Goal: Task Accomplishment & Management: Use online tool/utility

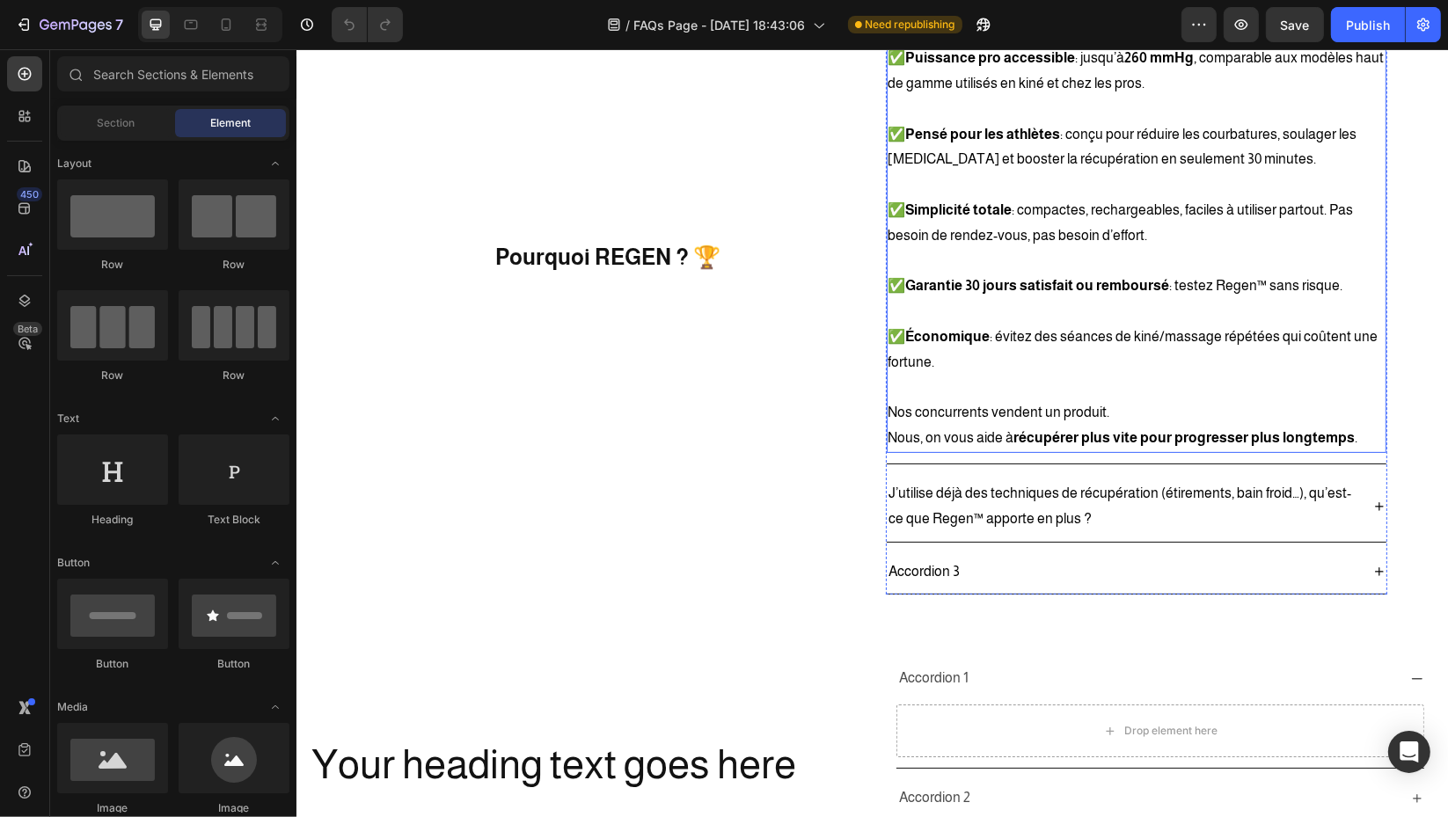
scroll to position [293, 0]
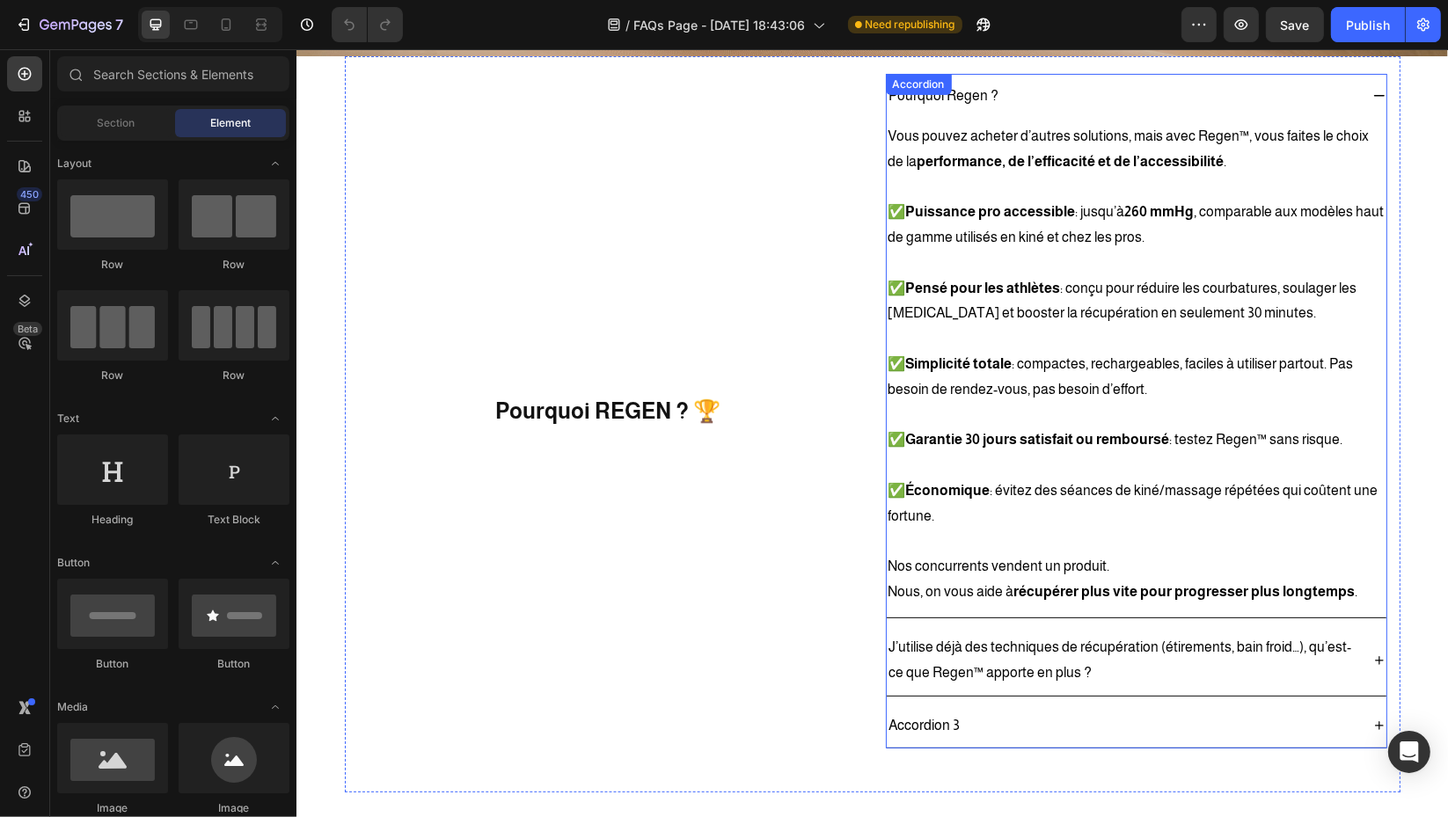
click at [1248, 93] on div "Pourquoi Regen ?" at bounding box center [1121, 96] width 471 height 31
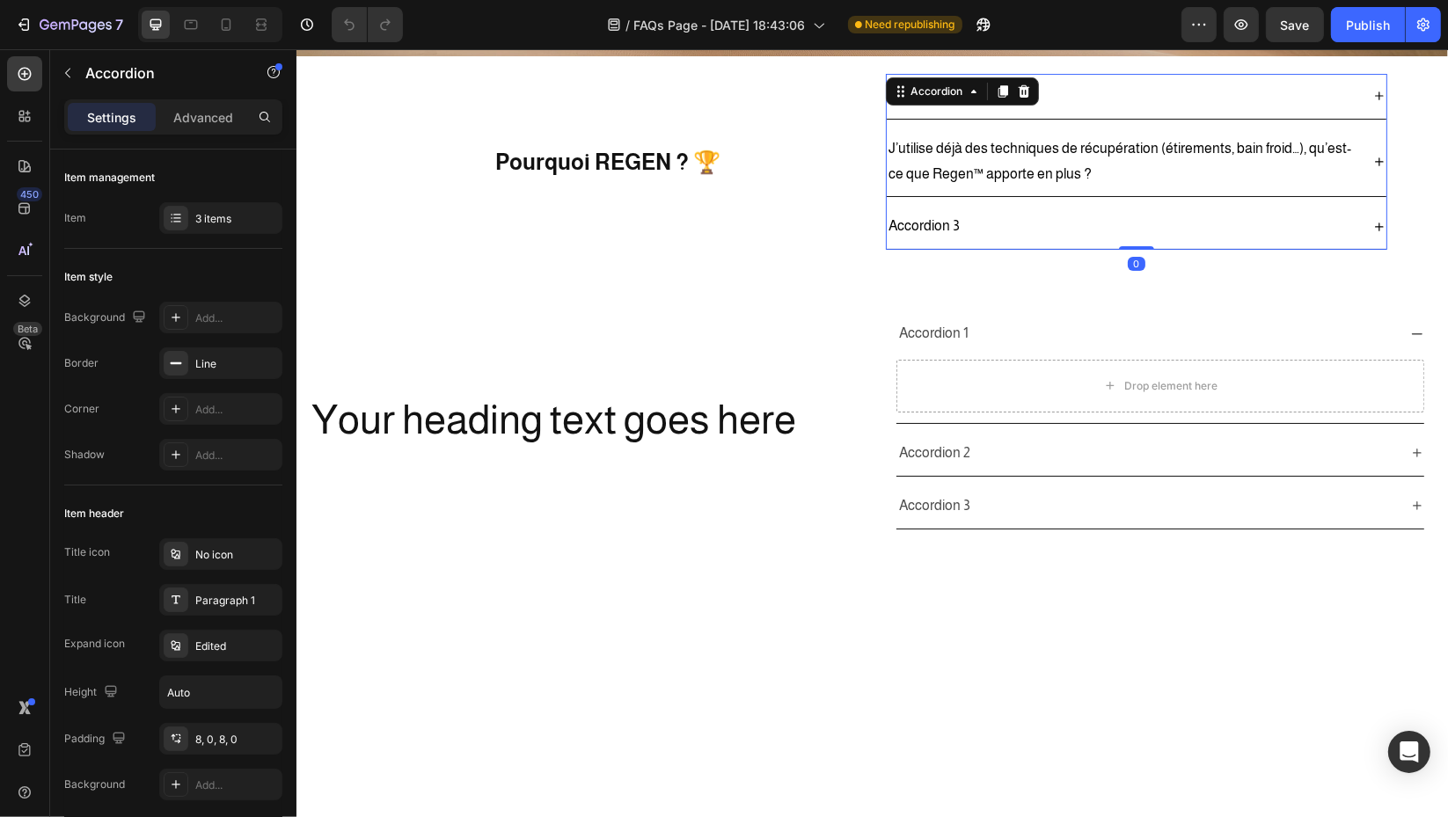
click at [901, 220] on p "Accordion 3" at bounding box center [923, 227] width 71 height 26
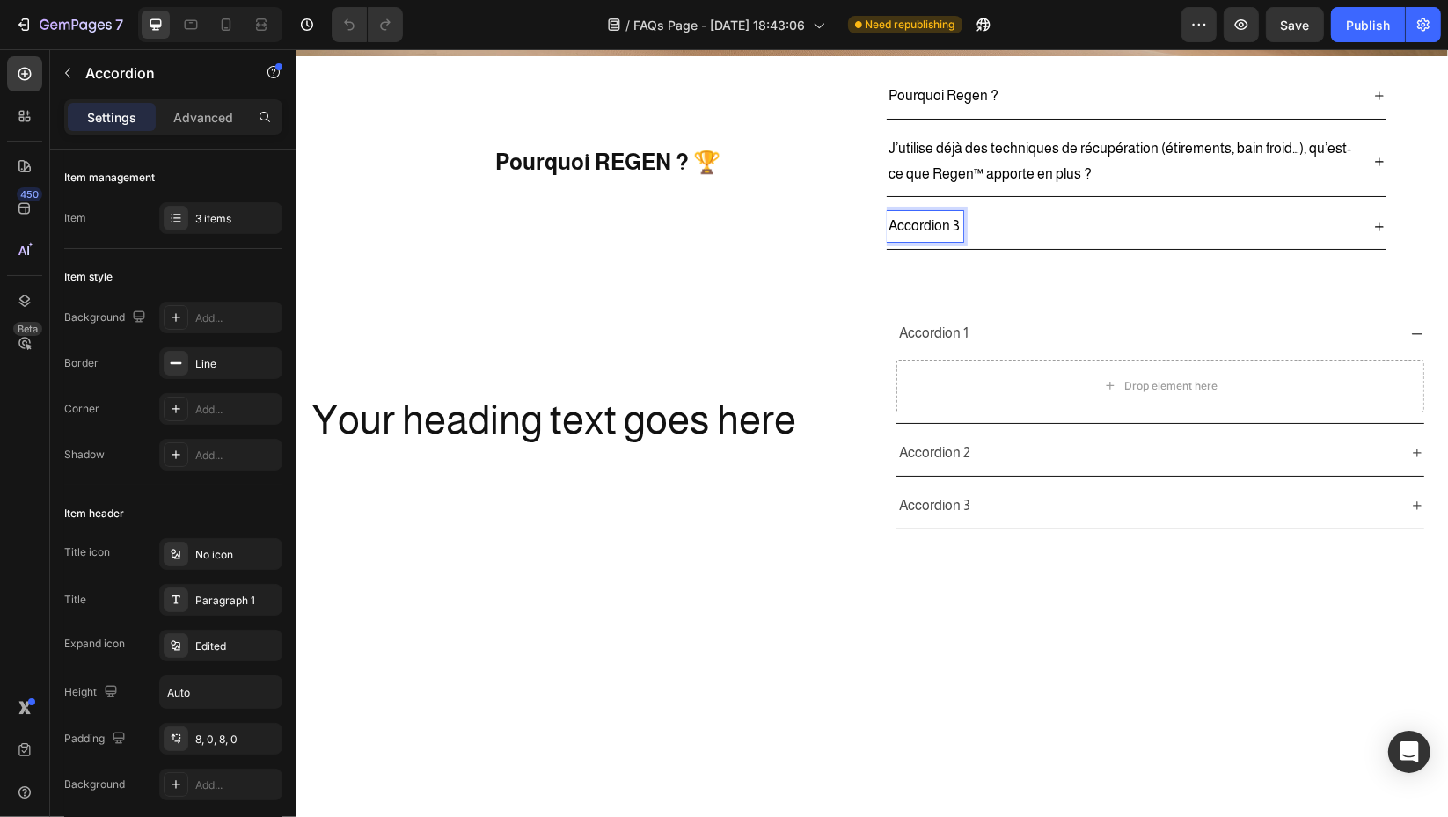
click at [1099, 237] on div "Accordion 3" at bounding box center [1121, 226] width 471 height 31
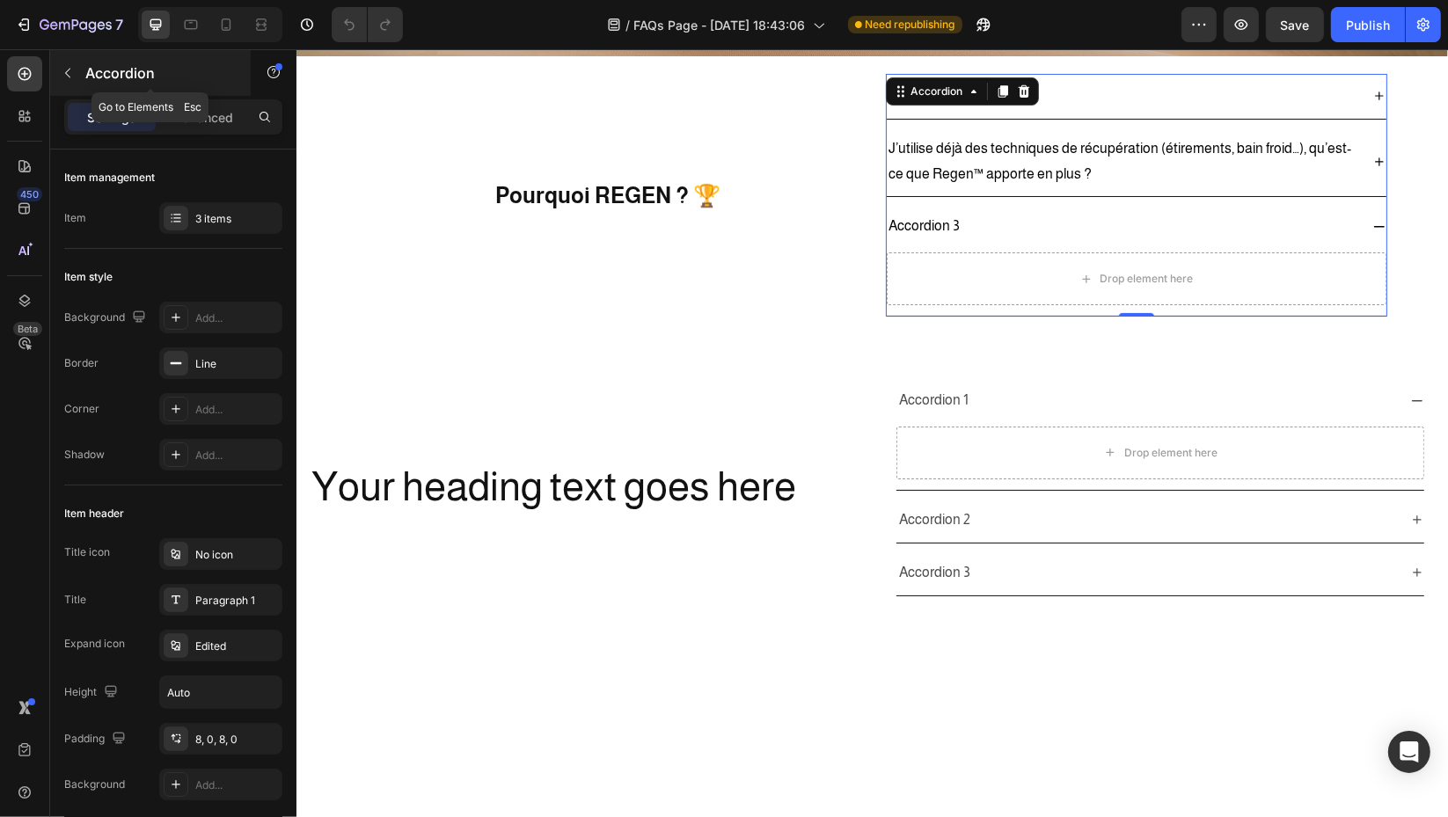
click at [65, 76] on icon "button" at bounding box center [68, 73] width 14 height 14
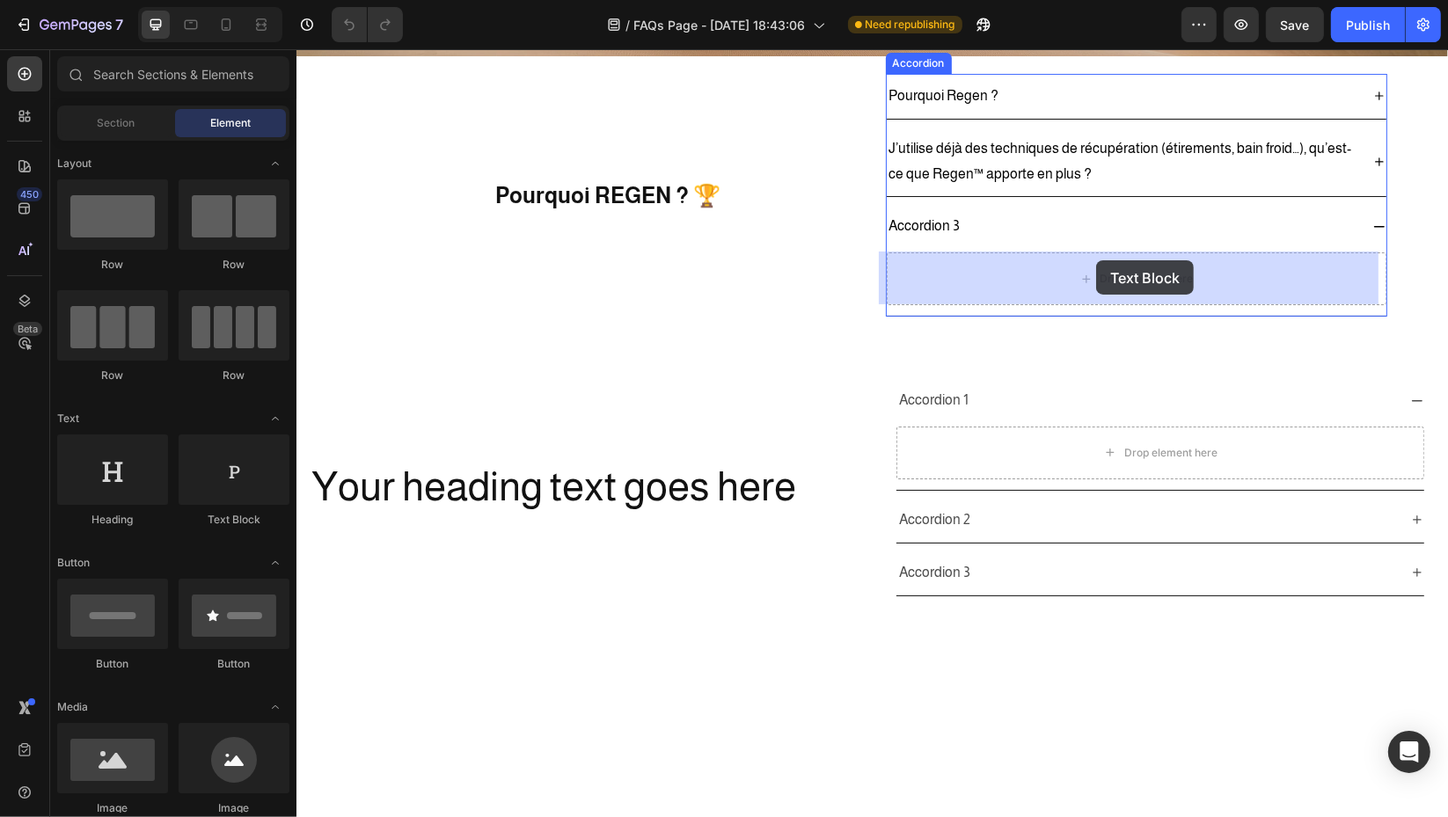
drag, startPoint x: 515, startPoint y: 526, endPoint x: 1095, endPoint y: 262, distance: 636.8
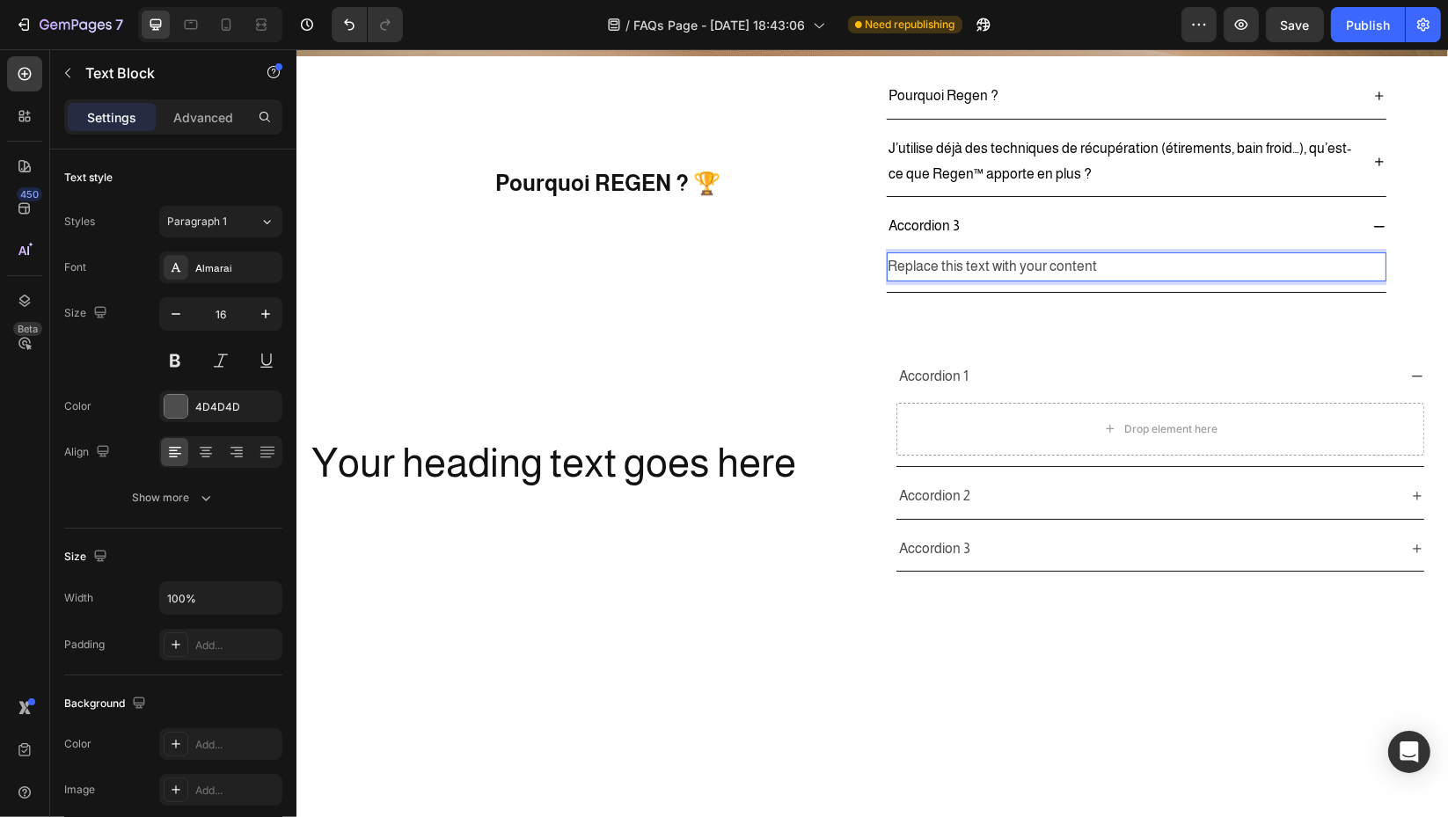
click at [1025, 264] on div "Replace this text with your content" at bounding box center [1136, 266] width 500 height 29
click at [1025, 264] on p "Replace this text with your content" at bounding box center [1135, 267] width 496 height 26
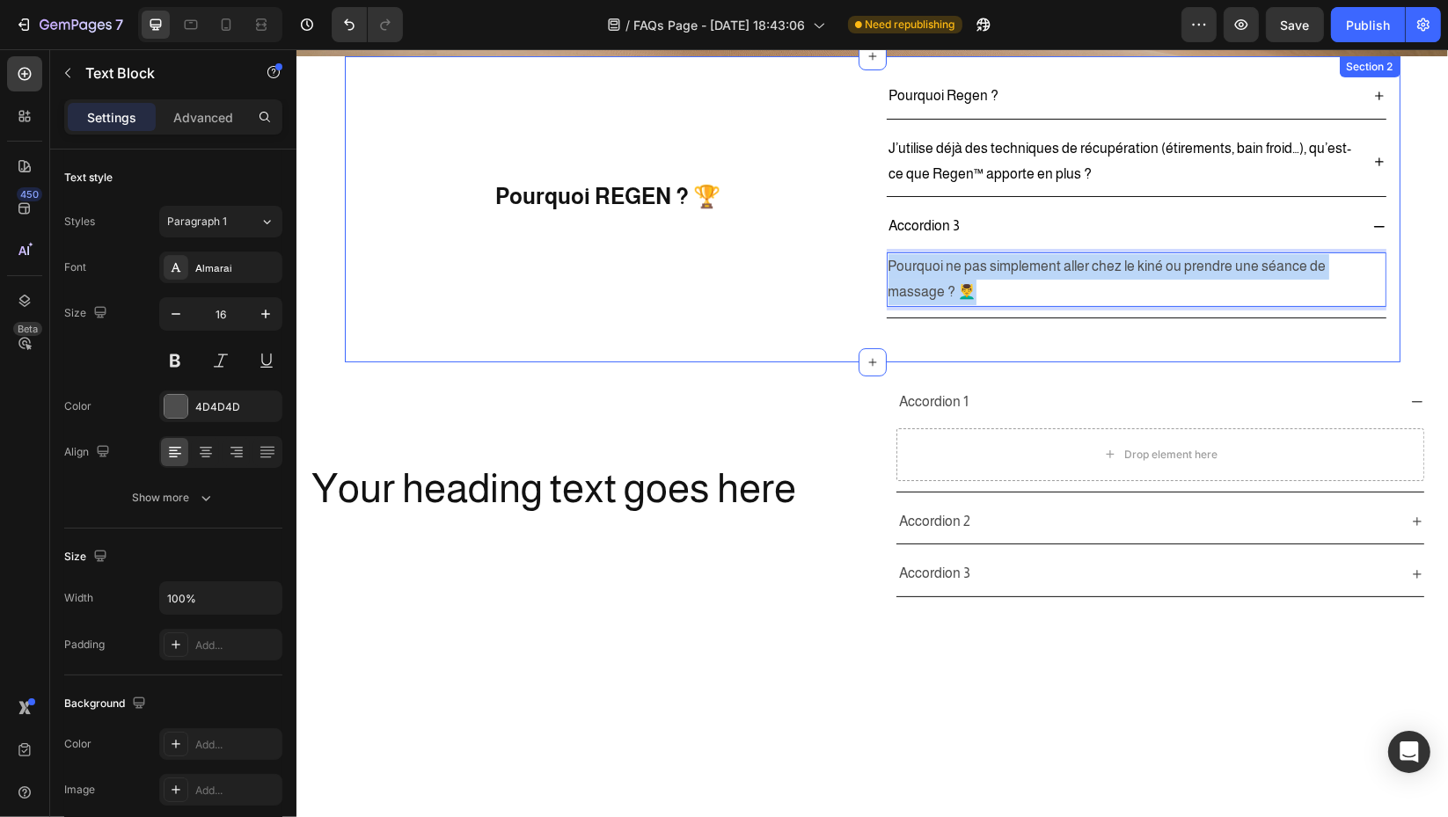
drag, startPoint x: 988, startPoint y: 292, endPoint x: 849, endPoint y: 264, distance: 141.8
click at [849, 264] on div "Pourquoi REGEN ? 🏆 Heading Pourquoi Regen ? J’utilise déjà des techniques de ré…" at bounding box center [871, 209] width 1055 height 306
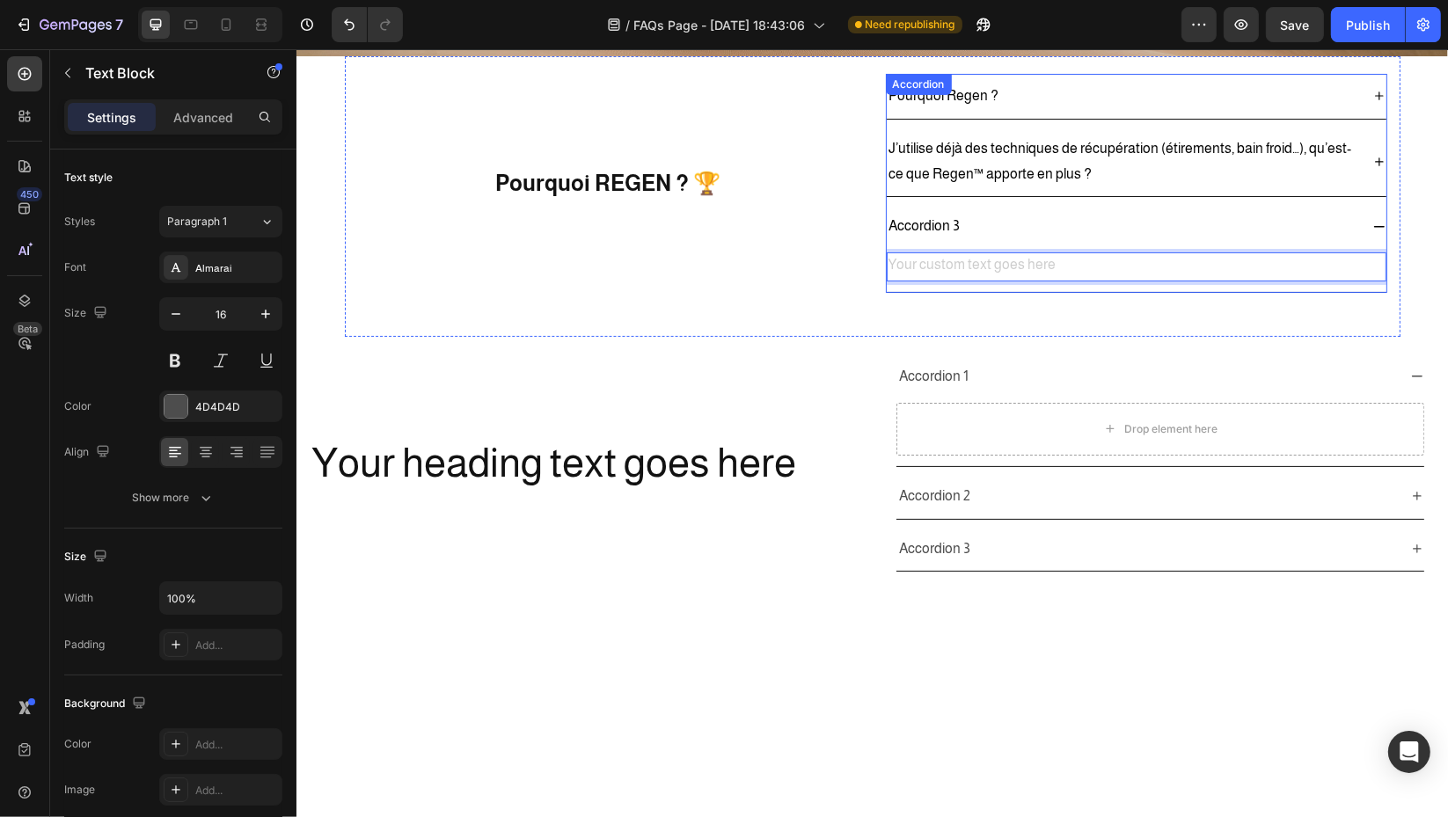
click at [911, 215] on p "Accordion 3" at bounding box center [923, 227] width 71 height 26
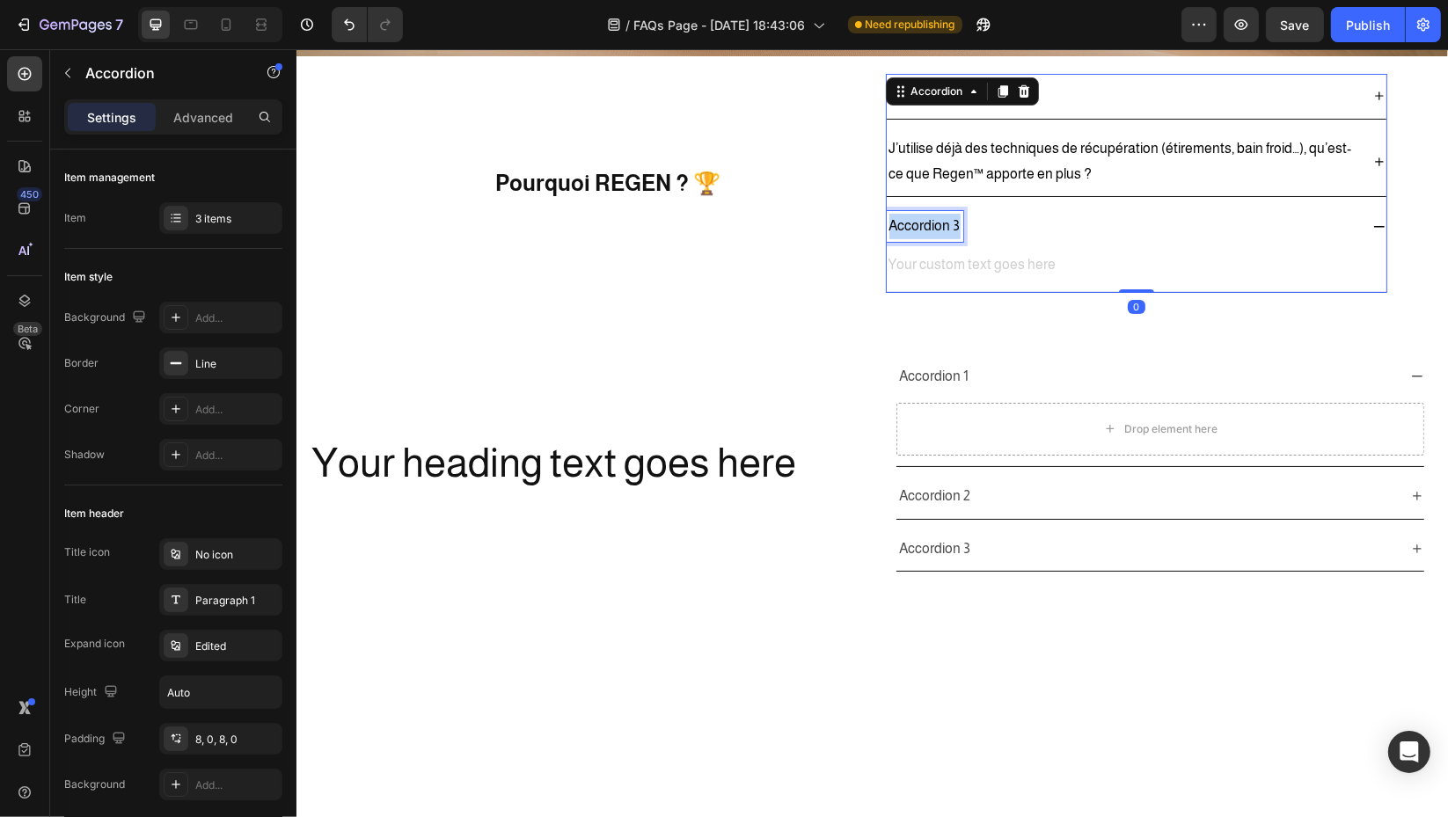
click at [910, 215] on p "Accordion 3" at bounding box center [923, 227] width 71 height 26
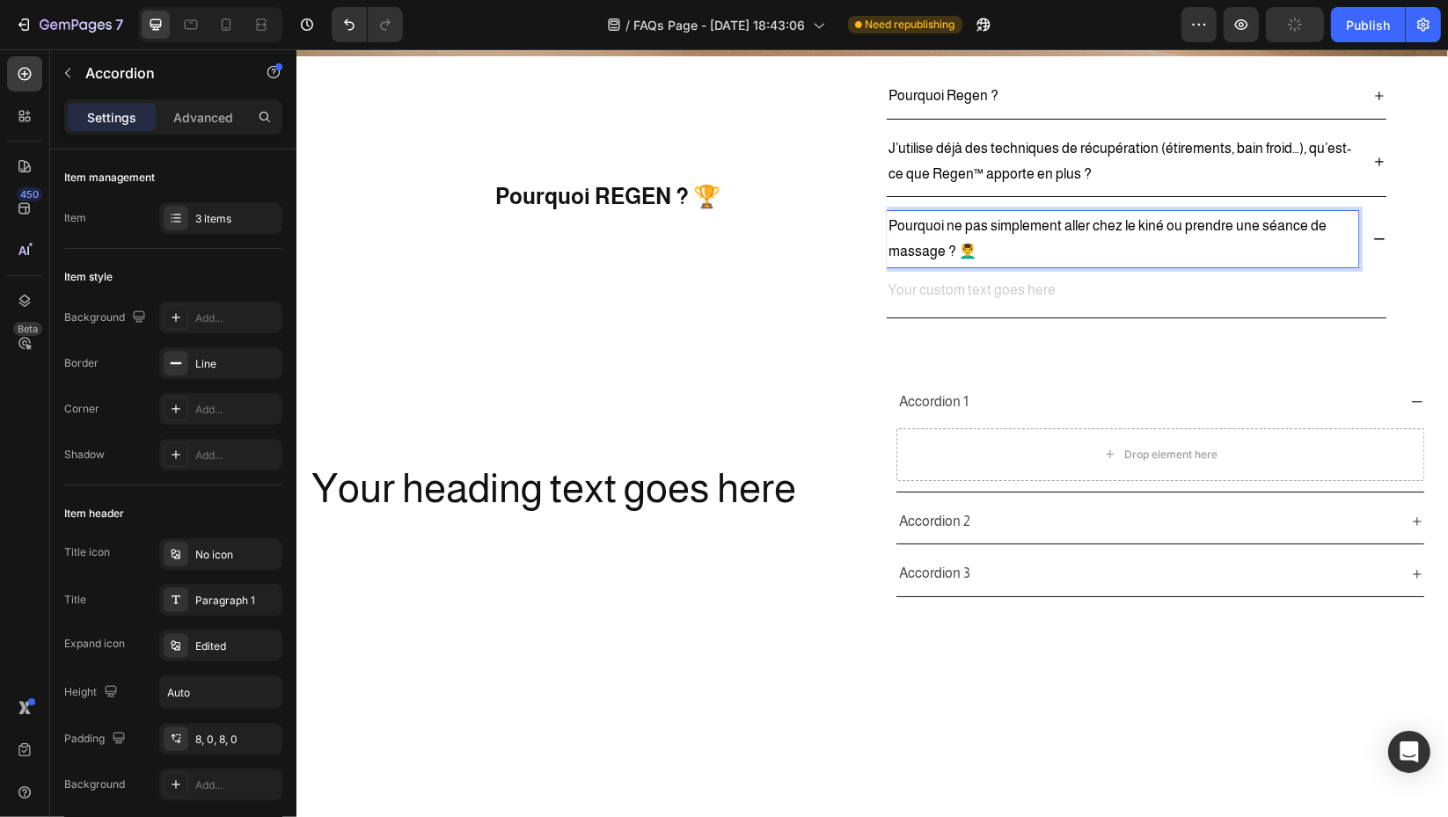
click at [1011, 310] on div "Text Block" at bounding box center [1136, 295] width 500 height 43
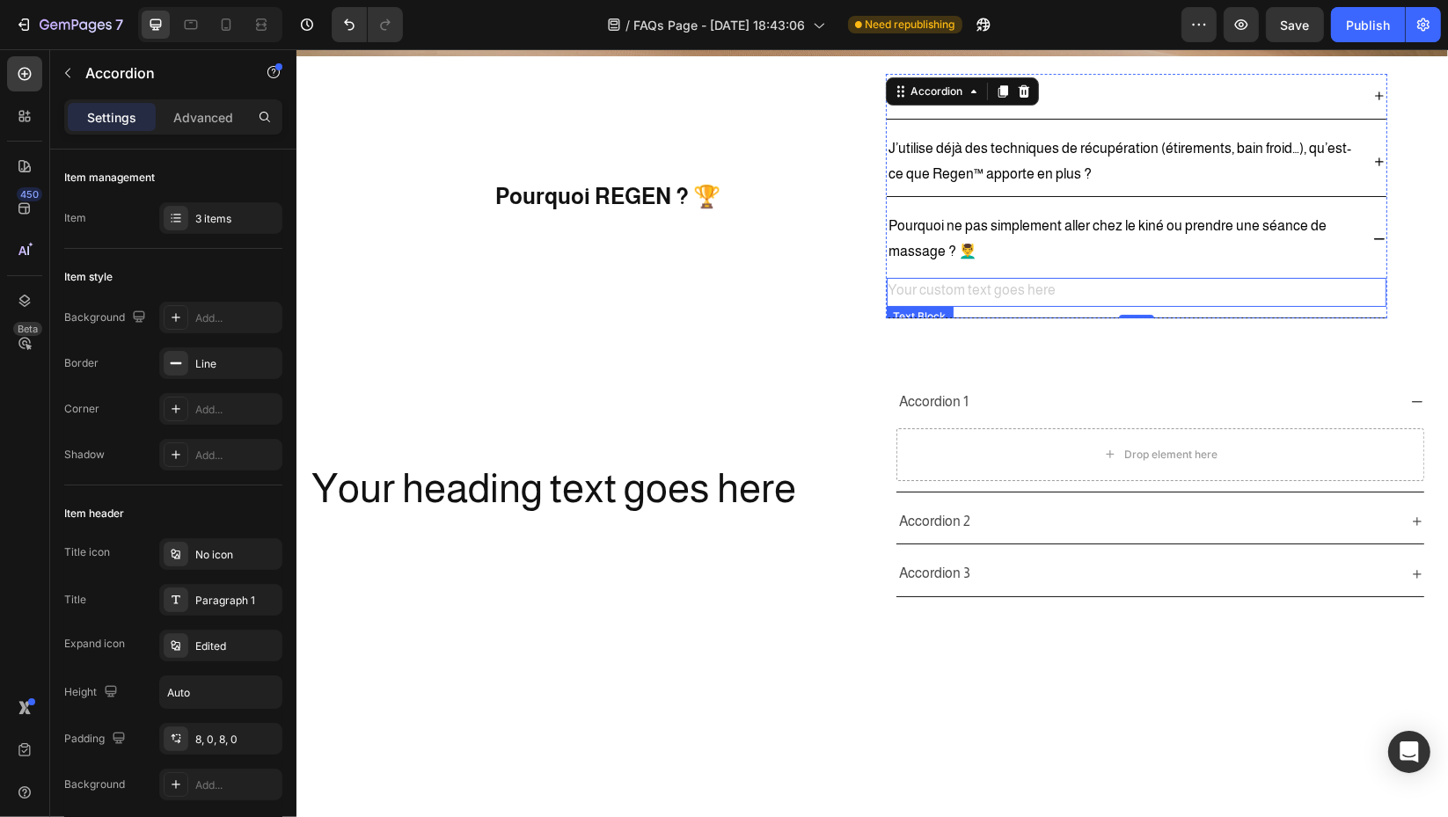
click at [994, 291] on div "Rich Text Editor. Editing area: main" at bounding box center [1136, 292] width 500 height 29
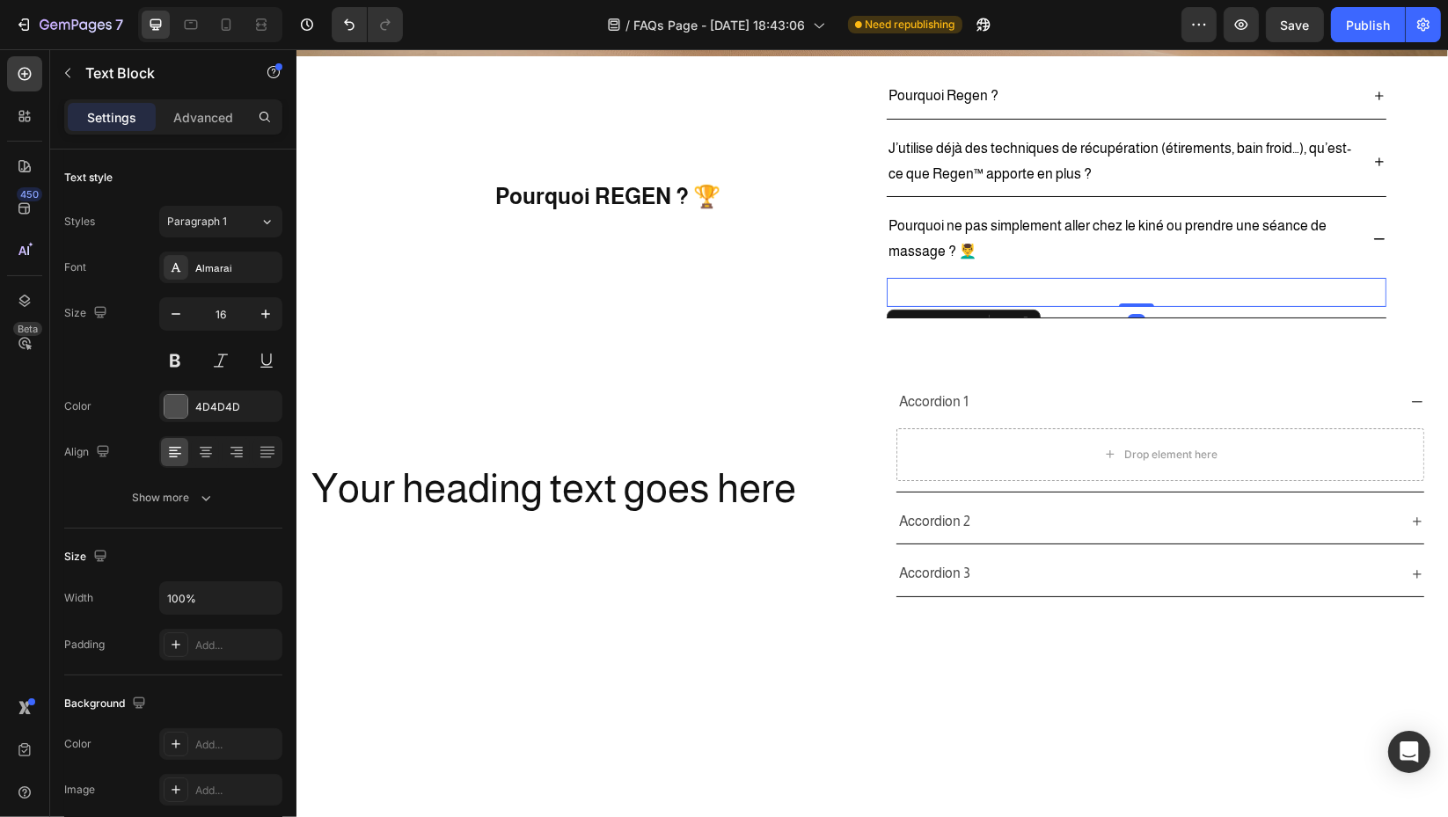
click at [994, 291] on div "Rich Text Editor. Editing area: main" at bounding box center [1136, 292] width 500 height 29
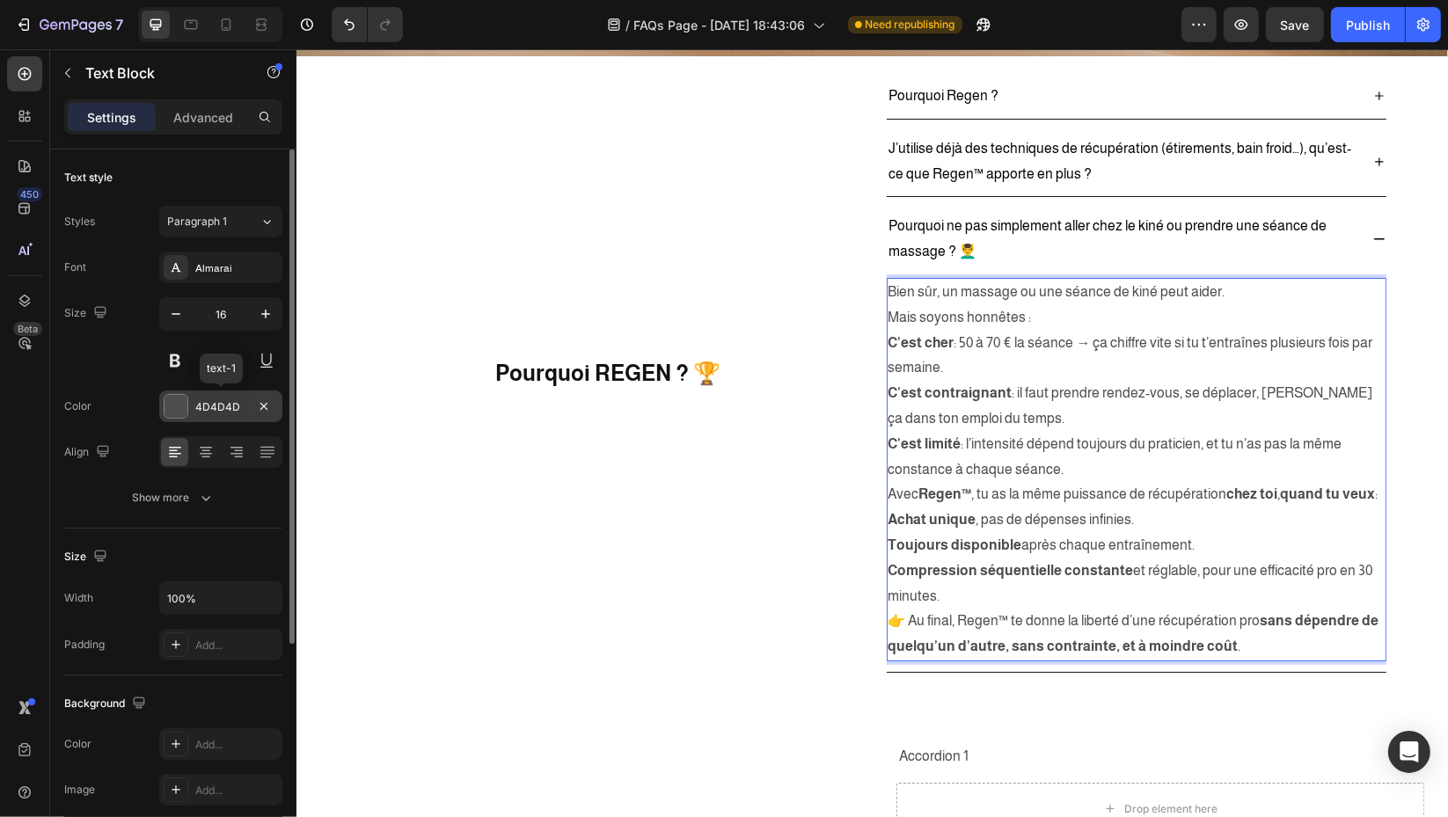
click at [218, 401] on div "4D4D4D" at bounding box center [220, 407] width 51 height 16
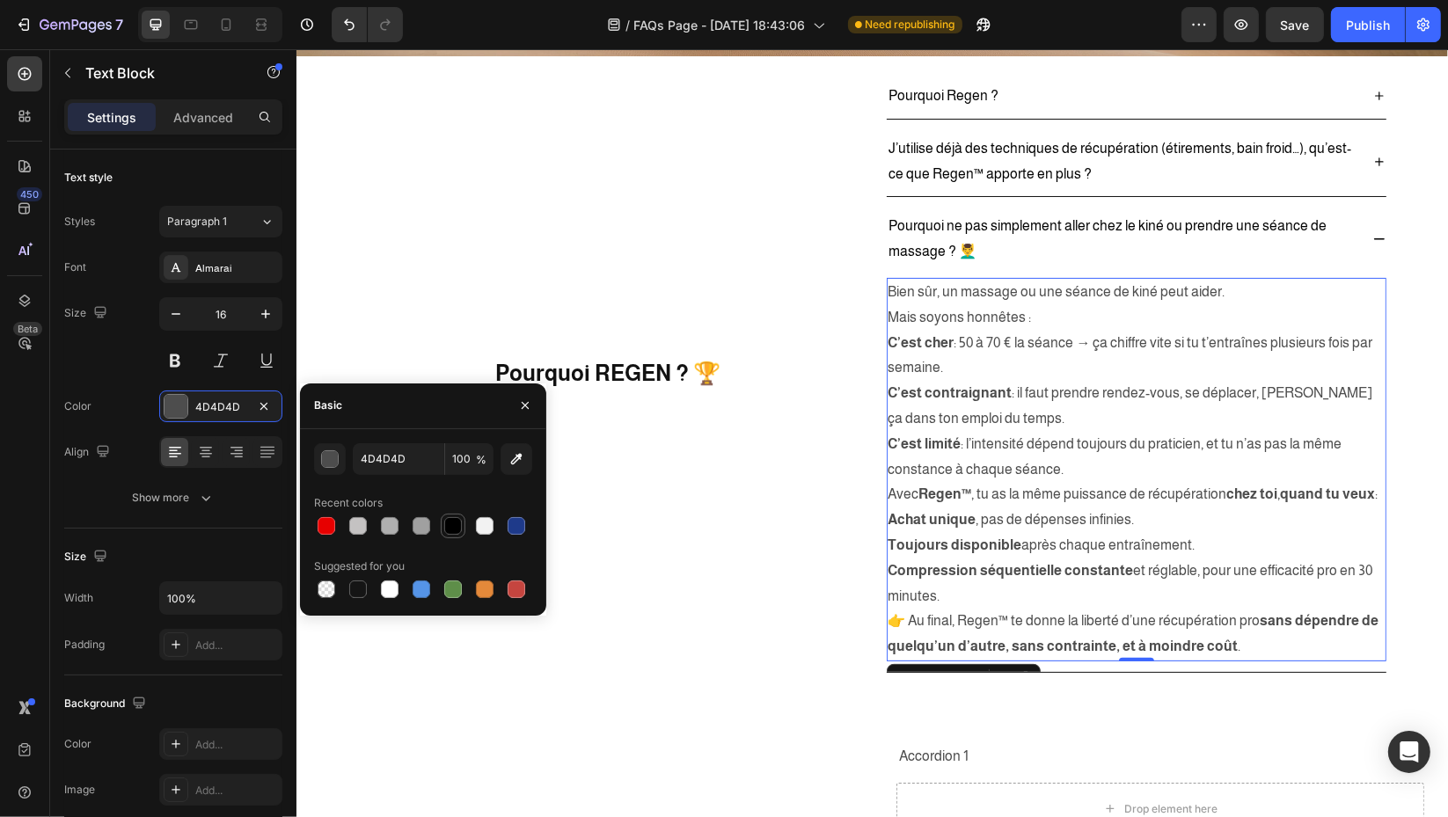
click at [452, 533] on div at bounding box center [453, 526] width 18 height 18
type input "000000"
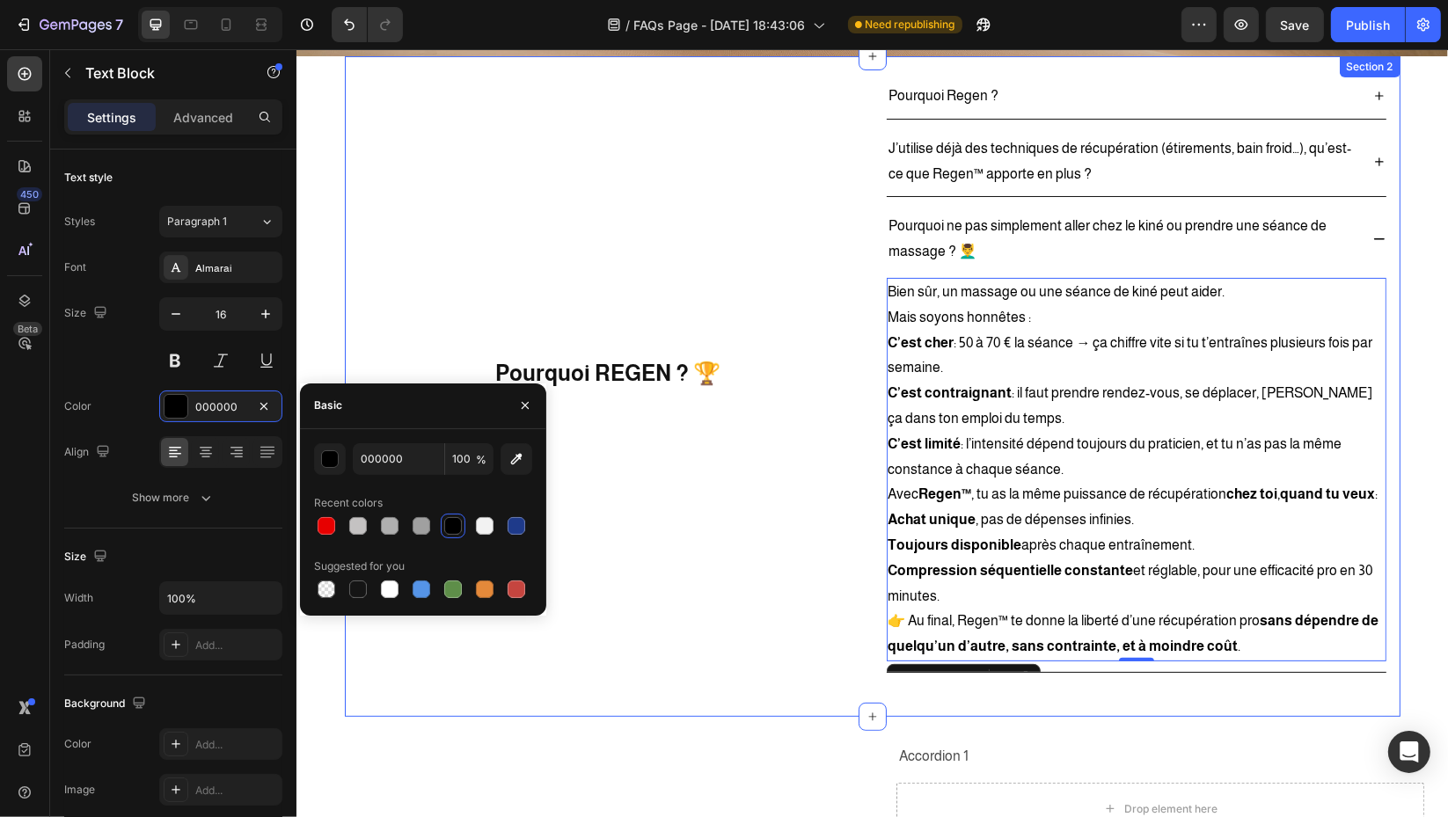
click at [705, 552] on div "Pourquoi REGEN ? 🏆 Heading" at bounding box center [607, 373] width 501 height 599
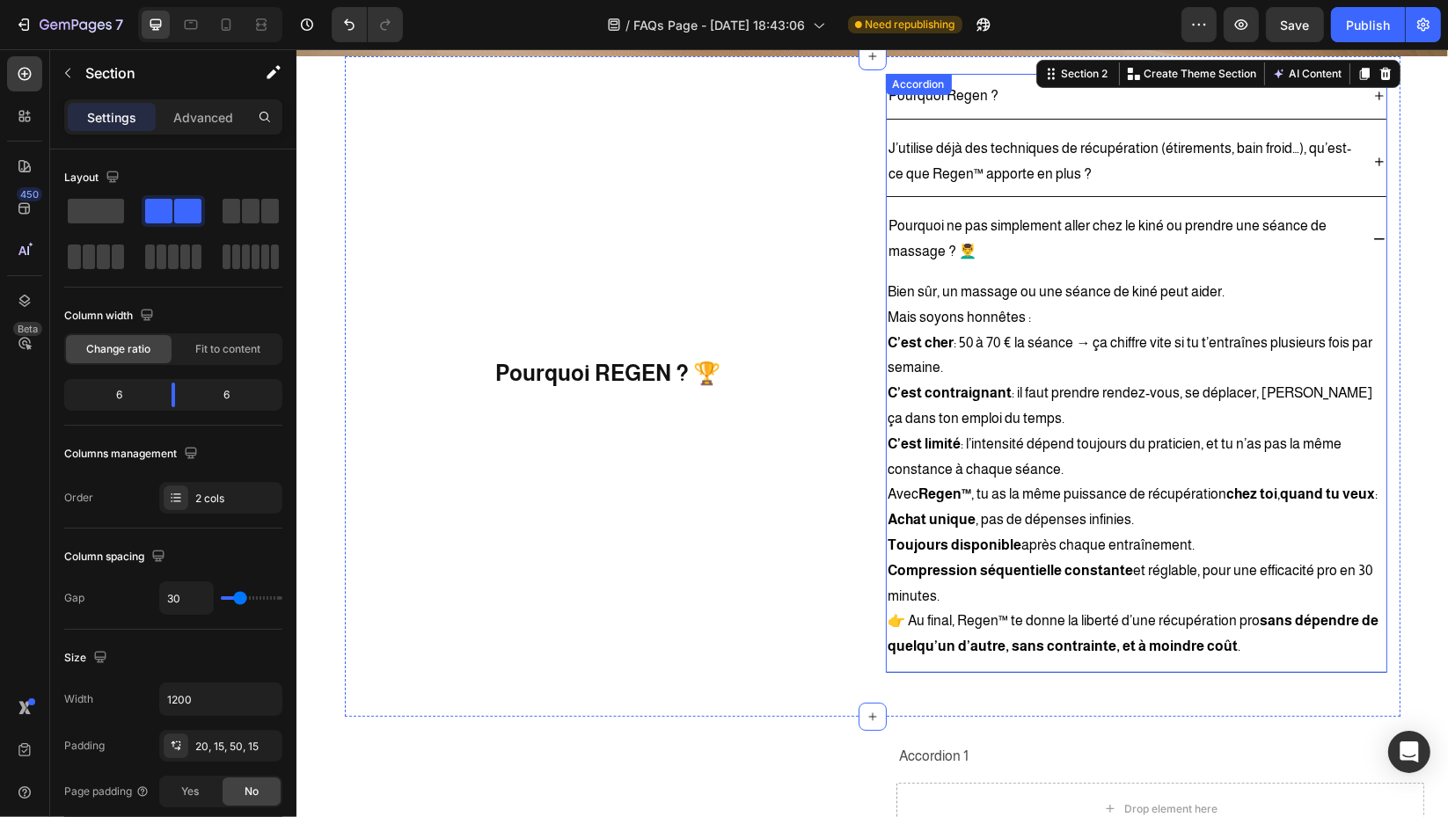
click at [1362, 239] on div "Pourquoi ne pas simplement aller chez le kiné ou prendre une séance de massage …" at bounding box center [1136, 239] width 500 height 70
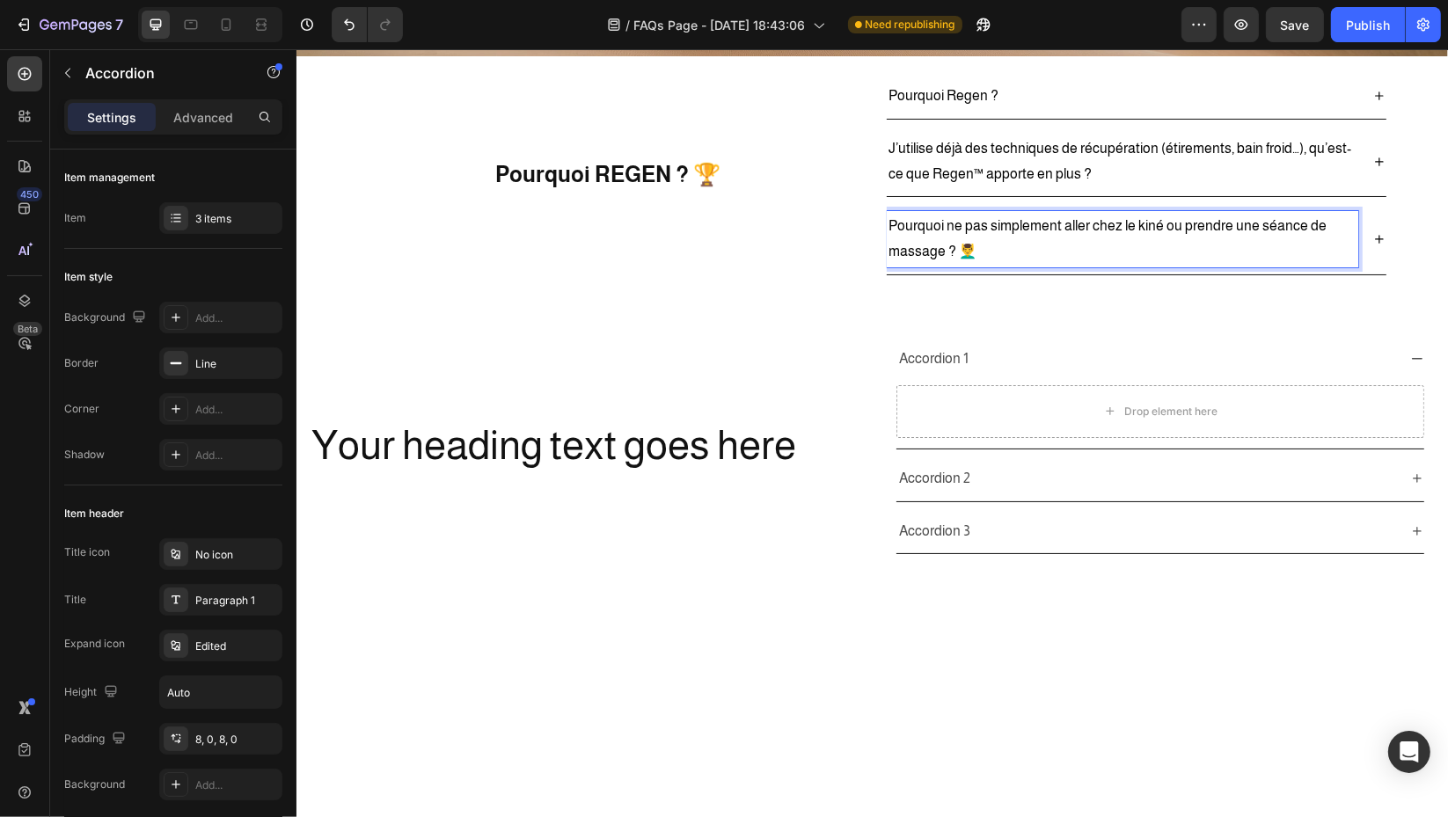
click at [960, 248] on p "Pourquoi ne pas simplement aller chez le kiné ou prendre une séance de massage …" at bounding box center [1121, 239] width 466 height 51
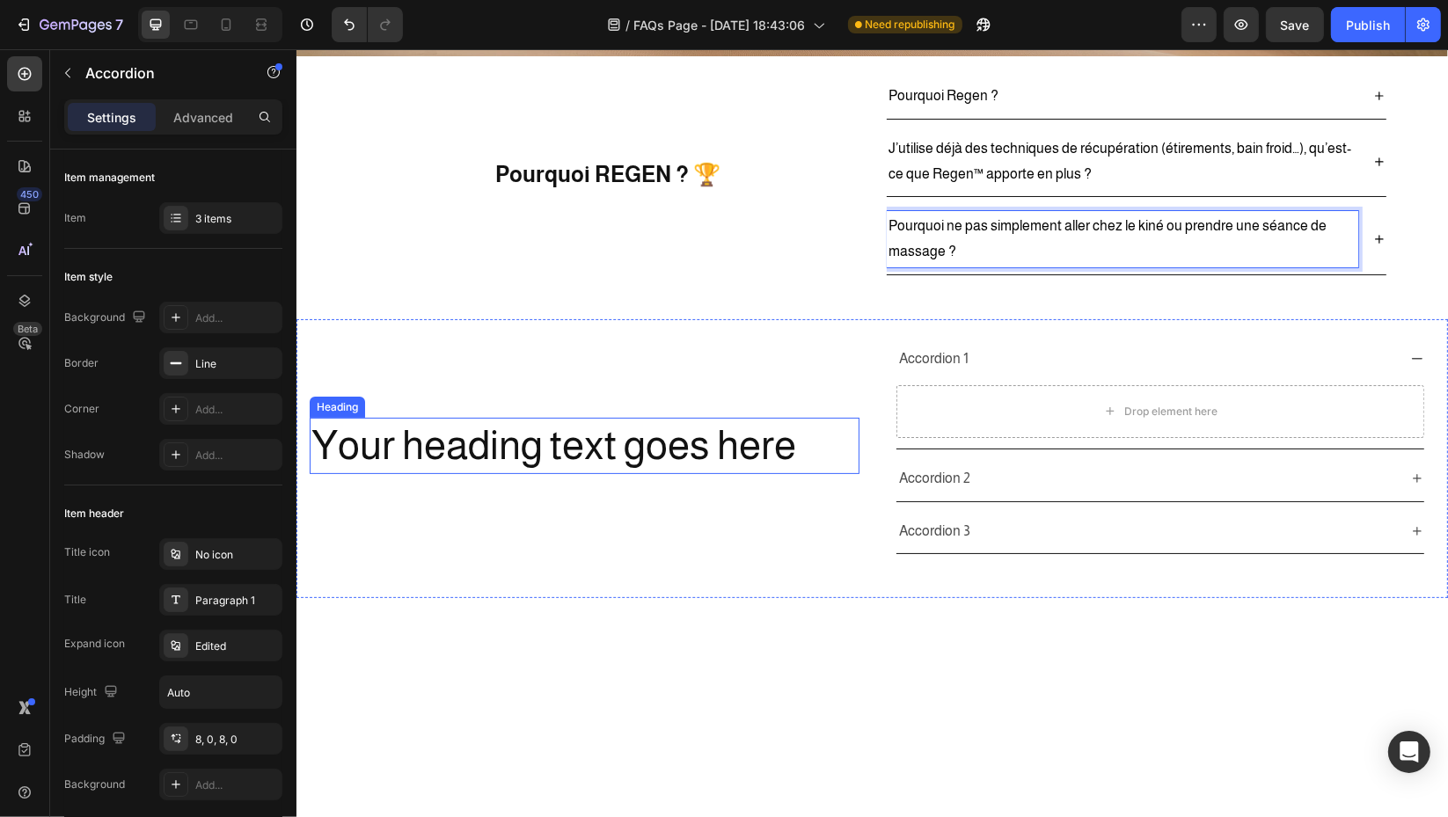
click at [584, 444] on h2 "Your heading text goes here" at bounding box center [584, 446] width 550 height 56
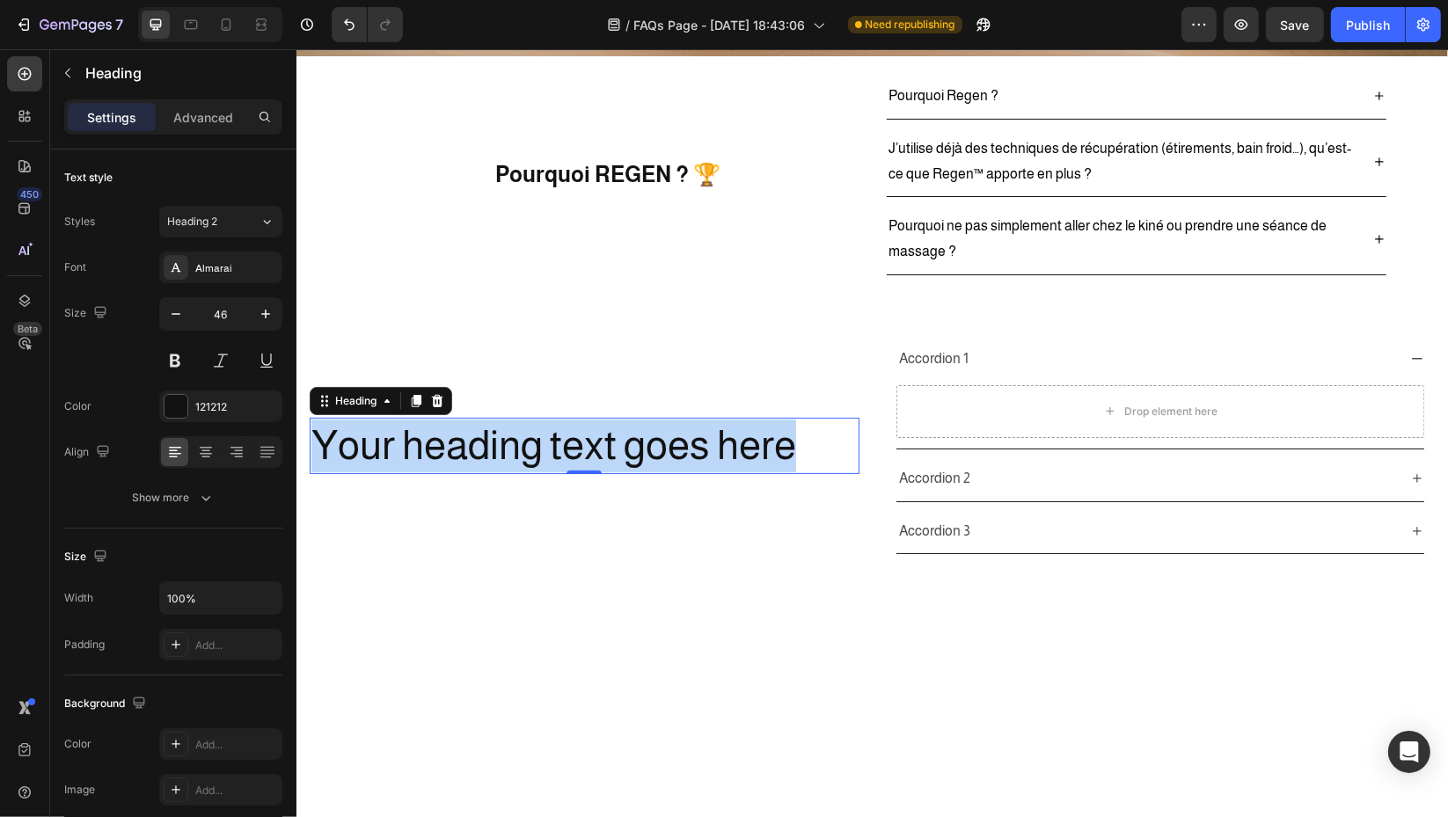
click at [584, 444] on p "Your heading text goes here" at bounding box center [583, 445] width 546 height 53
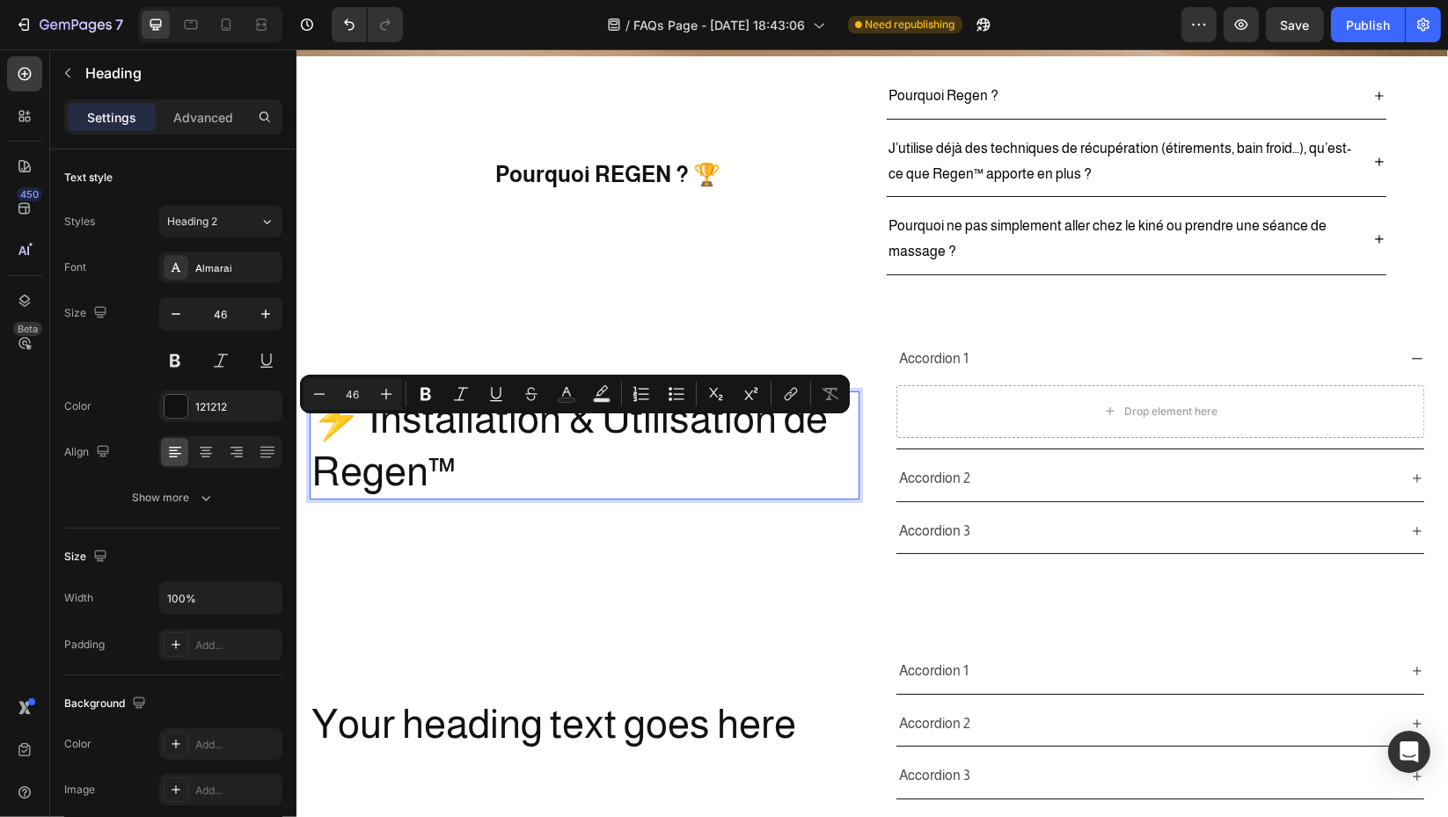
scroll to position [266, 0]
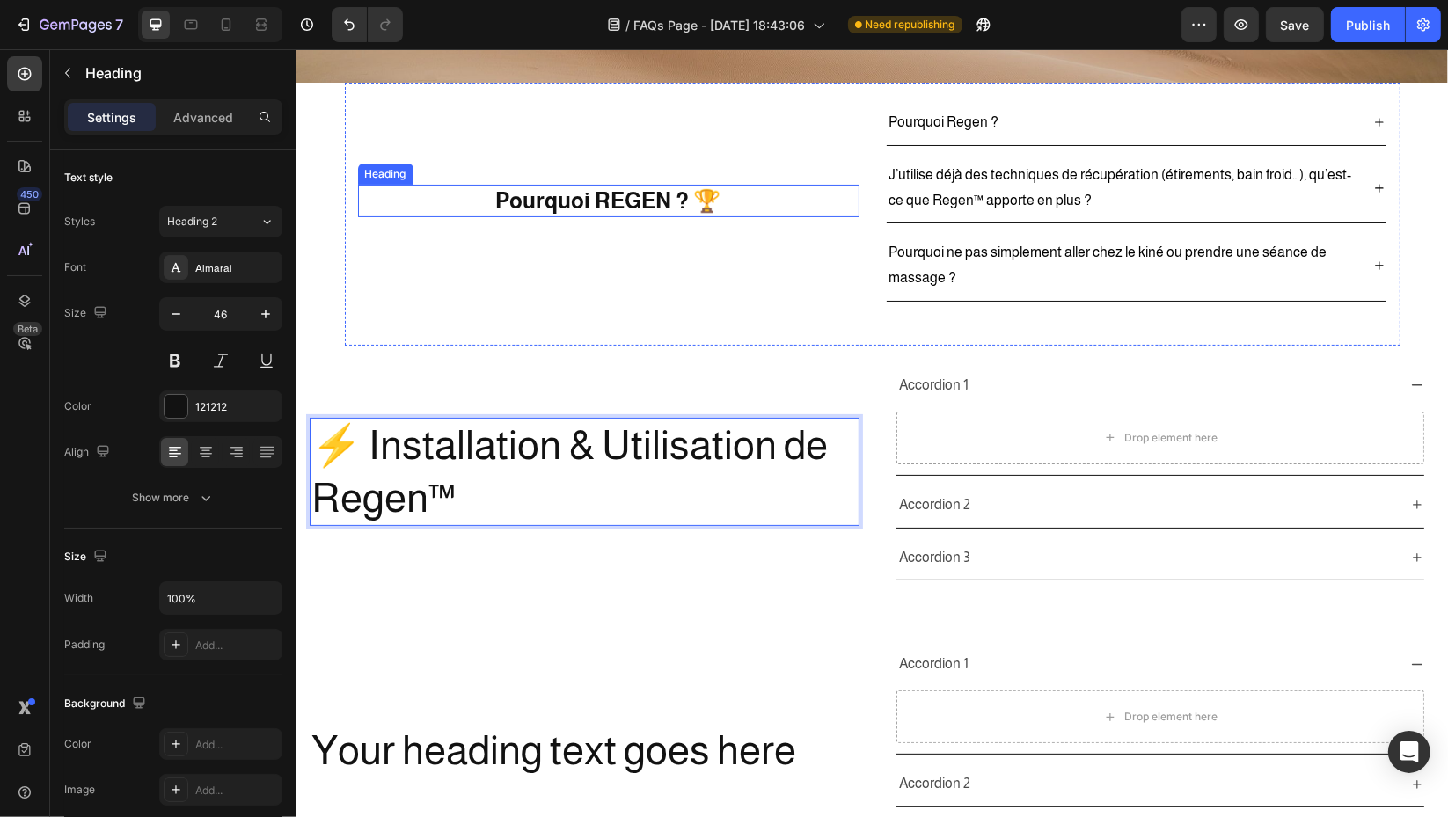
click at [556, 201] on h2 "Pourquoi REGEN ? 🏆" at bounding box center [607, 201] width 501 height 33
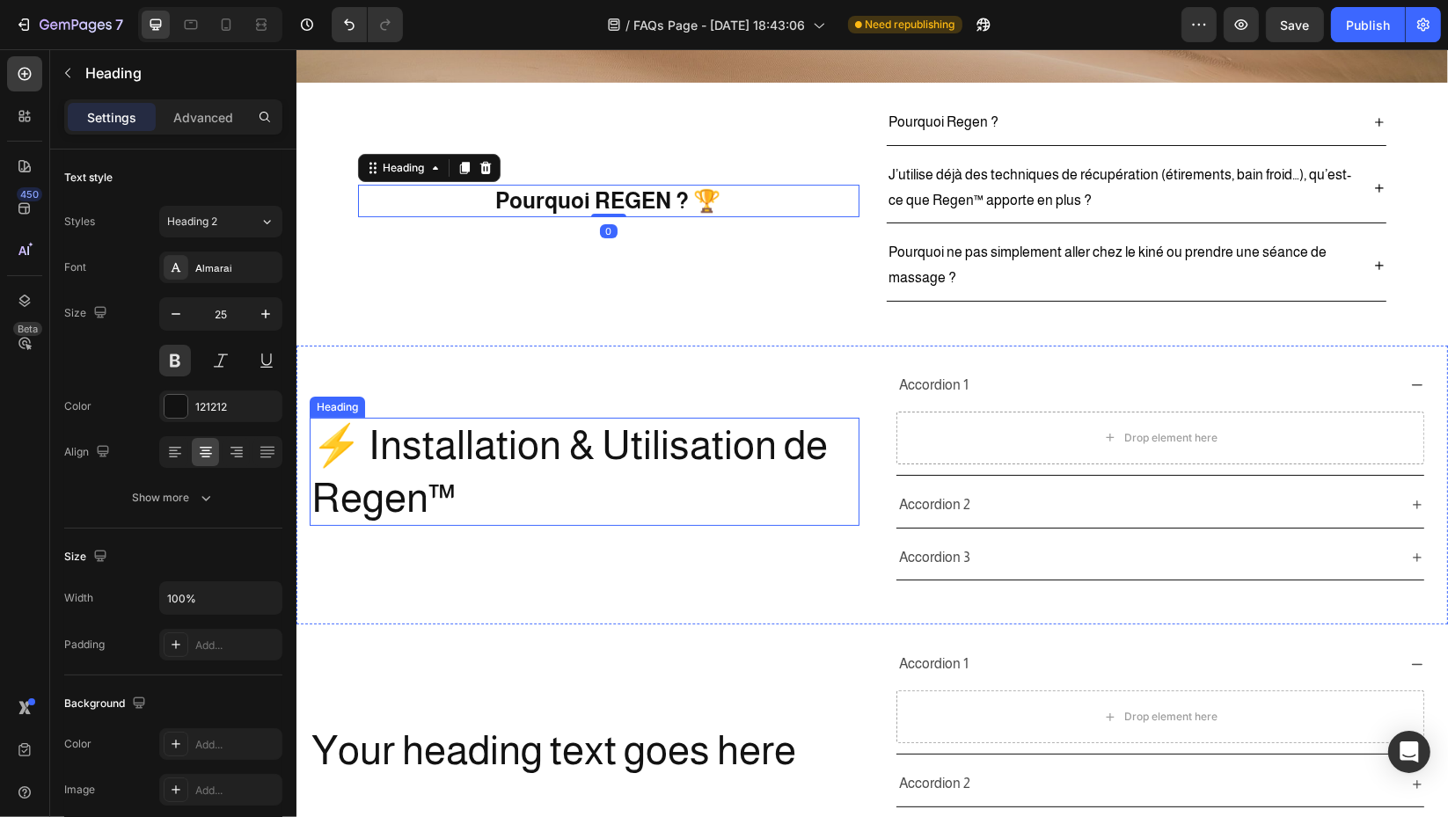
click at [551, 501] on p "⚡ Installation & Utilisation de Regen™" at bounding box center [583, 472] width 546 height 106
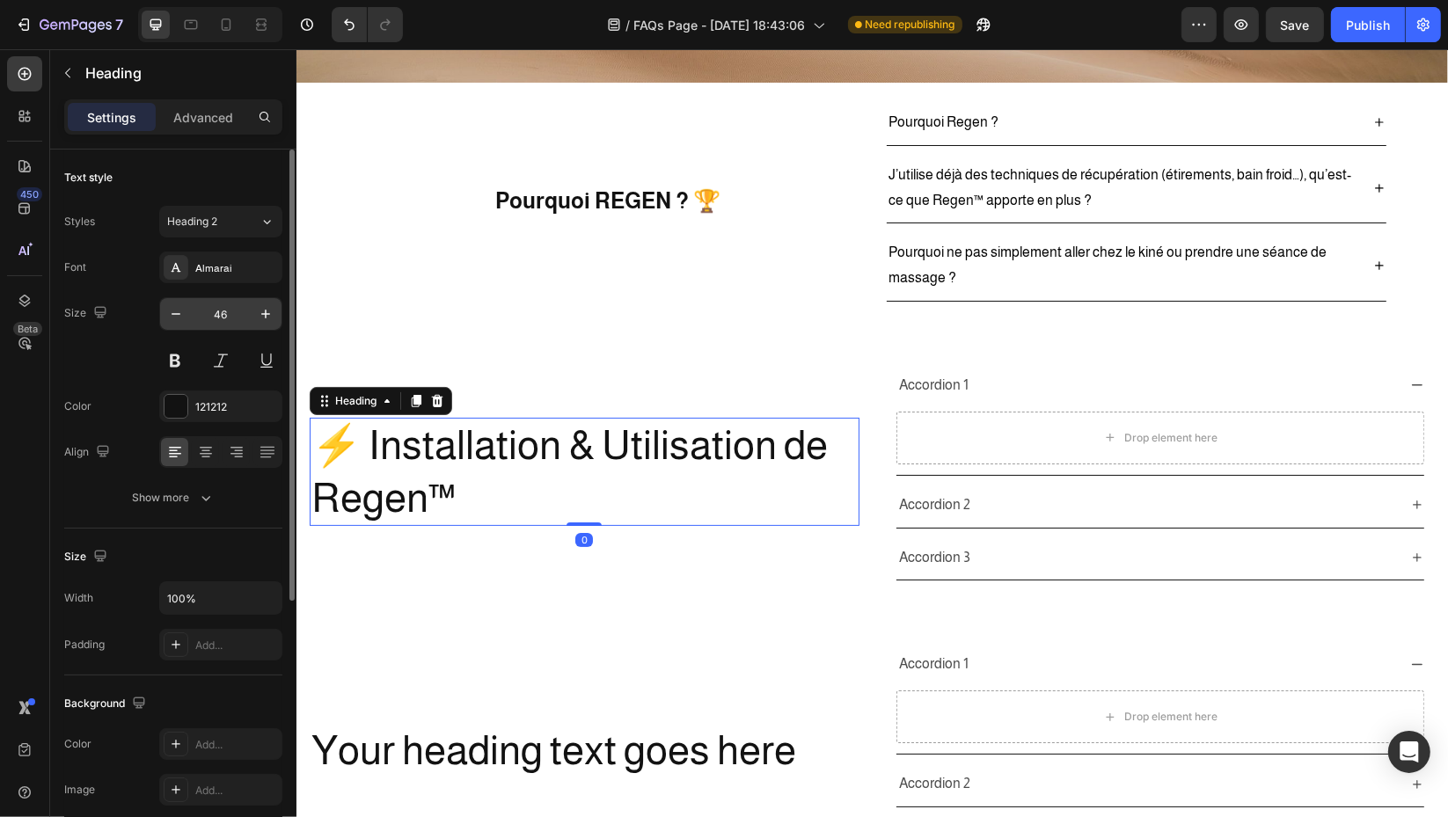
click at [235, 321] on input "46" at bounding box center [221, 314] width 58 height 32
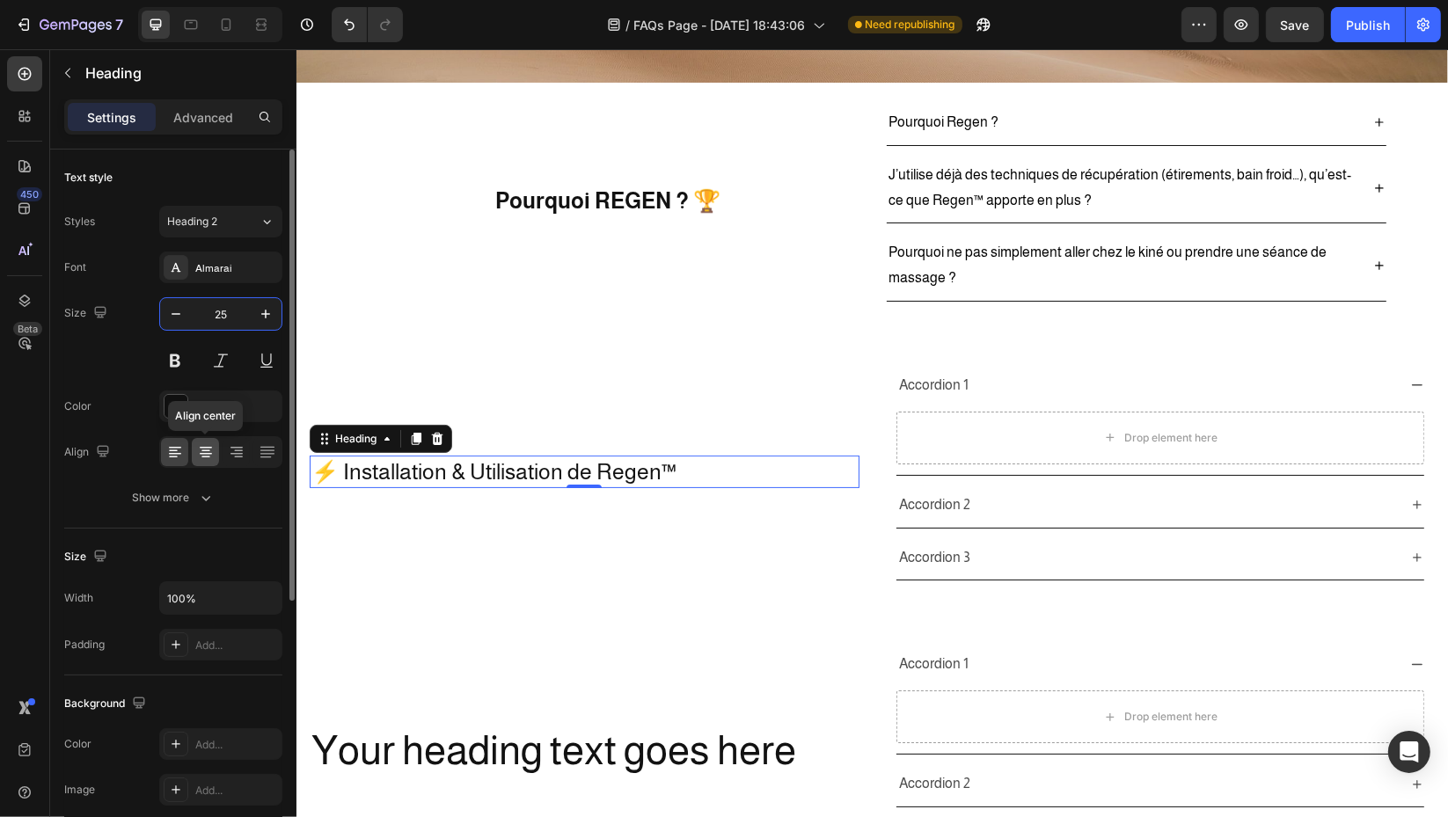
type input "25"
click at [209, 449] on icon at bounding box center [206, 452] width 18 height 18
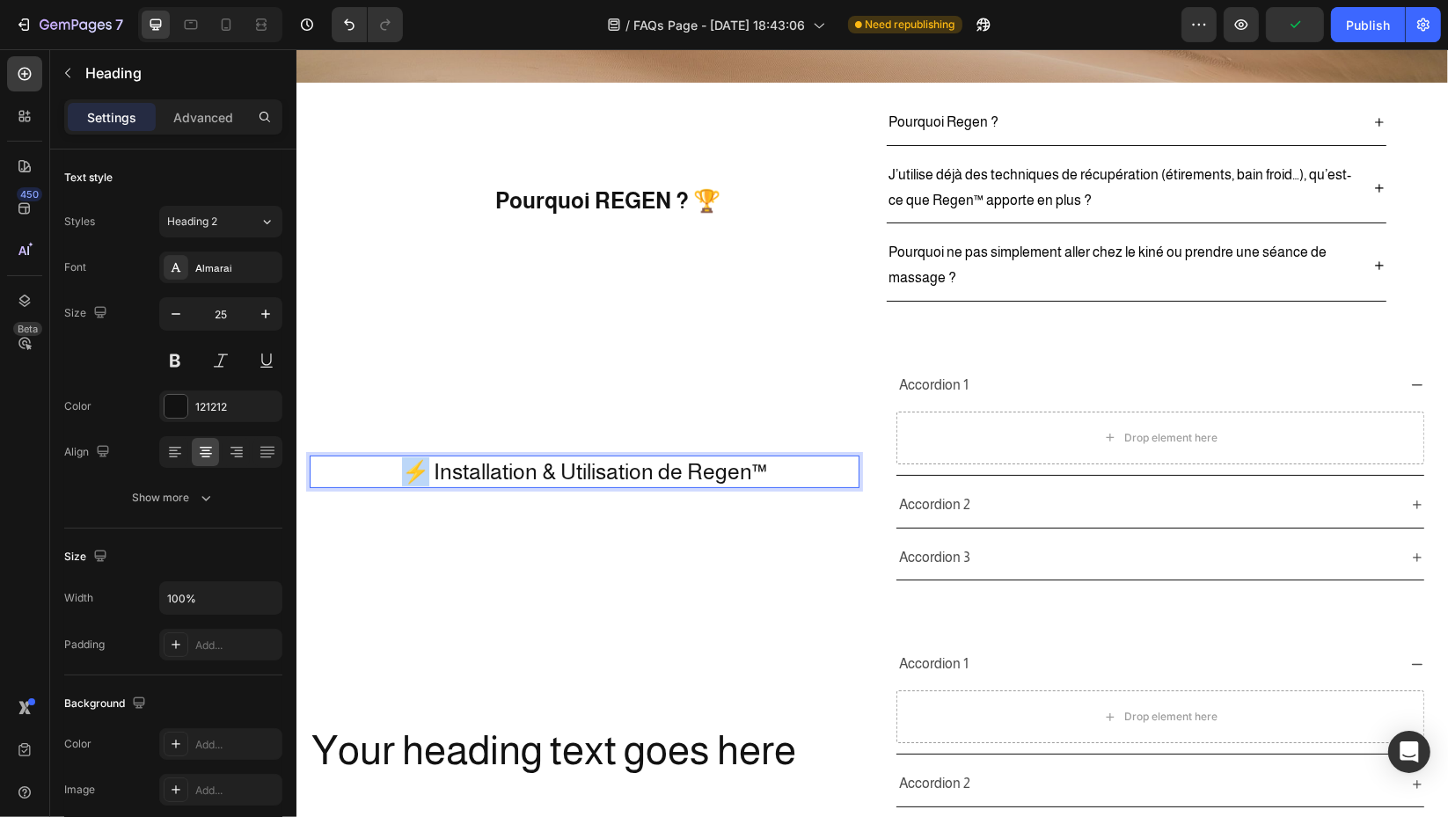
drag, startPoint x: 420, startPoint y: 466, endPoint x: 407, endPoint y: 471, distance: 14.2
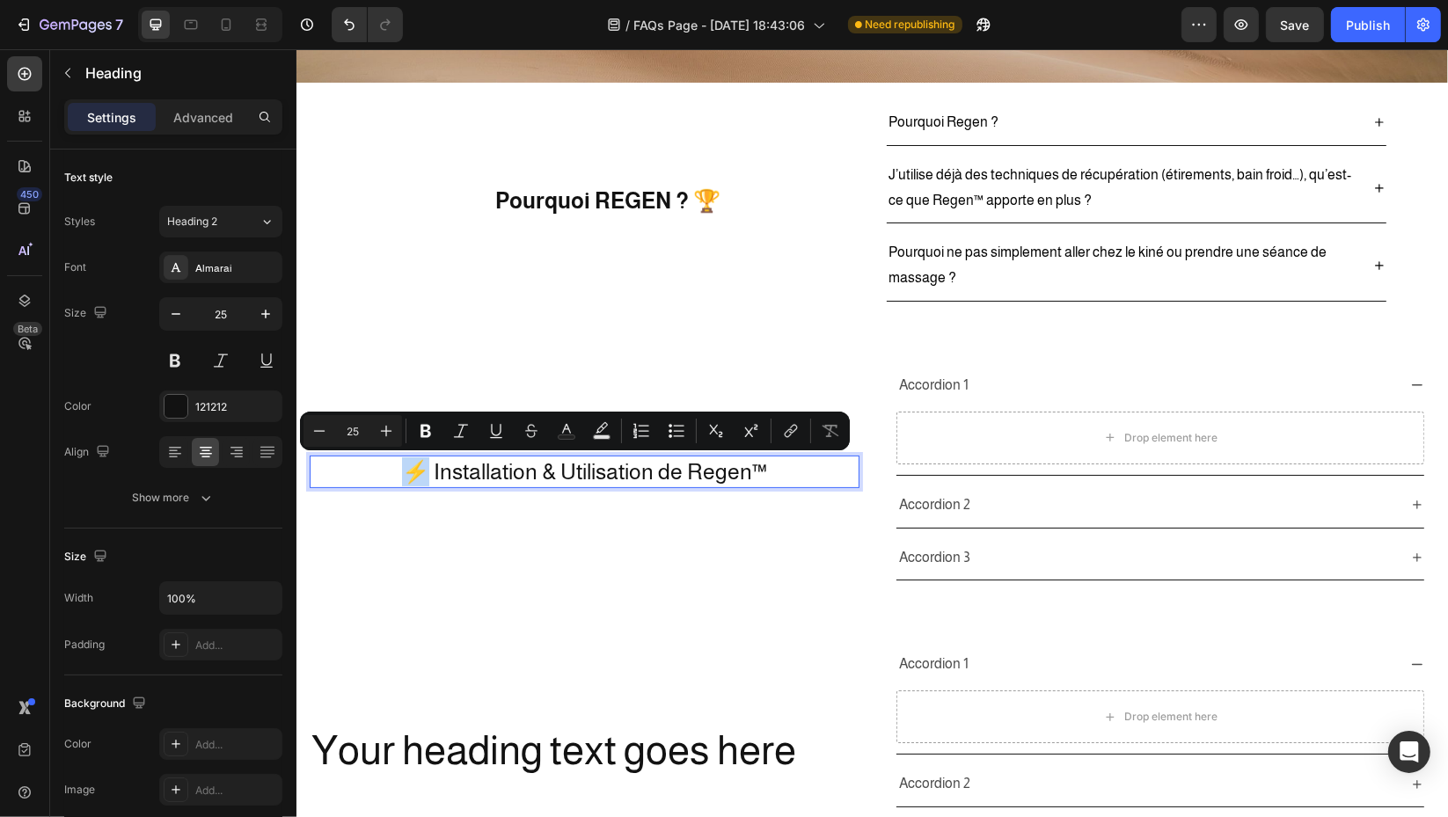
copy p "⚡"
click at [768, 473] on p "⚡ Installation & Utilisation de Regen™" at bounding box center [583, 471] width 546 height 29
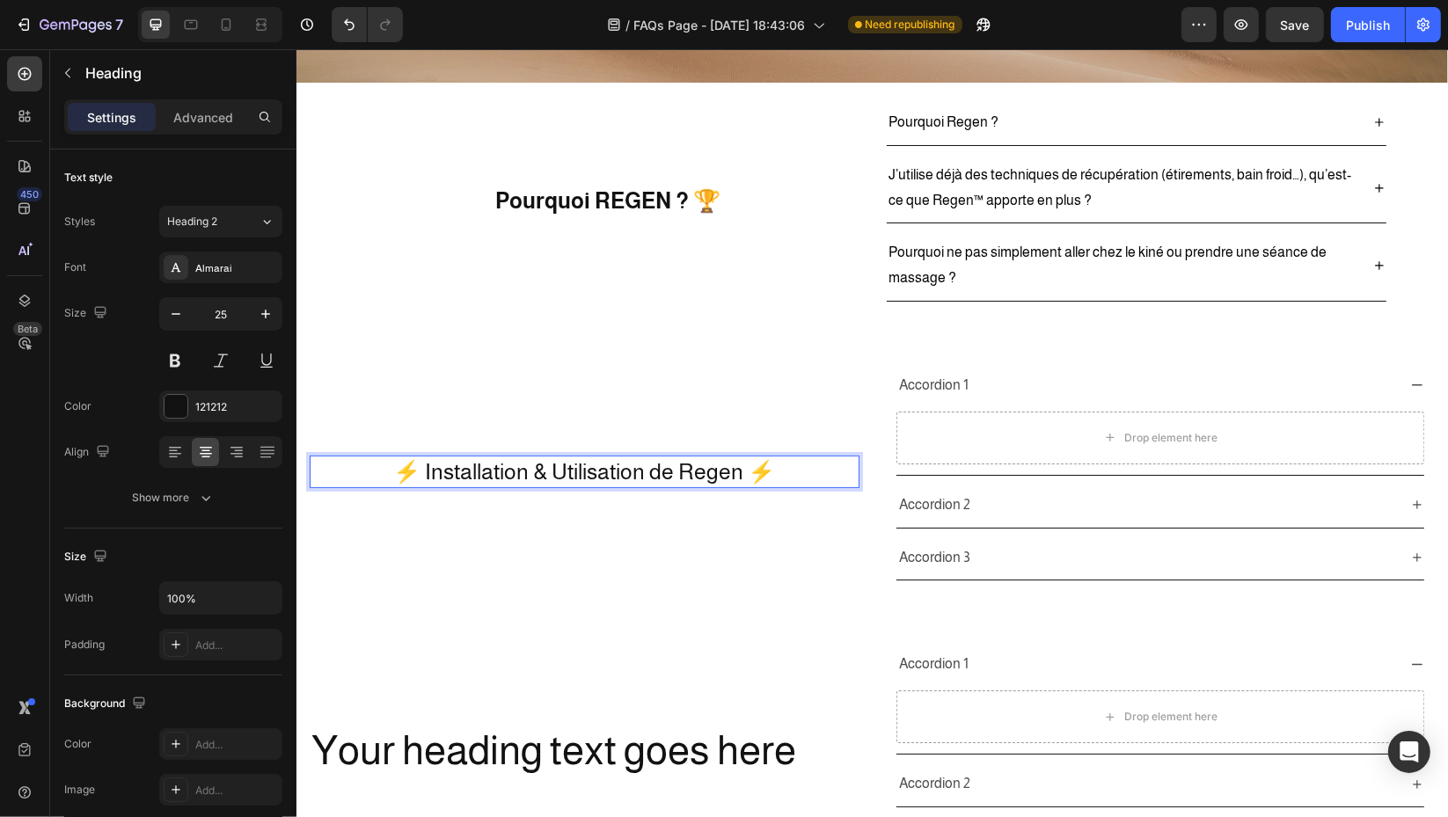
click at [415, 468] on p "⚡ Installation & Utilisation de Regen ⚡" at bounding box center [583, 471] width 546 height 29
click at [209, 400] on div "121212" at bounding box center [220, 407] width 51 height 16
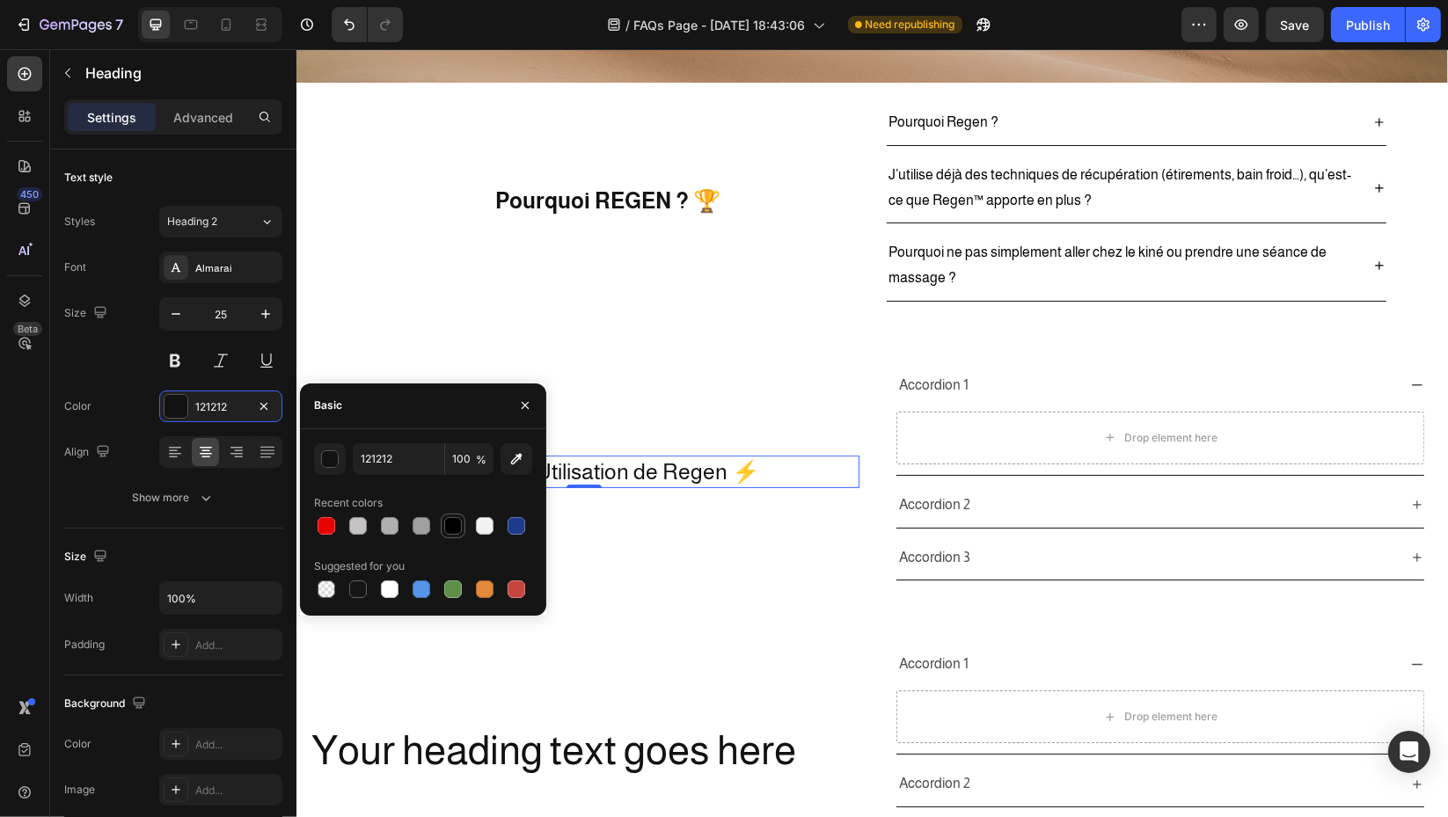
click at [445, 526] on div at bounding box center [453, 526] width 18 height 18
type input "000000"
click at [183, 361] on button at bounding box center [175, 361] width 32 height 32
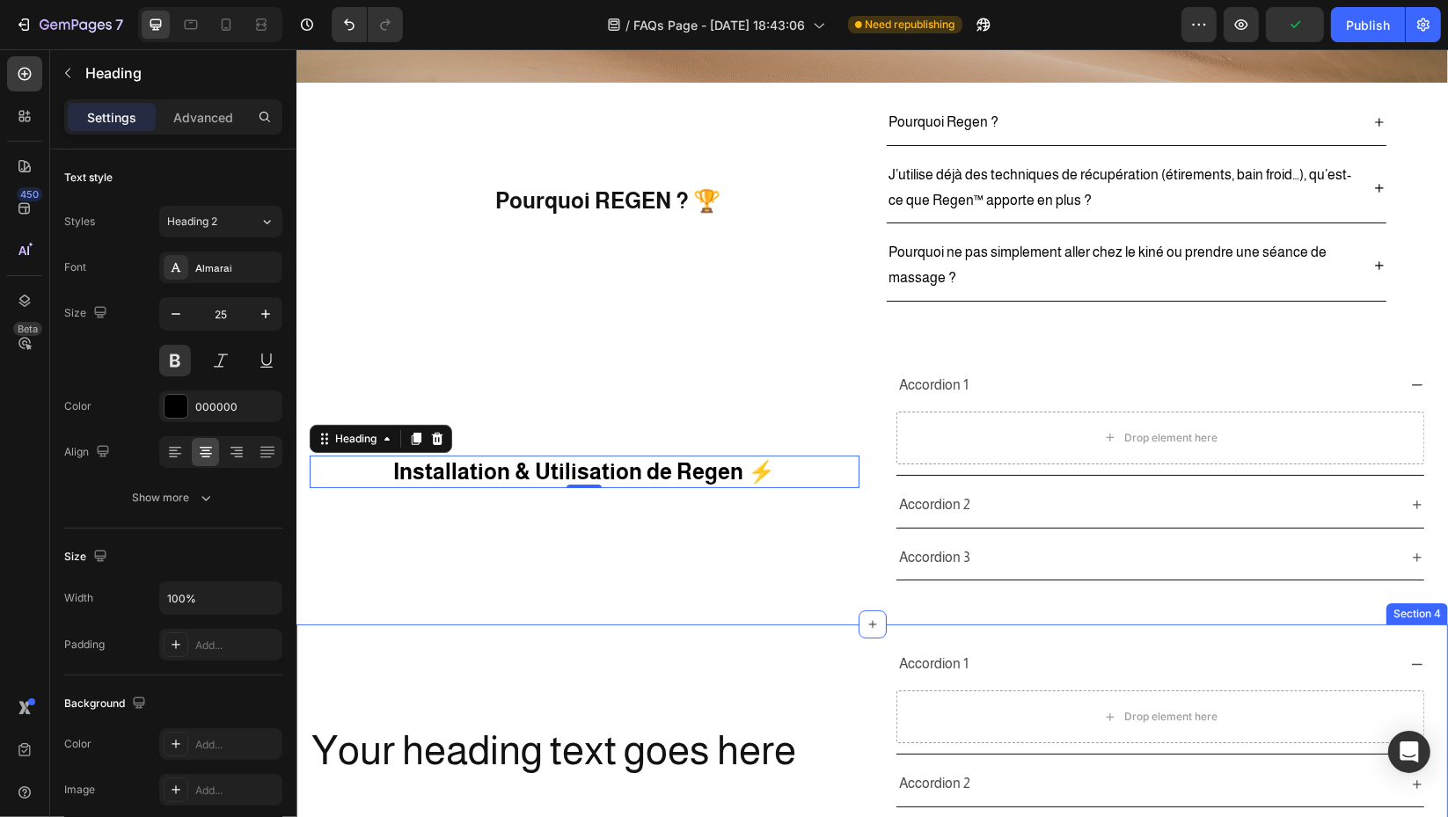
click at [762, 670] on div "Your heading text goes here Heading" at bounding box center [584, 750] width 550 height 217
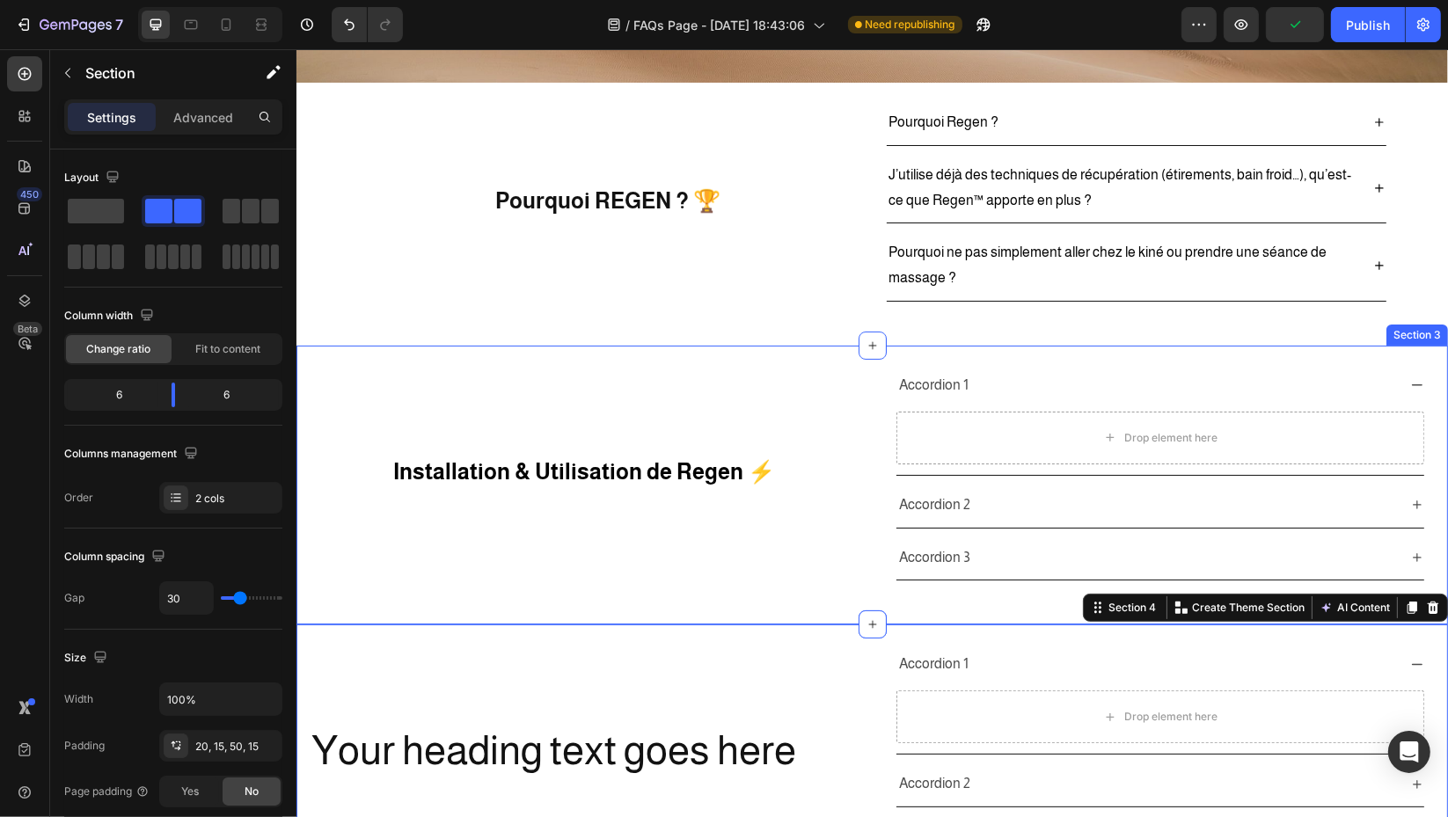
click at [678, 478] on p "Installation & Utilisation de Regen ⚡" at bounding box center [583, 471] width 546 height 29
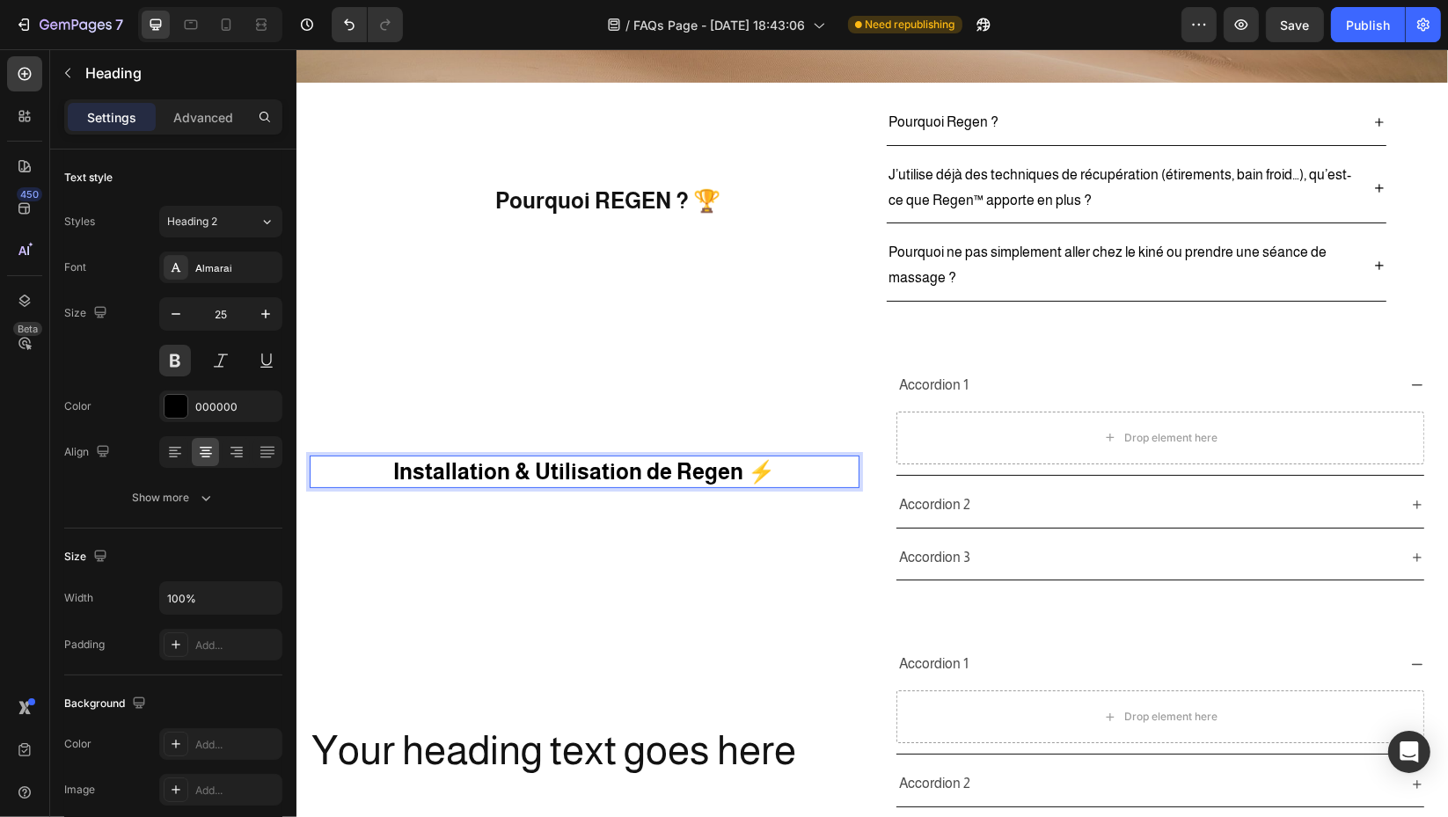
click at [726, 472] on p "Installation & Utilisation de Regen ⚡" at bounding box center [583, 471] width 546 height 29
drag, startPoint x: 735, startPoint y: 470, endPoint x: 691, endPoint y: 473, distance: 44.1
click at [691, 473] on p "Installation & Utilisation de Regen ⚡" at bounding box center [583, 471] width 546 height 29
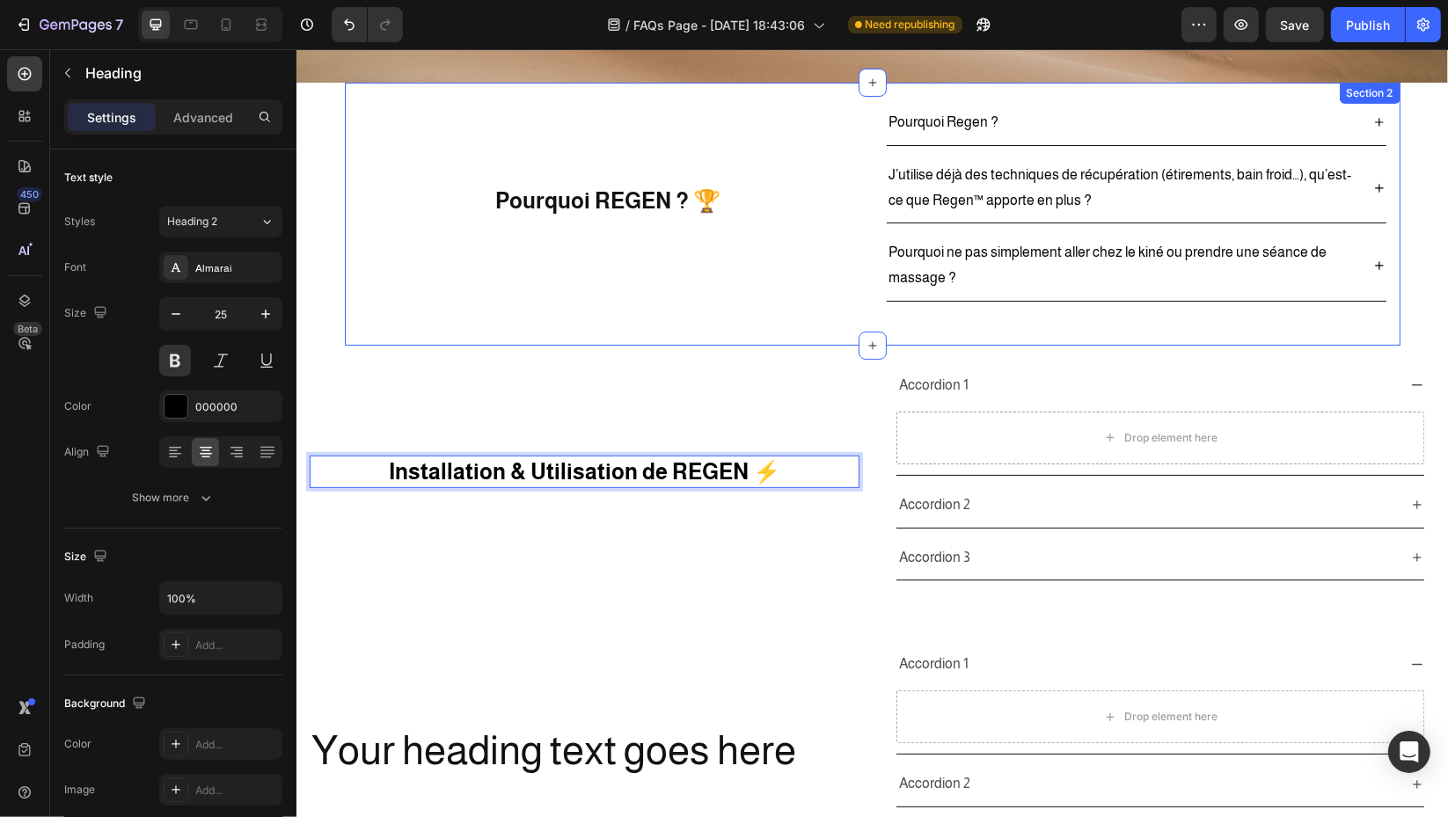
click at [710, 311] on div "Pourquoi REGEN ? 🏆 Heading Pourquoi Regen ? J’utilise déjà des techniques de ré…" at bounding box center [871, 214] width 1055 height 263
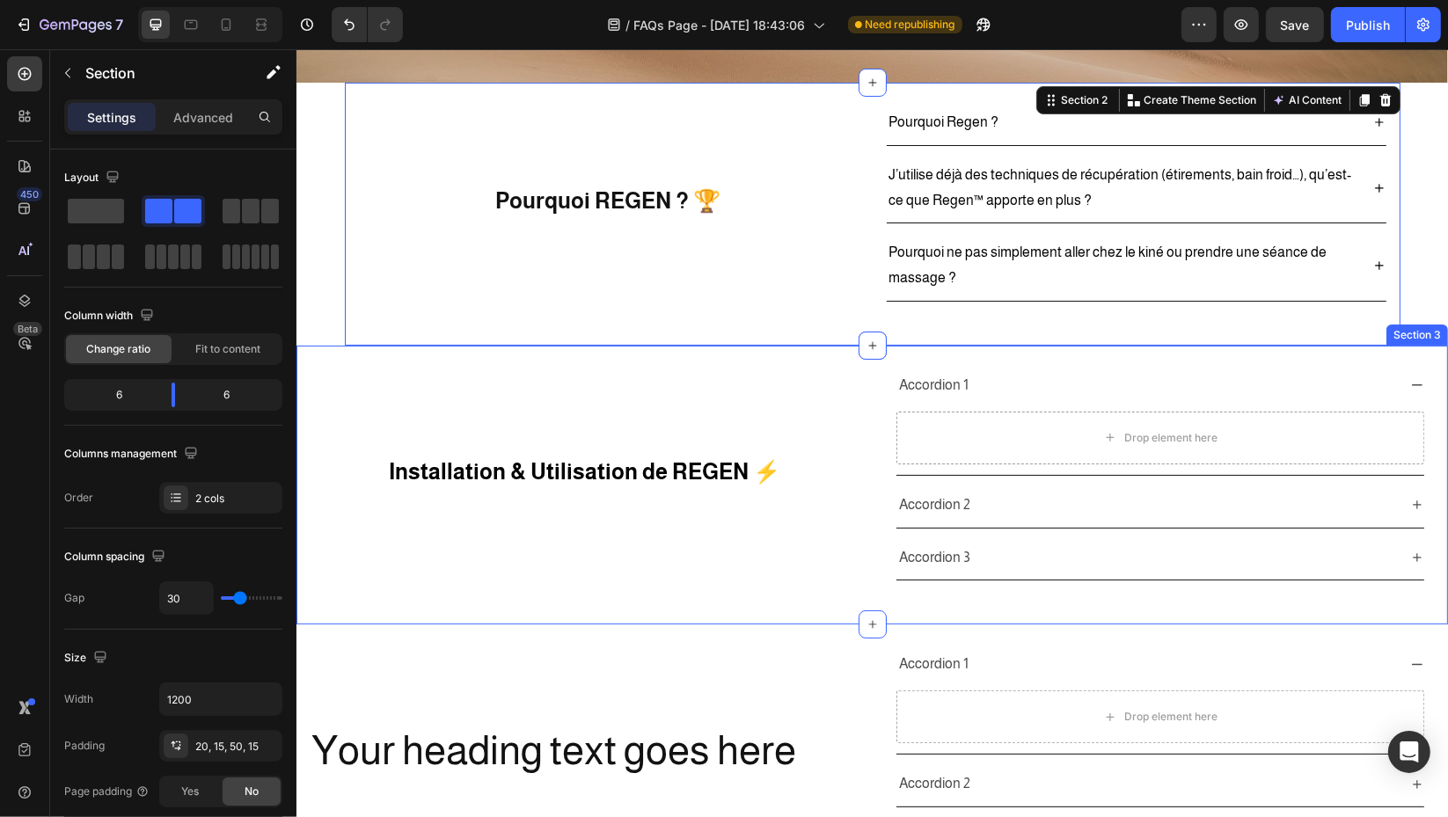
click at [785, 397] on div "Installation & Utilisation de REGEN ⚡ Heading" at bounding box center [584, 471] width 550 height 217
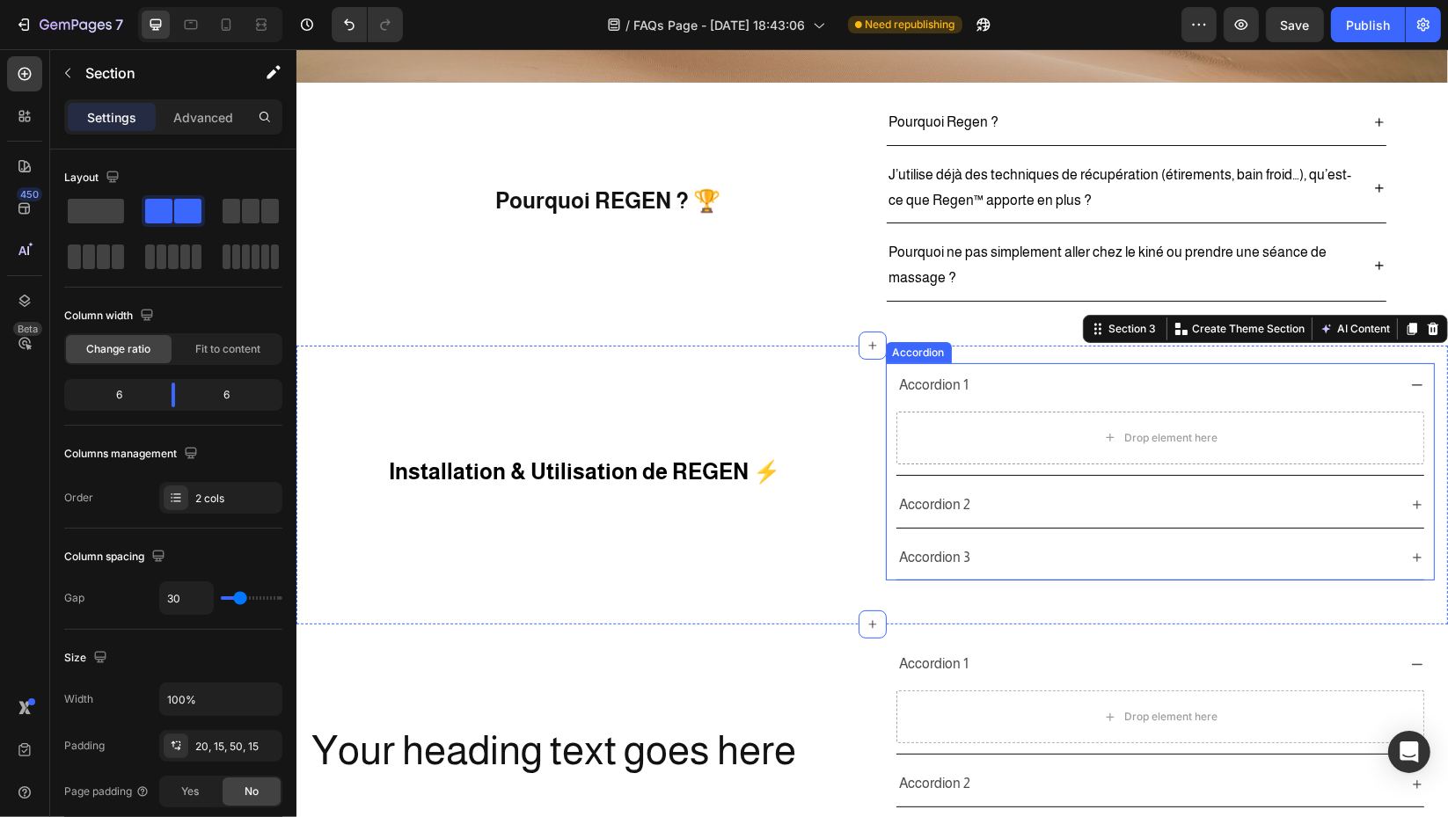
click at [922, 384] on div "Accordion 1" at bounding box center [932, 385] width 75 height 31
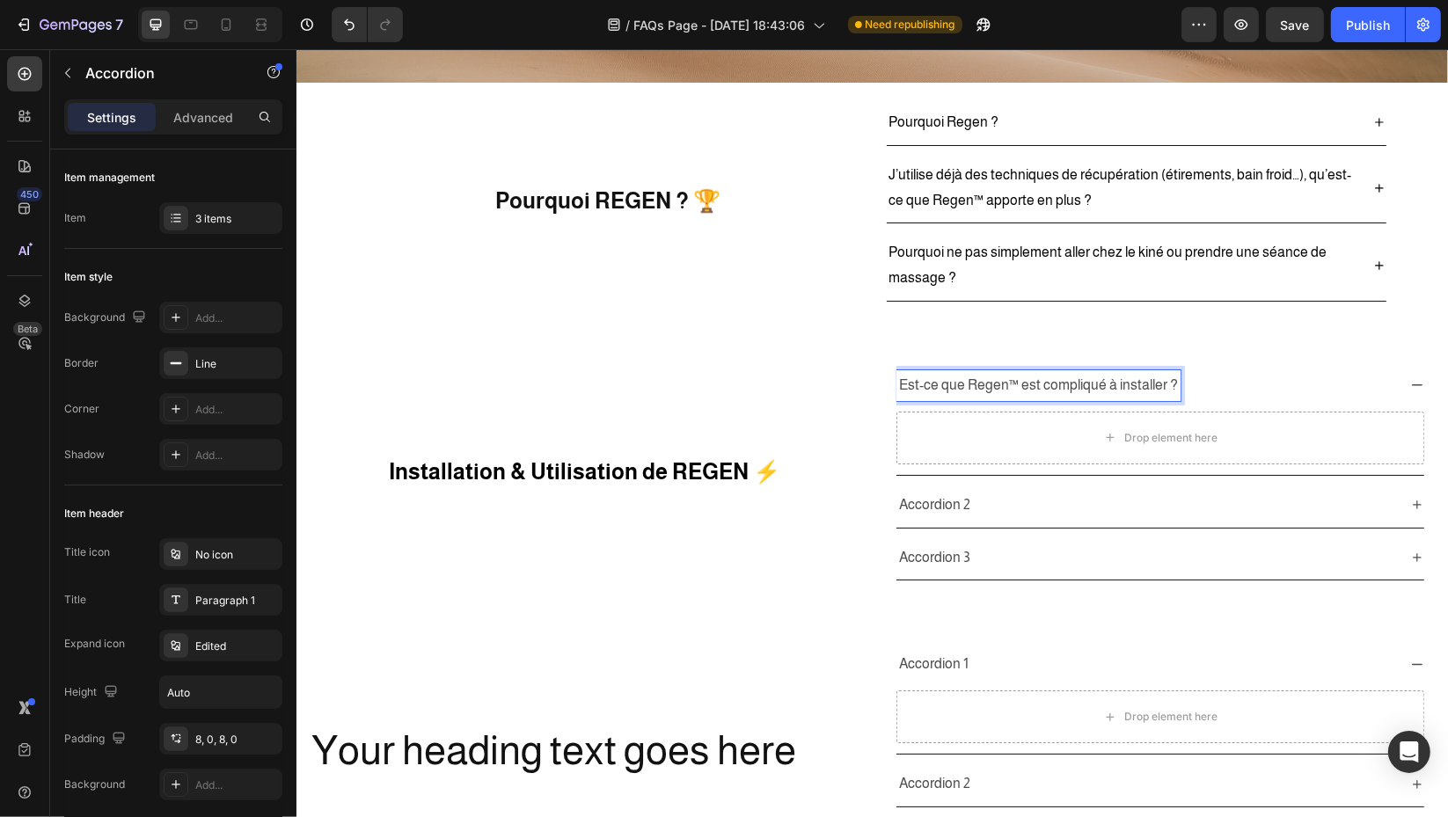
click at [1005, 382] on p "Est-ce que Regen™ est compliqué à installer ?" at bounding box center [1037, 386] width 279 height 26
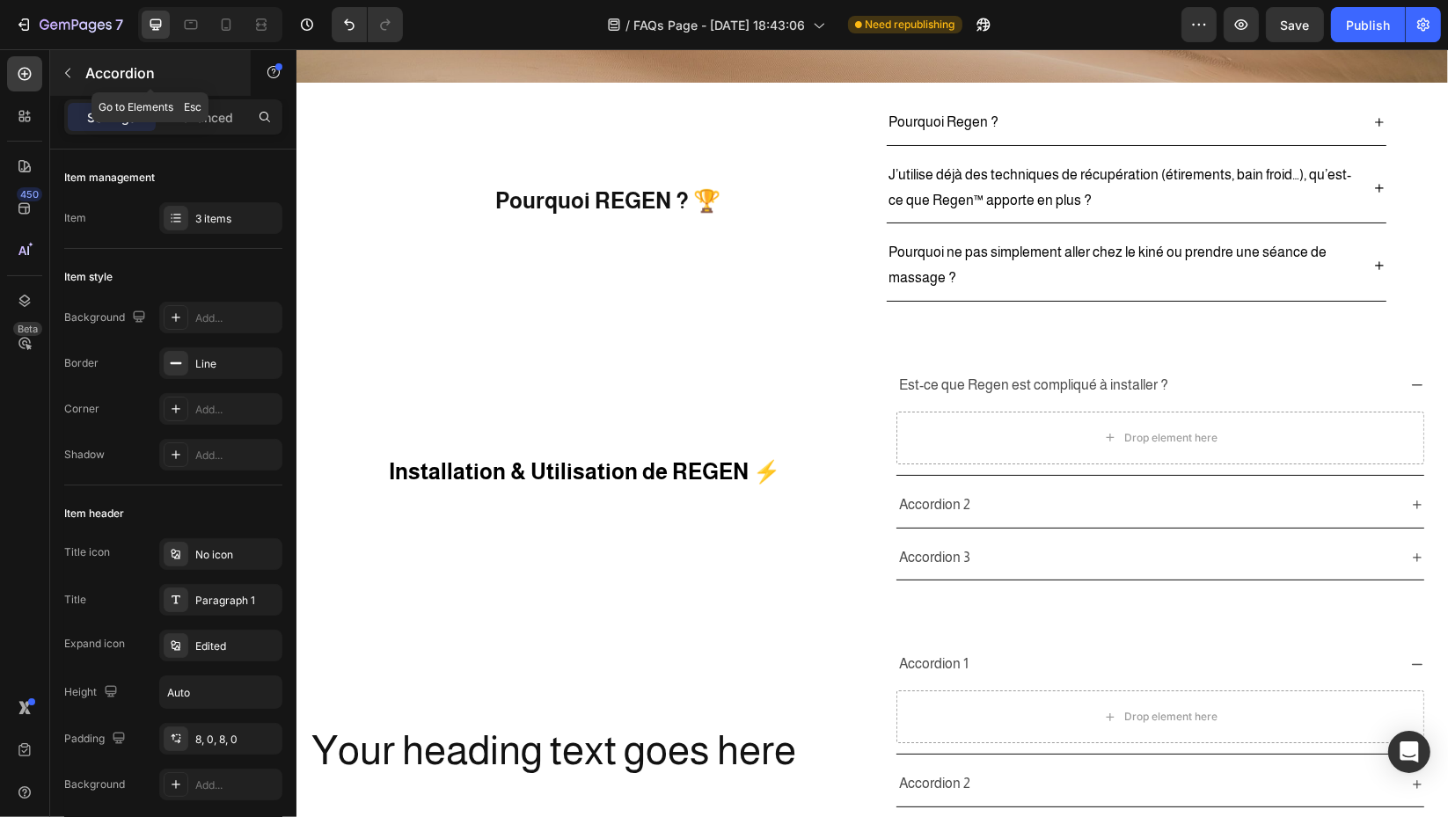
click at [61, 78] on icon "button" at bounding box center [68, 73] width 14 height 14
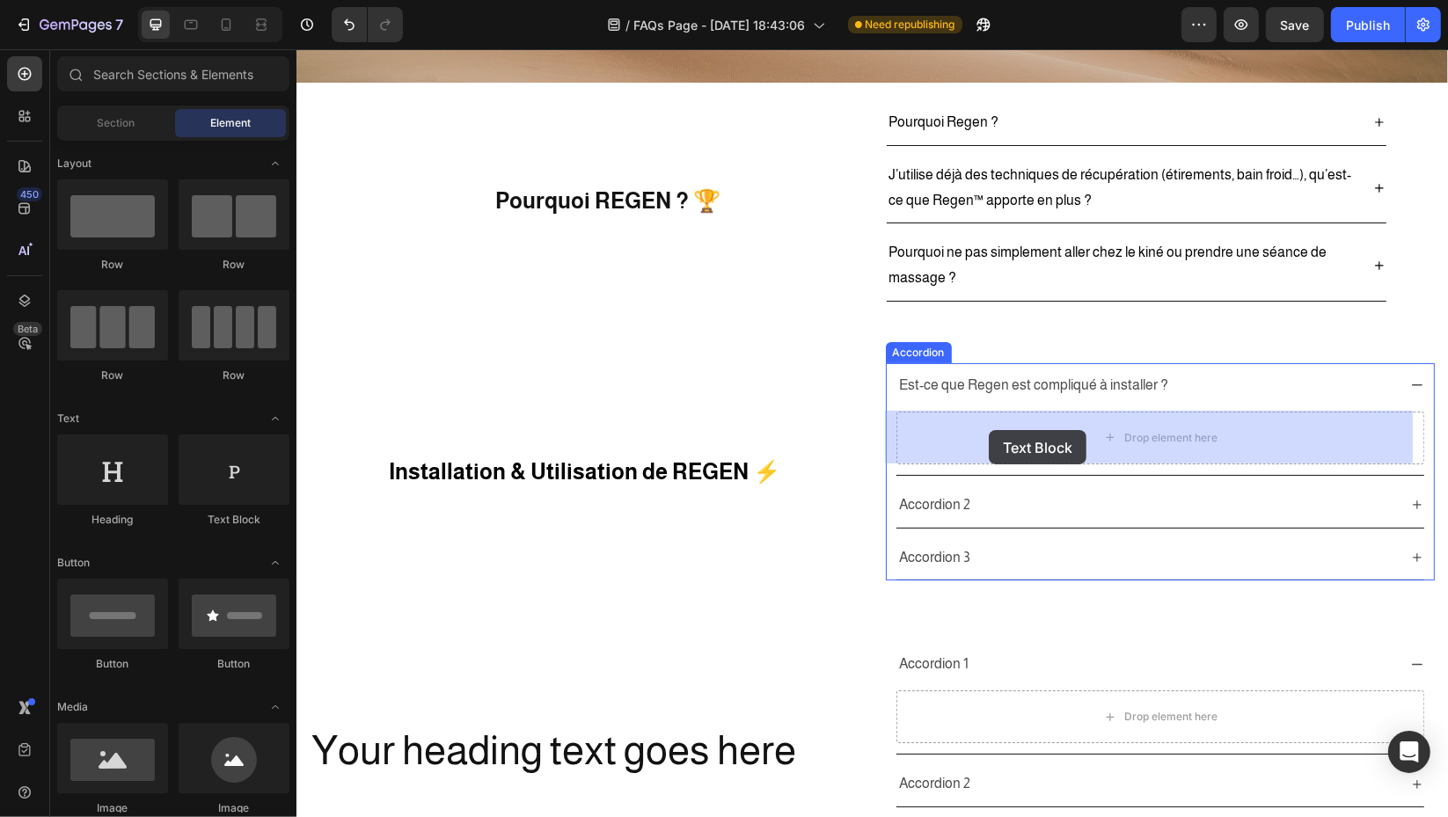
drag, startPoint x: 542, startPoint y: 536, endPoint x: 988, endPoint y: 430, distance: 458.2
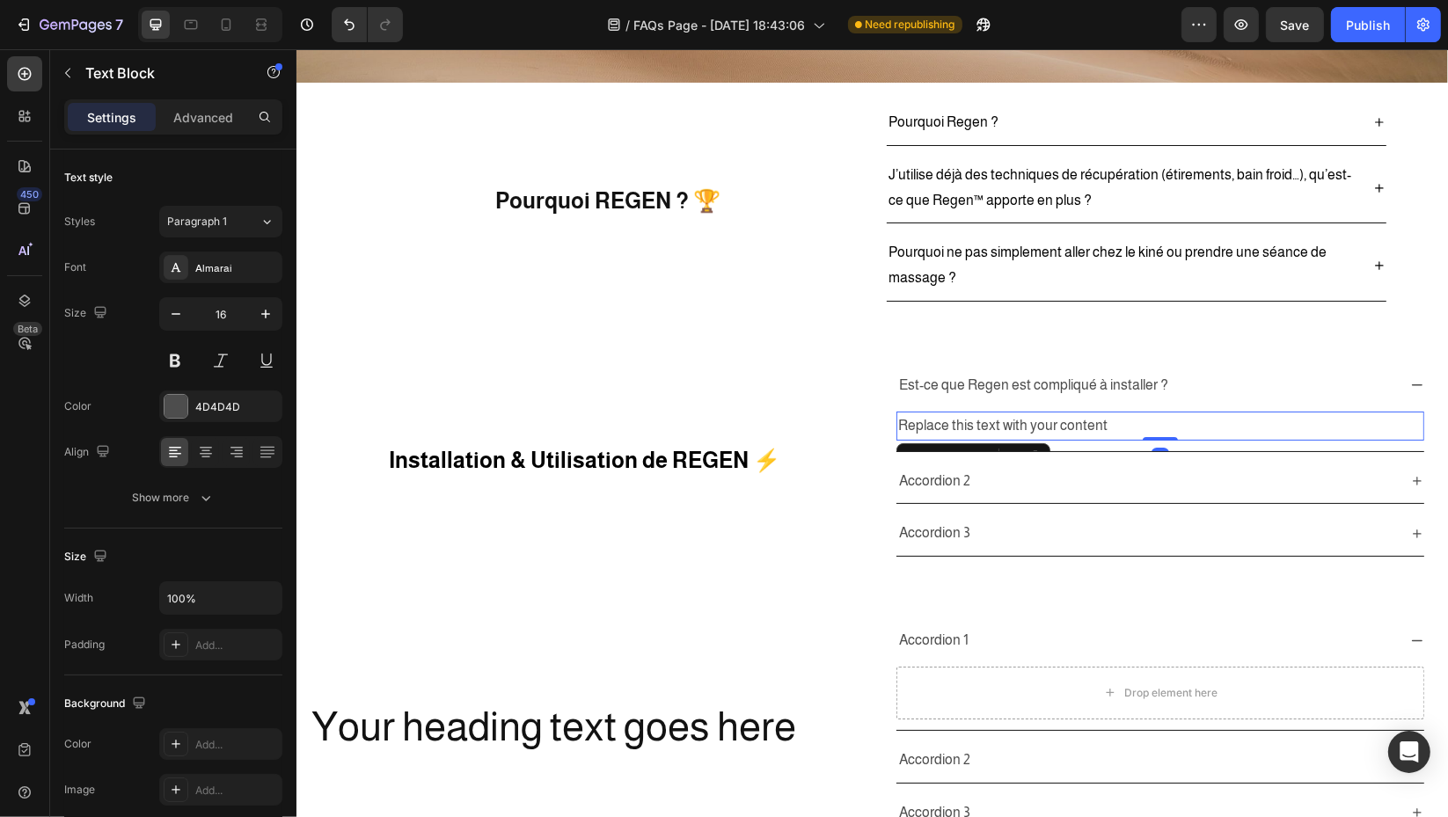
click at [1070, 422] on div "Replace this text with your content" at bounding box center [1159, 426] width 528 height 29
click at [1070, 422] on p "Replace this text with your content" at bounding box center [1159, 426] width 524 height 26
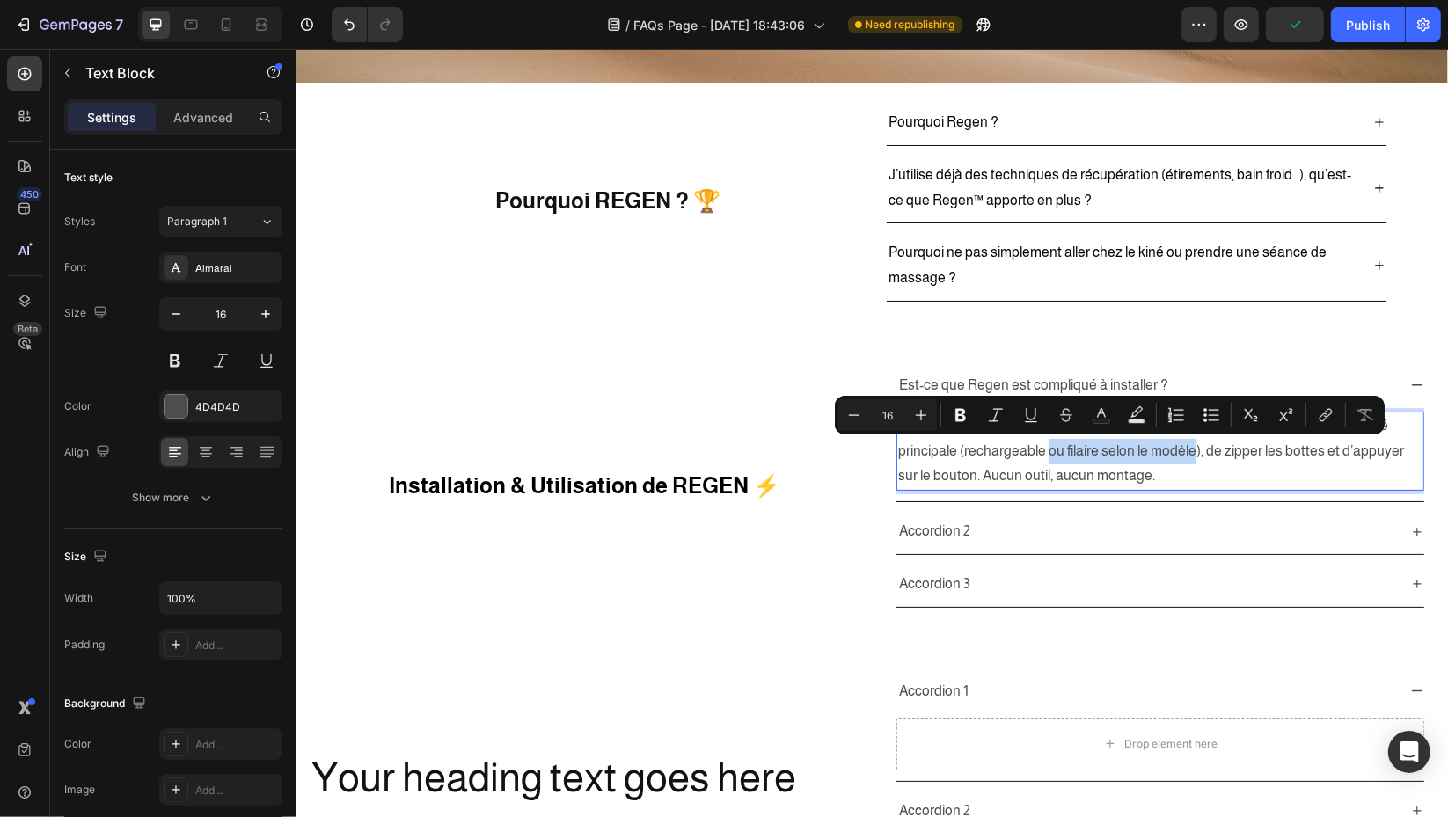
drag, startPoint x: 1037, startPoint y: 449, endPoint x: 1181, endPoint y: 450, distance: 144.2
click at [1181, 450] on p "Non, pas du tout. Nos bottes s’utilisent immédiatement : il suffit de brancher …" at bounding box center [1159, 451] width 524 height 76
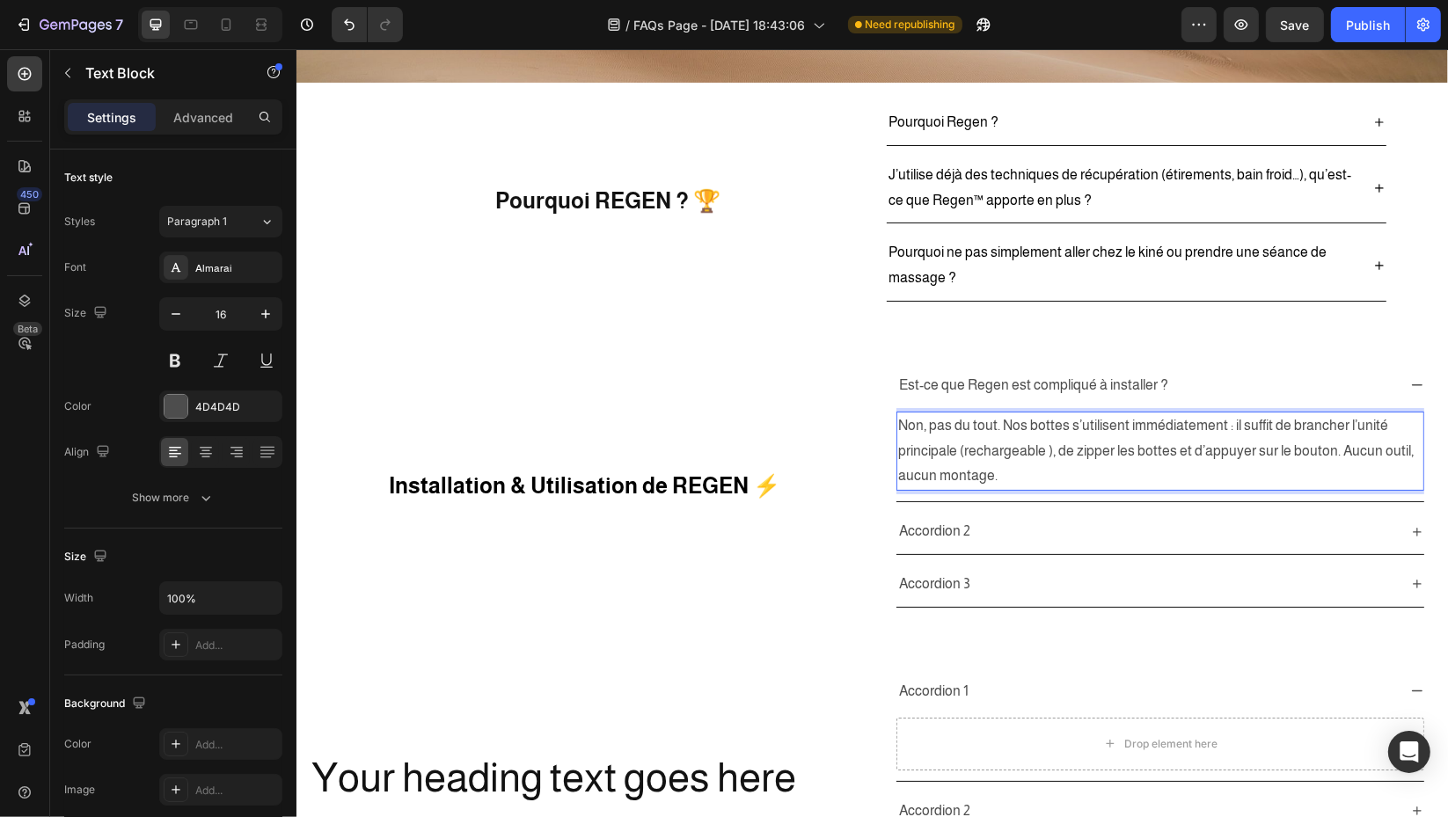
click at [1039, 449] on p "Non, pas du tout. Nos bottes s’utilisent immédiatement : il suffit de brancher …" at bounding box center [1159, 451] width 524 height 76
click at [953, 448] on p "Non, pas du tout. Nos bottes s’utilisent immédiatement : il suffit de brancher …" at bounding box center [1159, 451] width 524 height 76
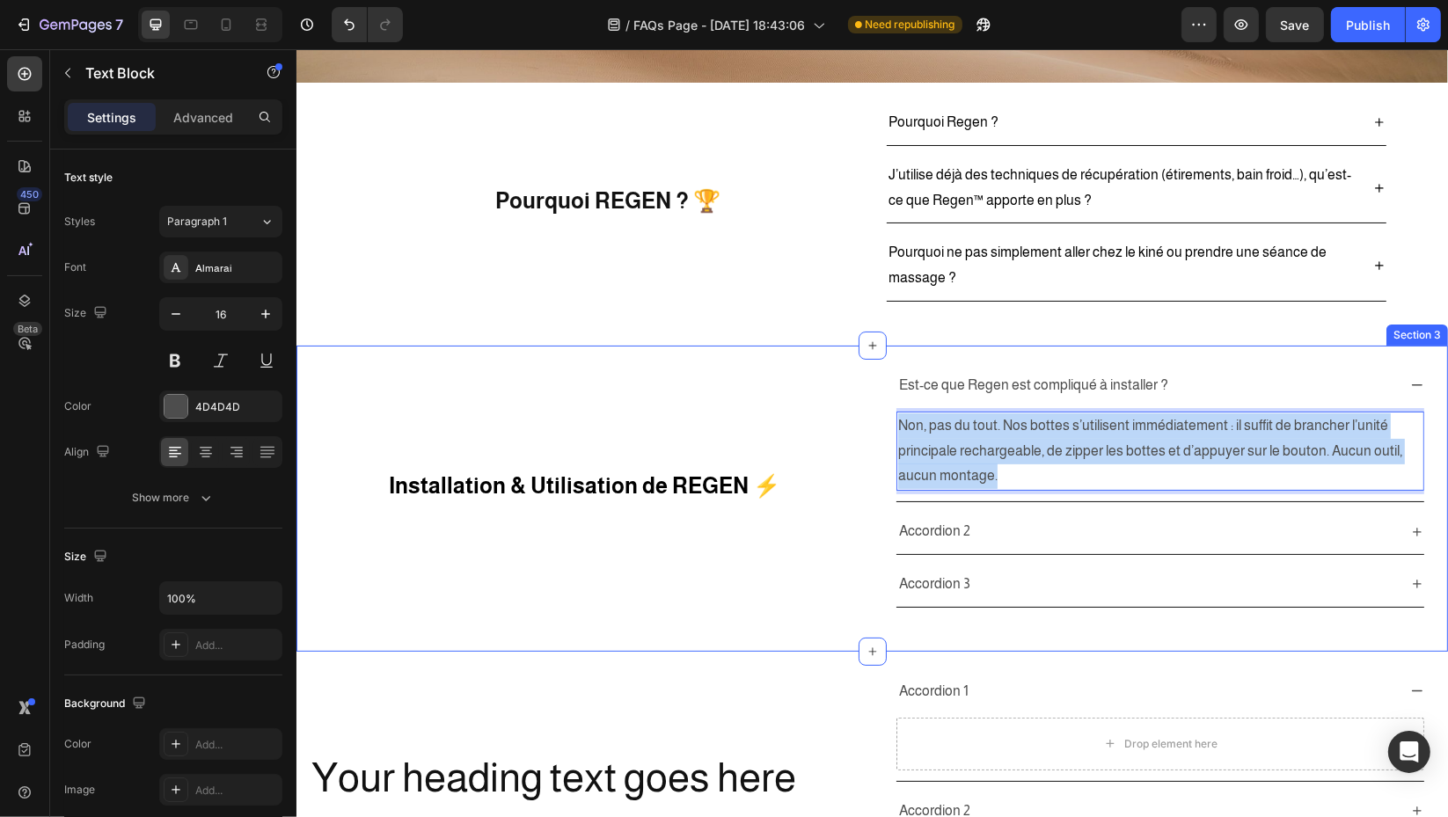
drag, startPoint x: 1039, startPoint y: 471, endPoint x: 871, endPoint y: 428, distance: 173.4
click at [871, 428] on div "Installation & Utilisation de REGEN ⚡ Heading Est-ce que Regen est compliqué à …" at bounding box center [870, 499] width 1151 height 306
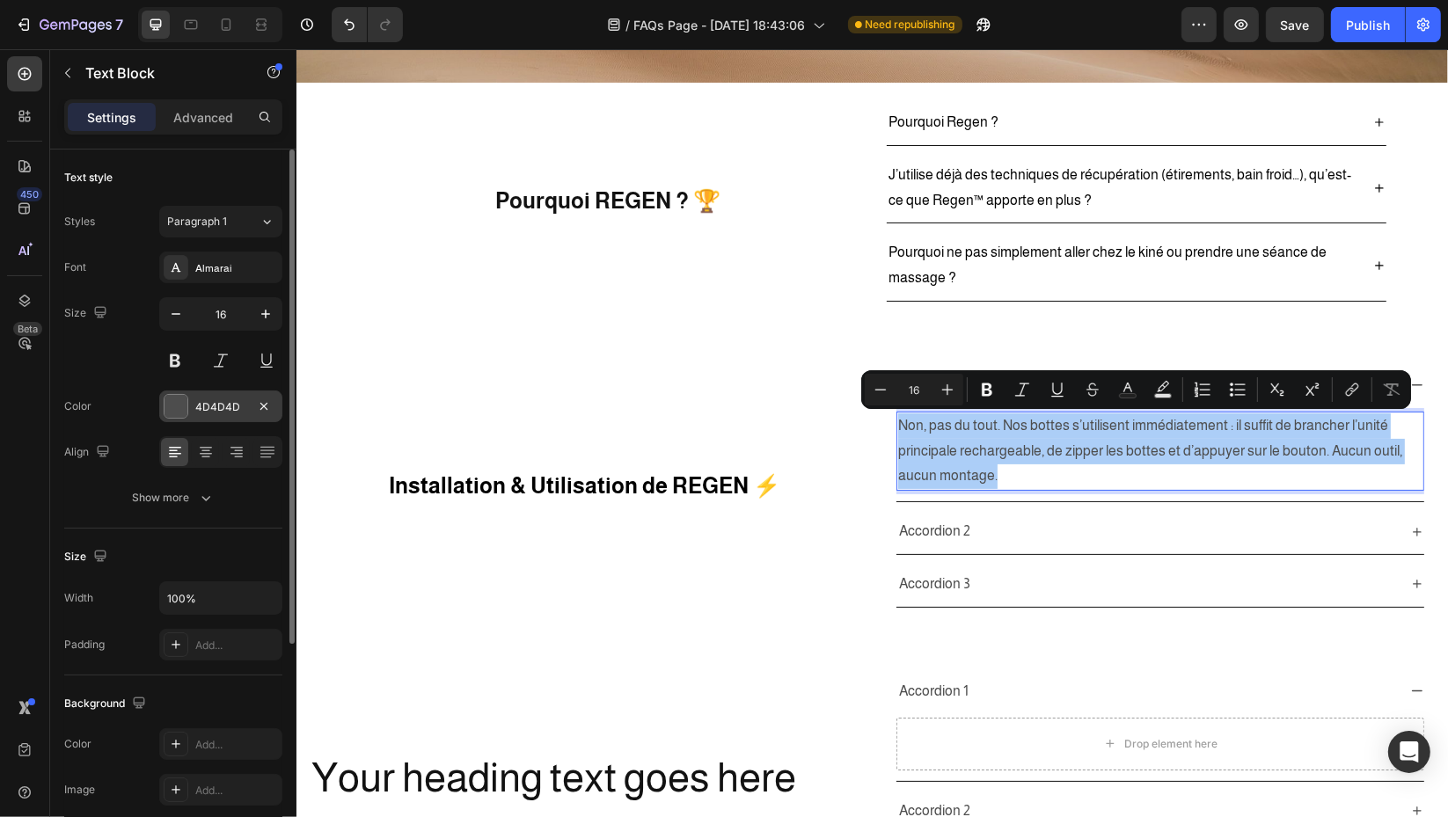
click at [197, 405] on div "4D4D4D" at bounding box center [220, 407] width 51 height 16
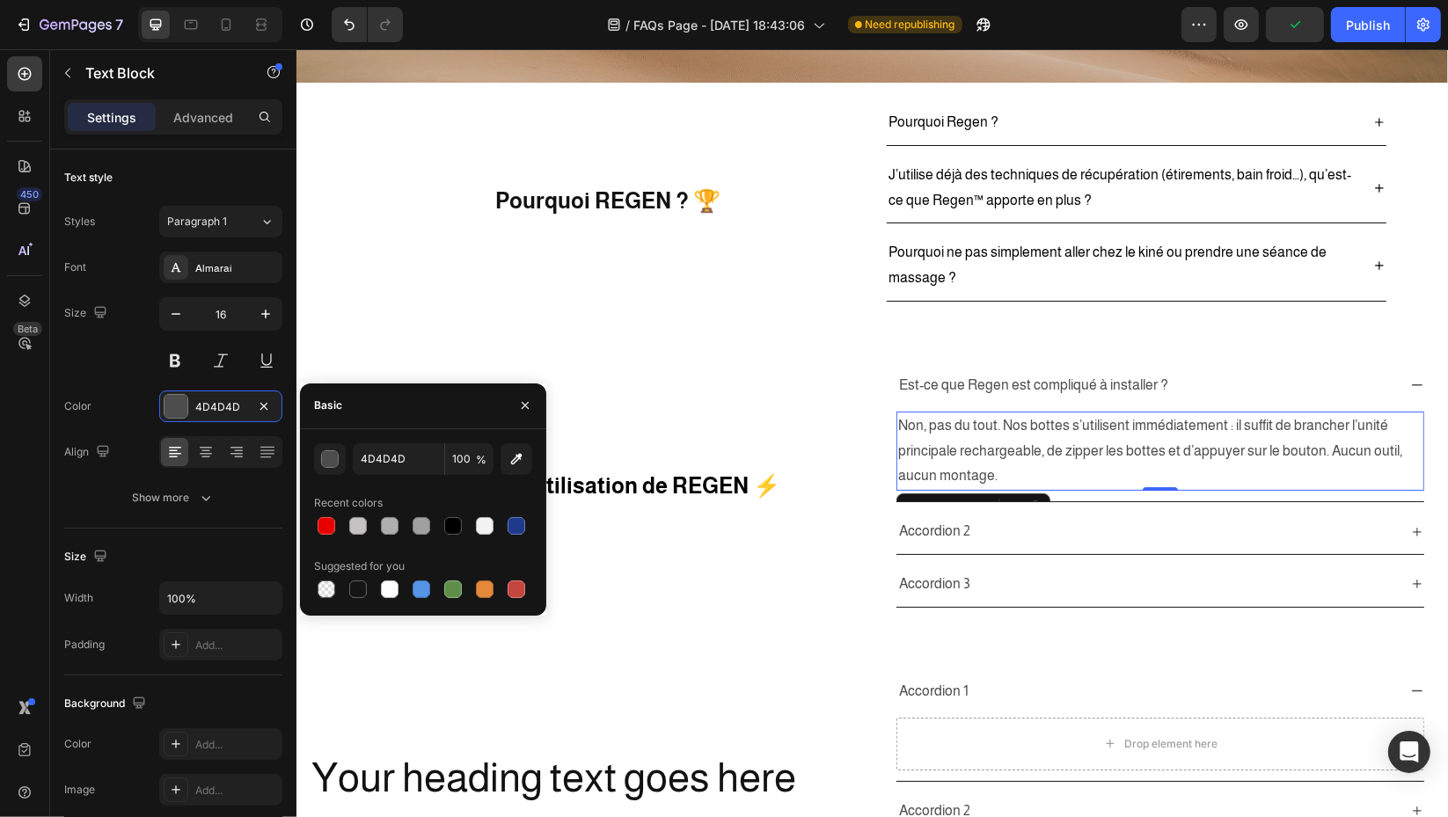
drag, startPoint x: 460, startPoint y: 522, endPoint x: 470, endPoint y: 522, distance: 10.6
click at [462, 523] on div at bounding box center [452, 525] width 21 height 21
type input "000000"
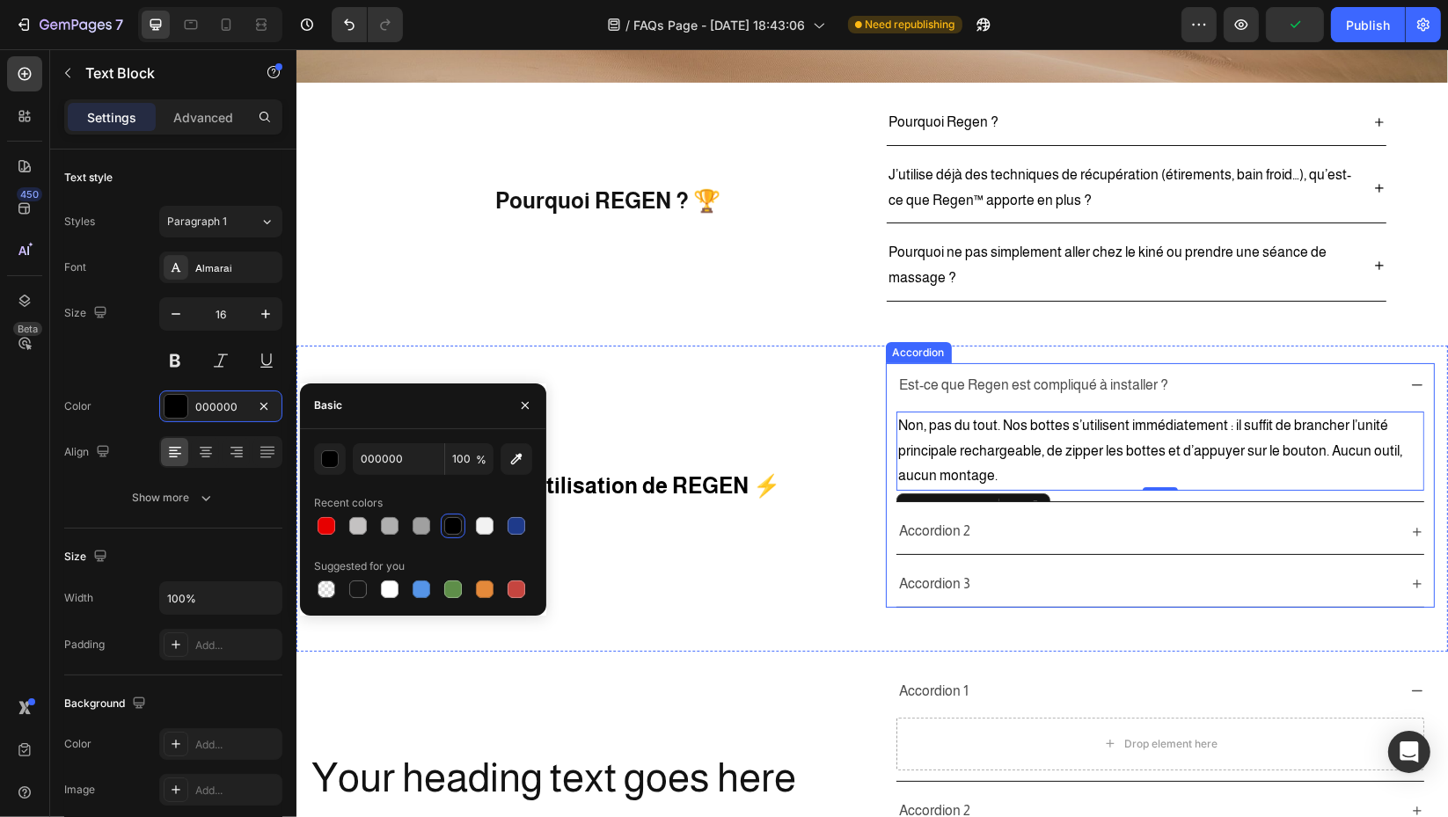
click at [1048, 388] on p "Est-ce que Regen est compliqué à installer ?" at bounding box center [1032, 386] width 269 height 26
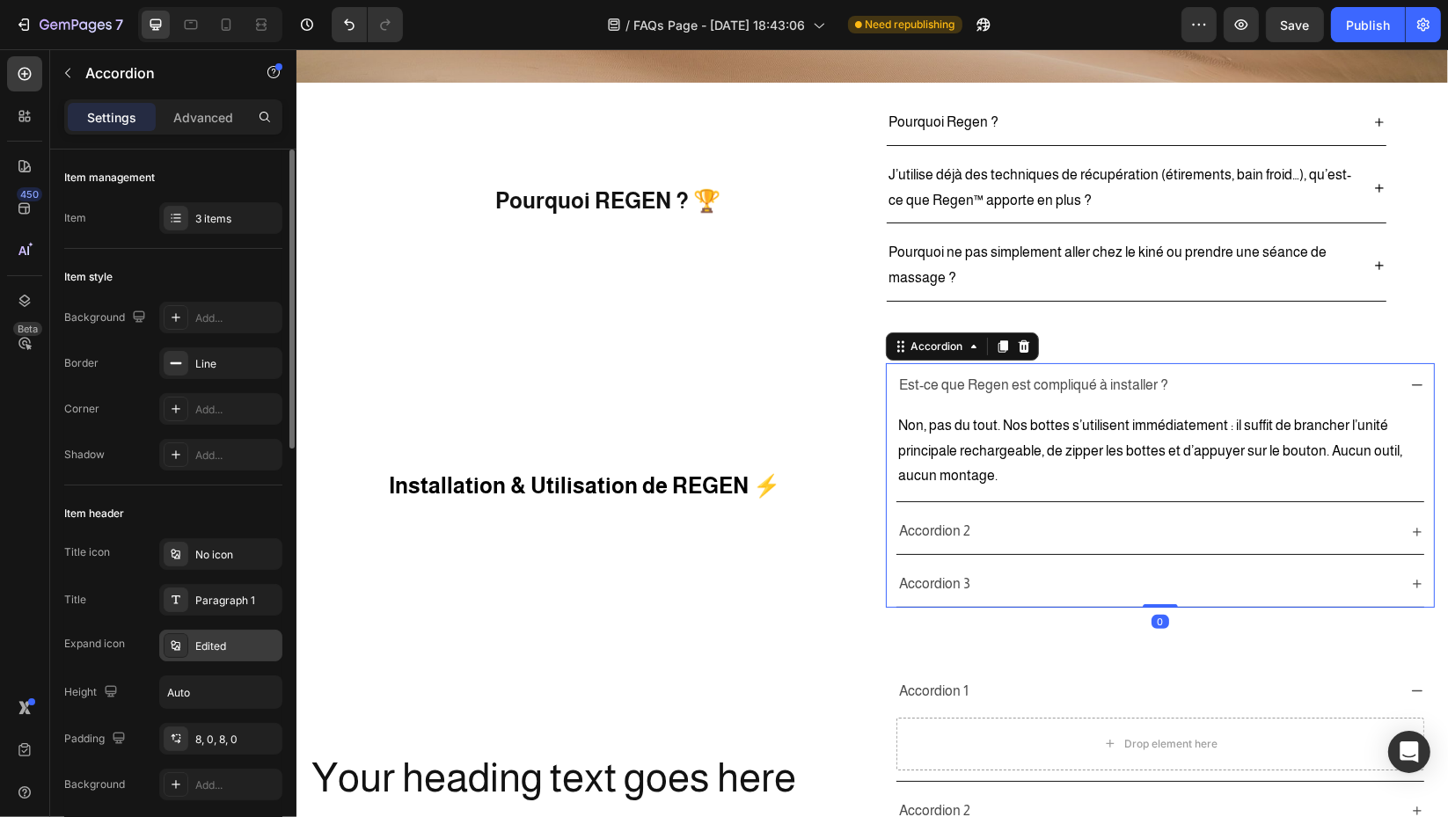
scroll to position [293, 0]
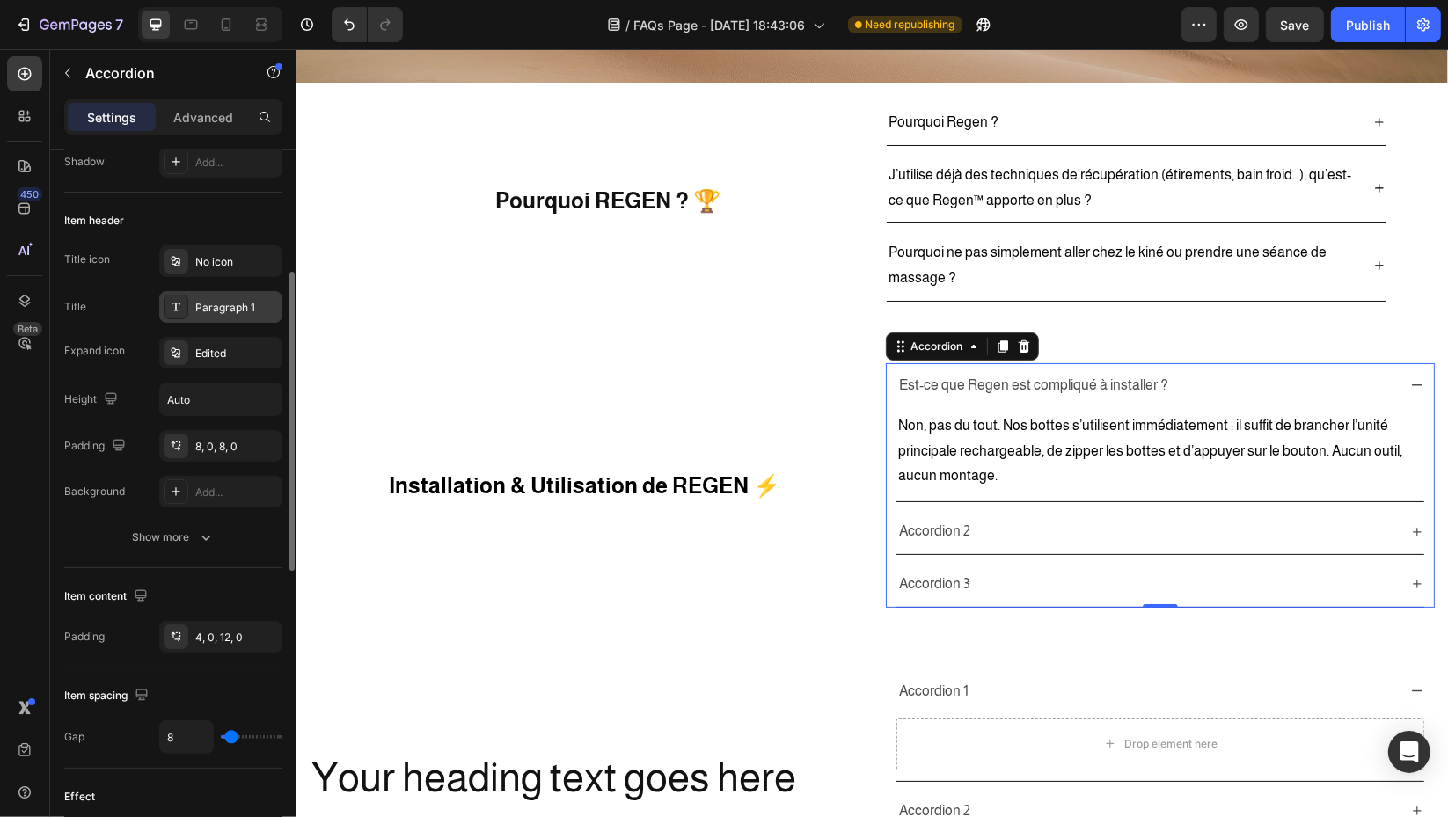
click at [219, 302] on div "Paragraph 1" at bounding box center [236, 308] width 83 height 16
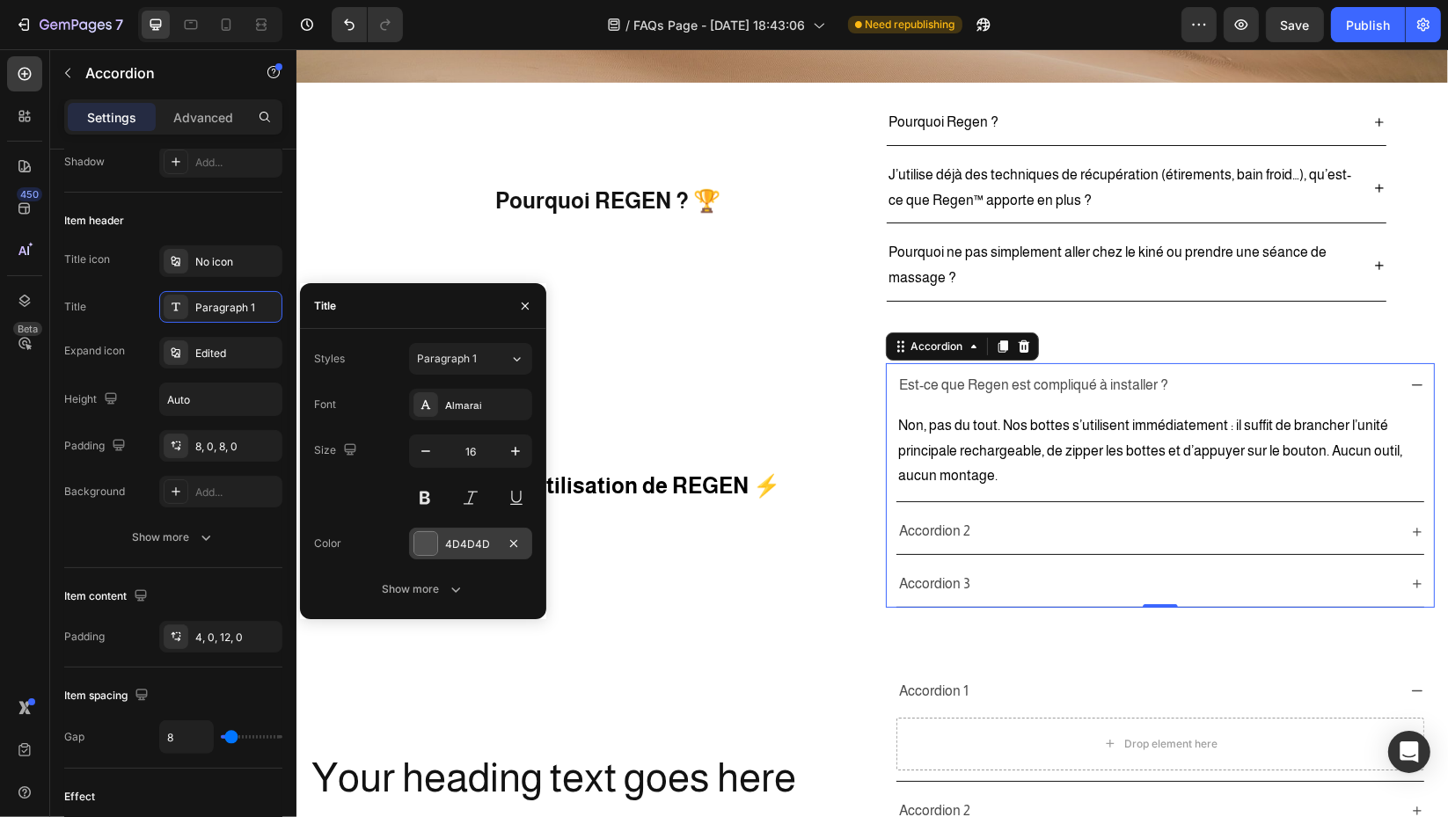
click at [476, 544] on div "4D4D4D" at bounding box center [470, 544] width 51 height 16
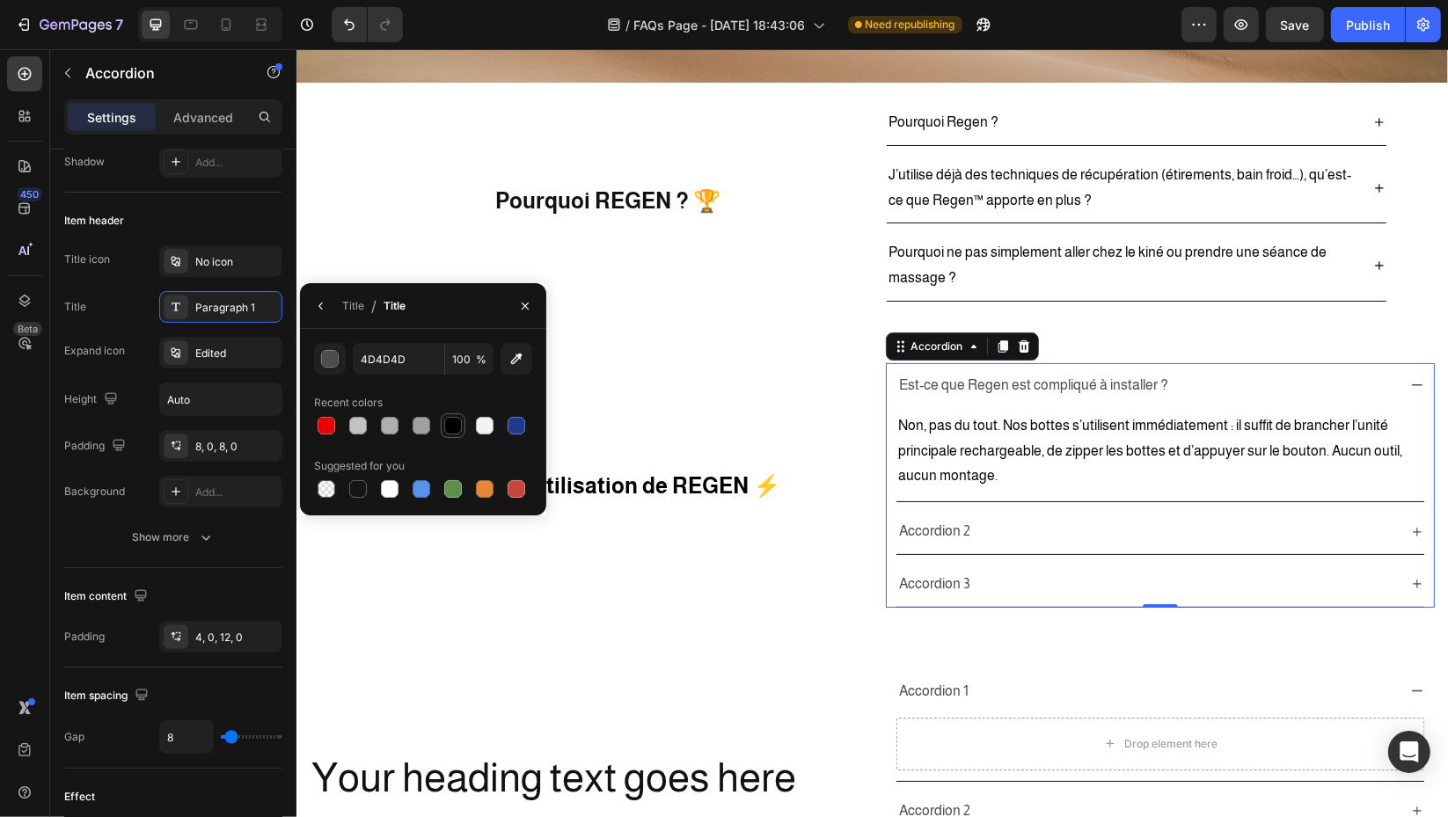
click at [449, 419] on div at bounding box center [453, 426] width 18 height 18
type input "000000"
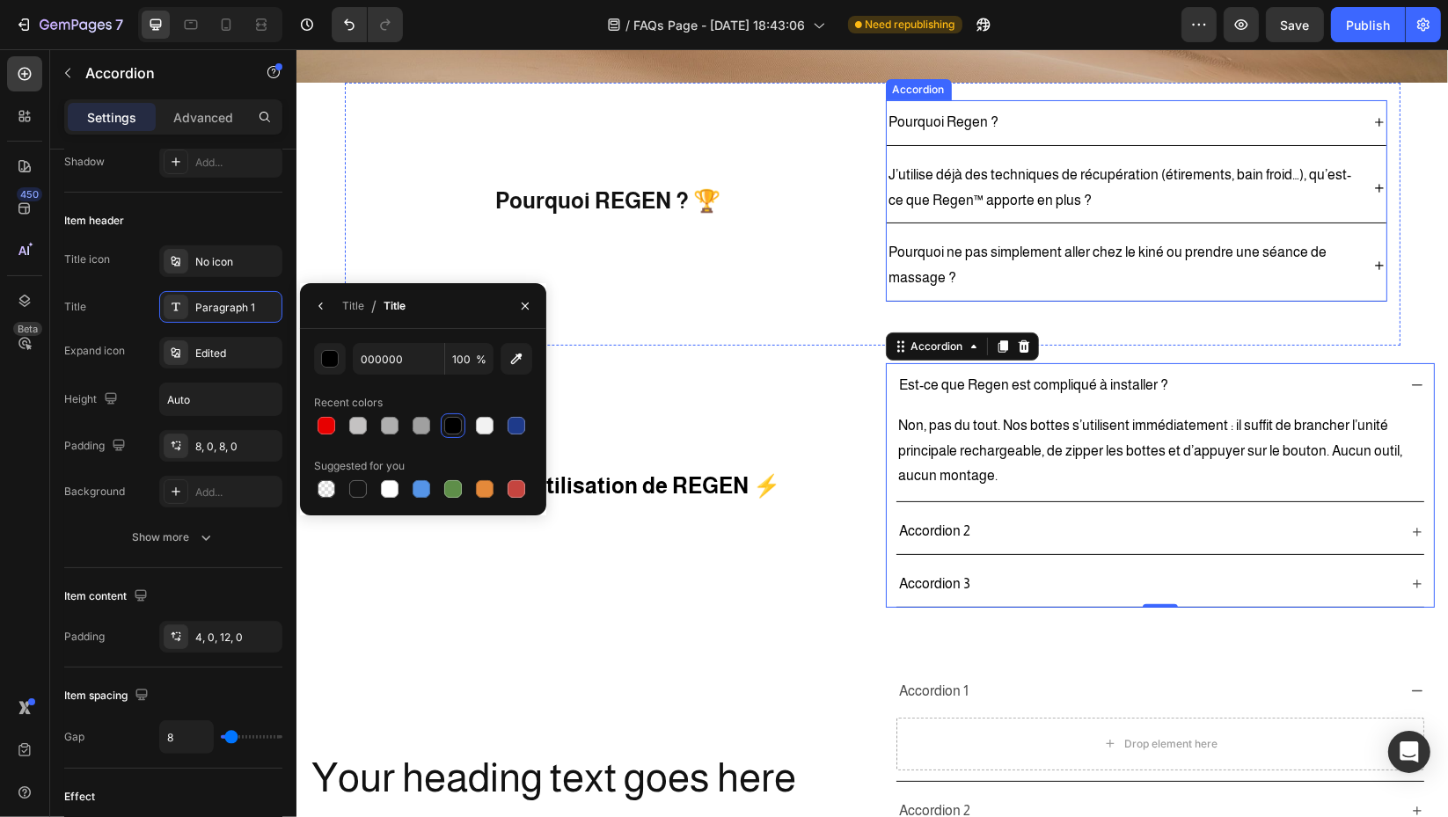
click at [994, 277] on p "Pourquoi ne pas simplement aller chez le kiné ou prendre une séance de massage ?" at bounding box center [1121, 265] width 466 height 51
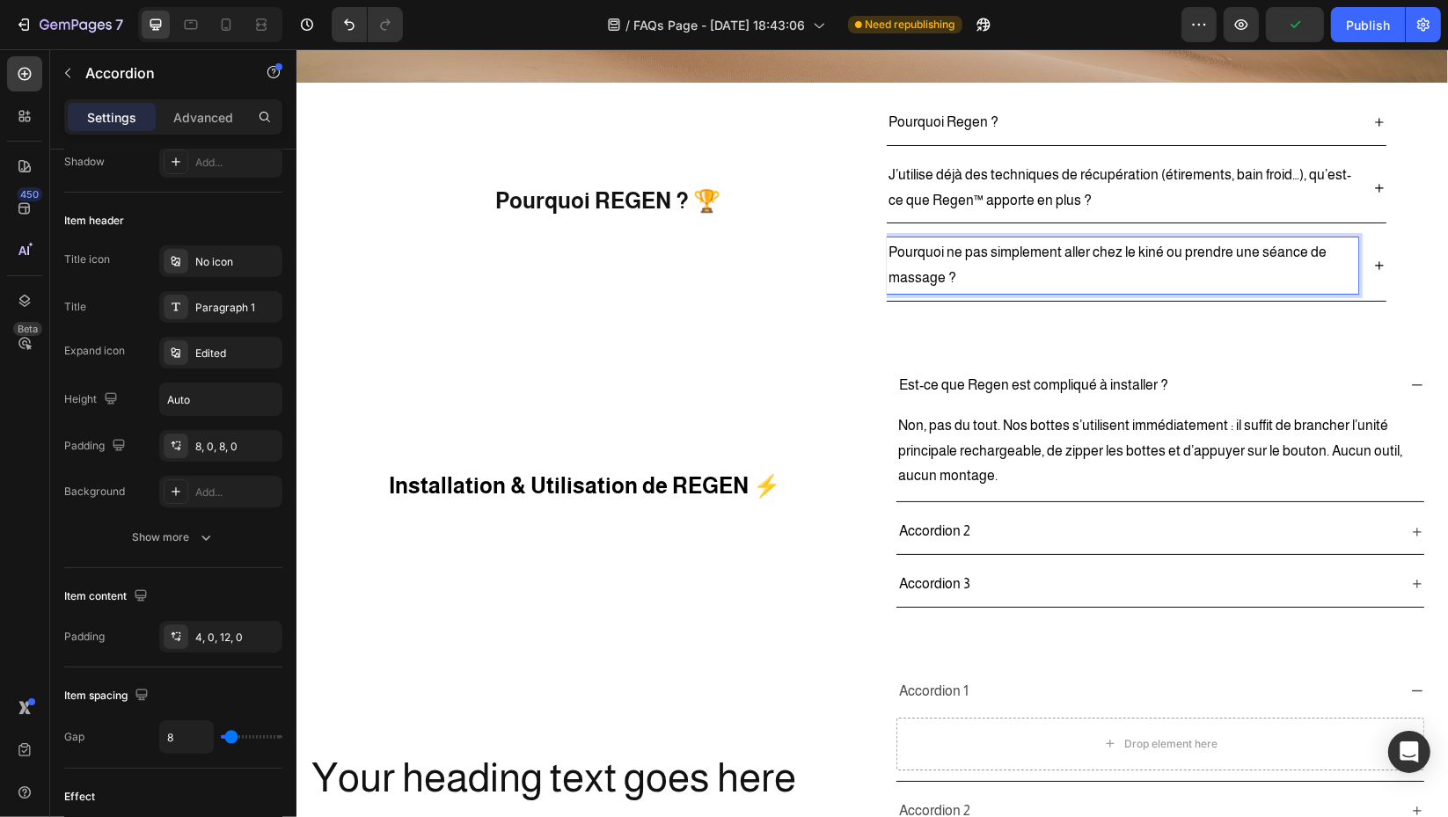
click at [1371, 267] on icon at bounding box center [1378, 266] width 14 height 14
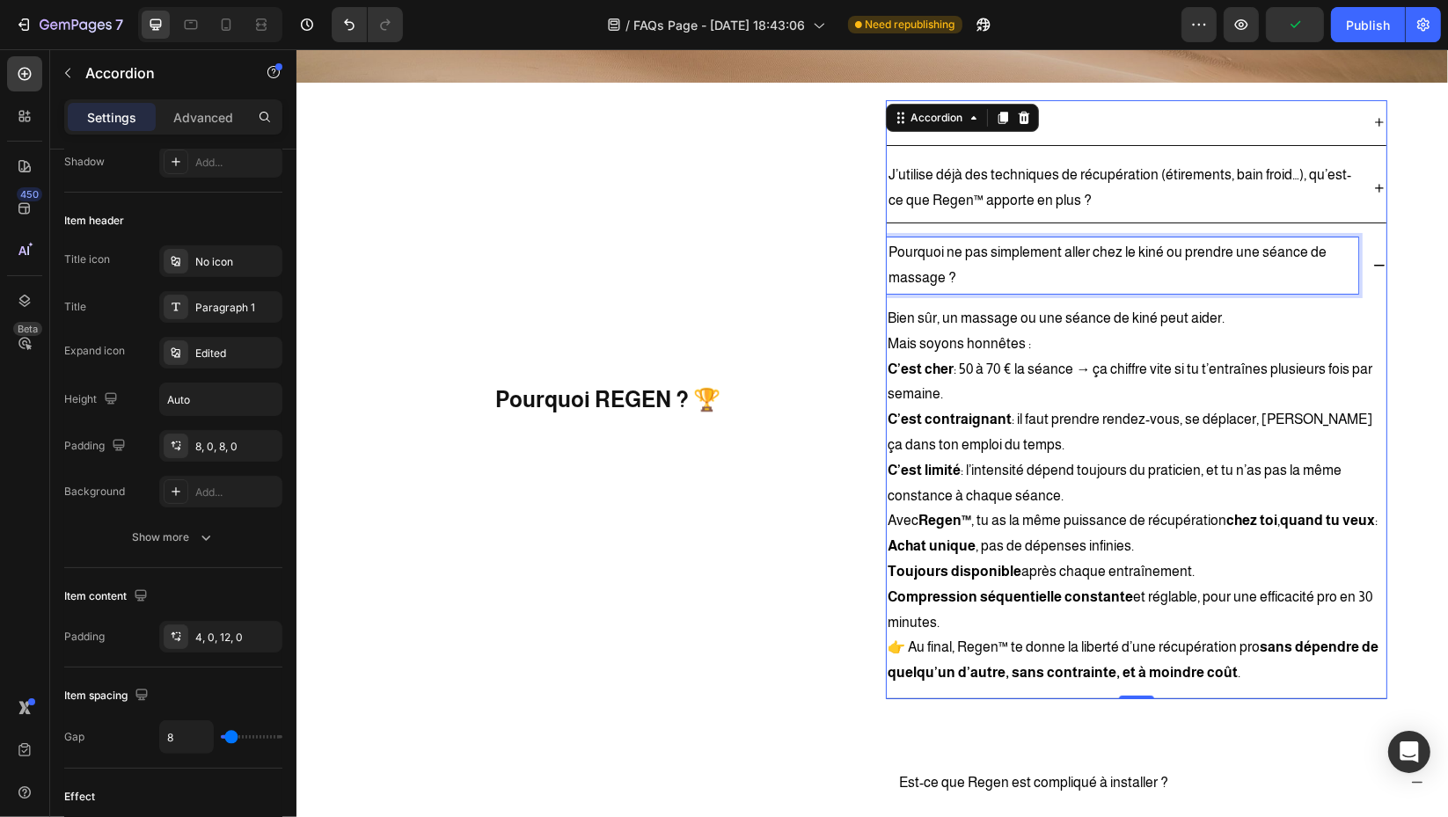
click at [1087, 267] on p "Pourquoi ne pas simplement aller chez le kiné ou prendre une séance de massage ?" at bounding box center [1121, 265] width 466 height 51
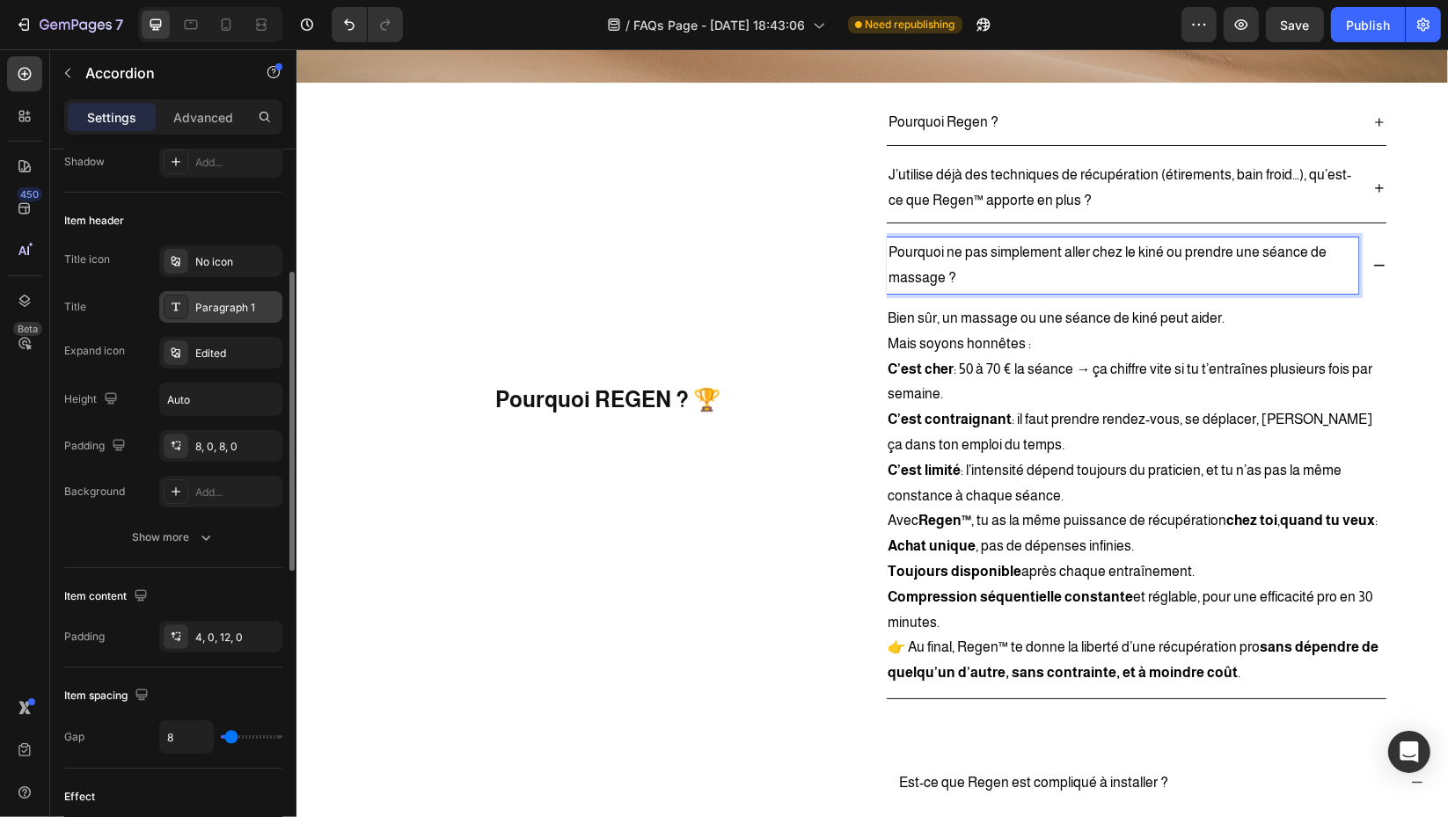
click at [235, 304] on div "Paragraph 1" at bounding box center [236, 308] width 83 height 16
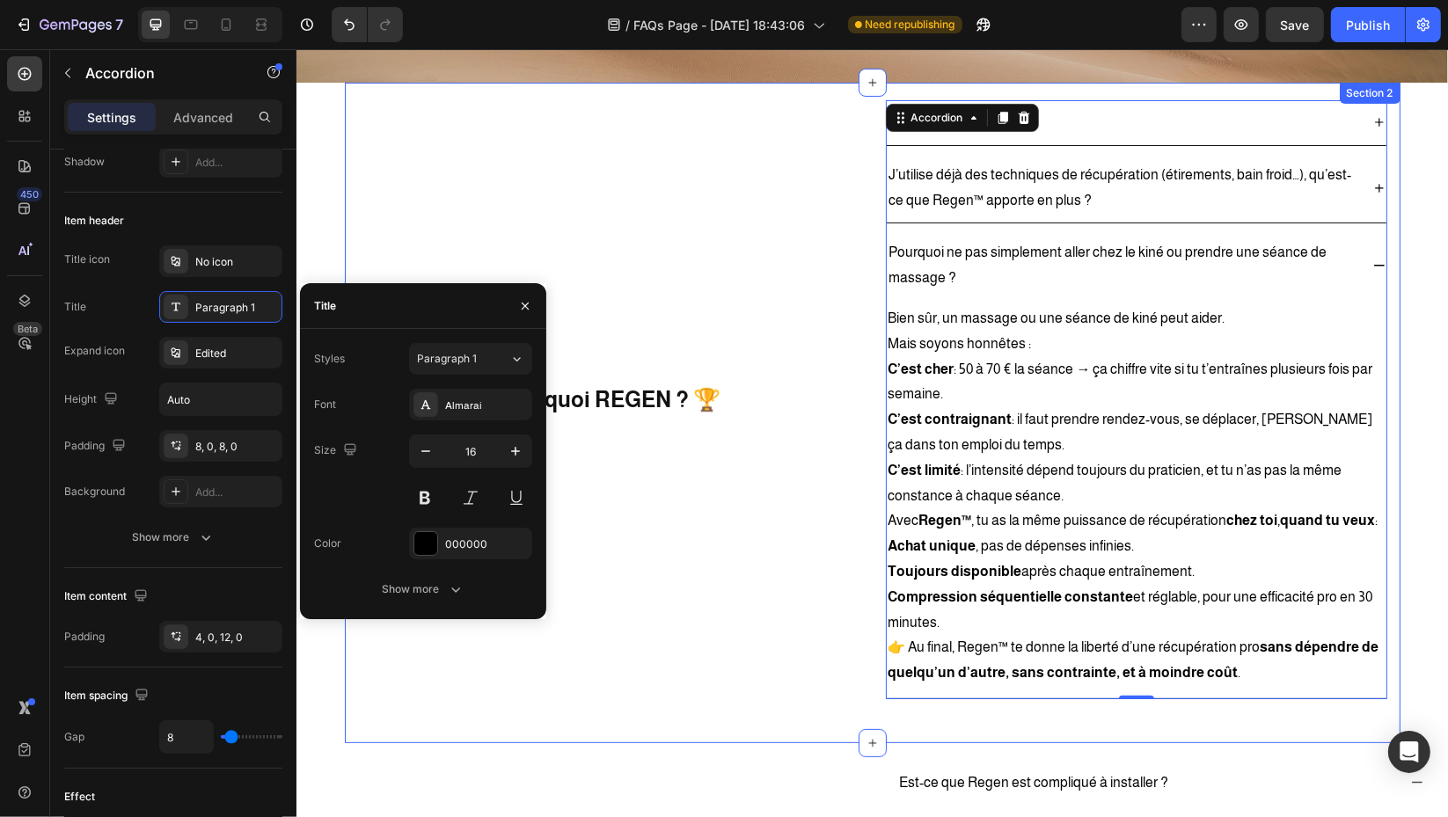
click at [762, 591] on div "Pourquoi REGEN ? 🏆 Heading" at bounding box center [607, 399] width 501 height 599
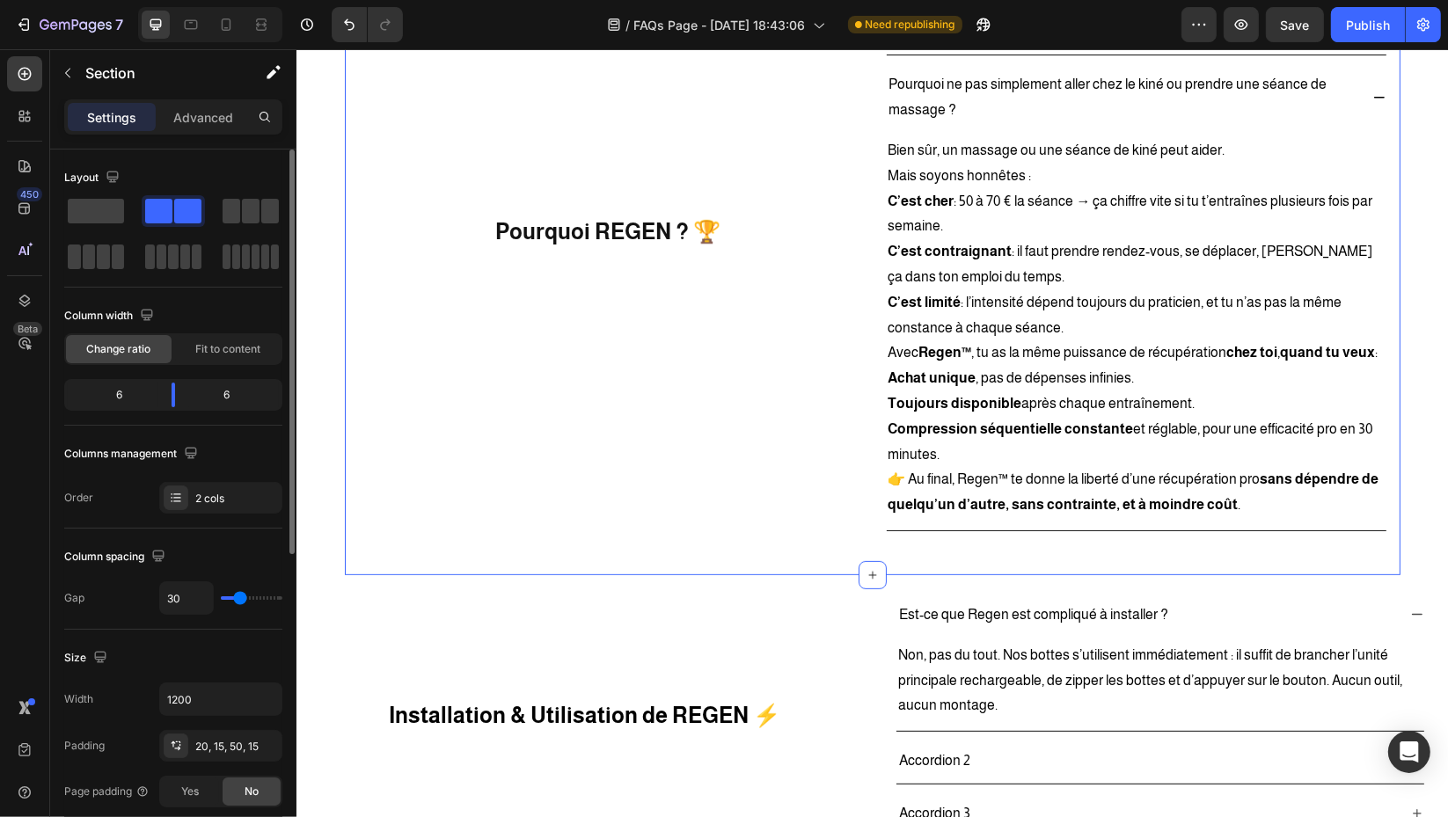
scroll to position [755, 0]
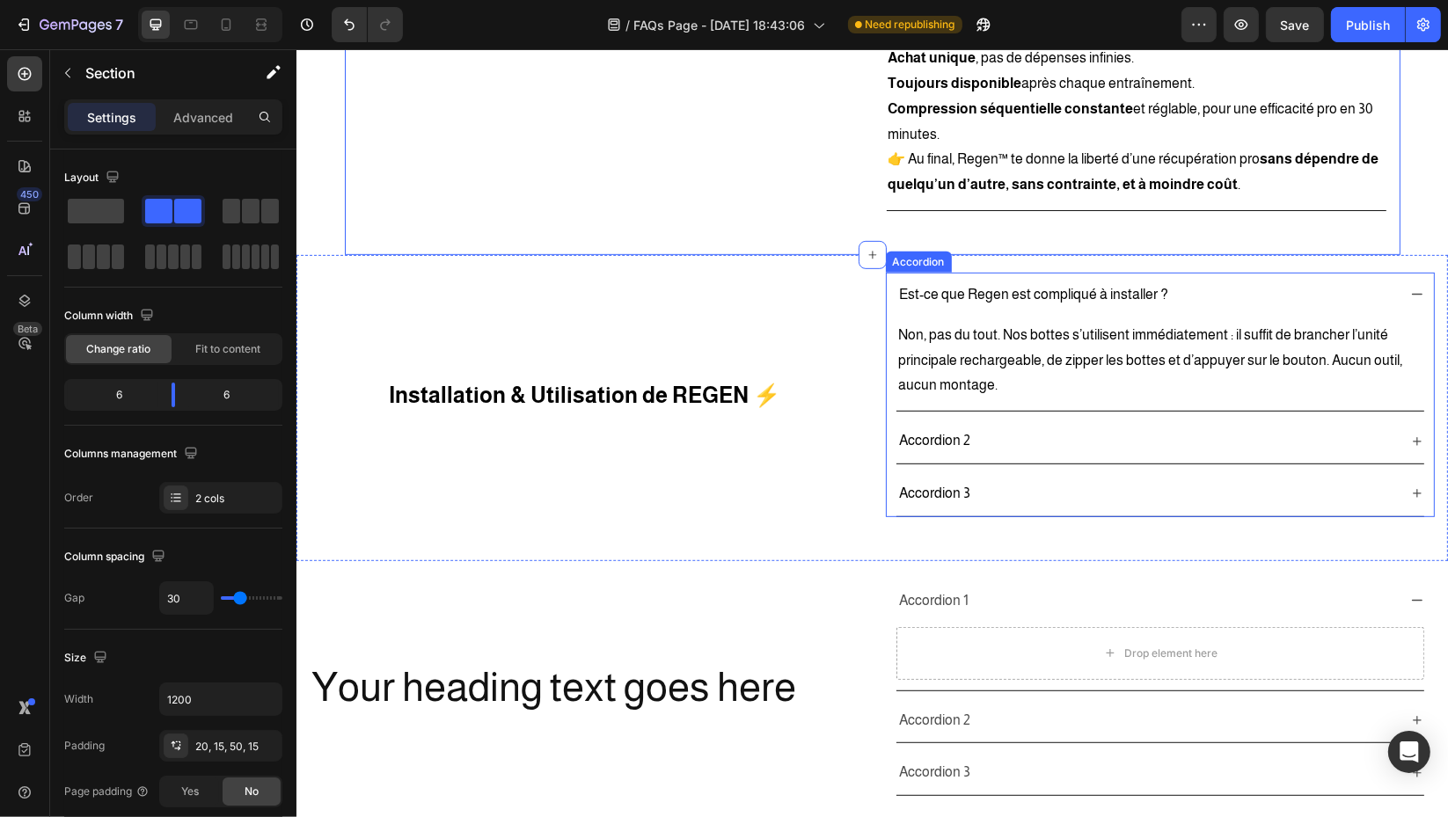
click at [1010, 436] on div "Accordion 2" at bounding box center [1145, 441] width 500 height 31
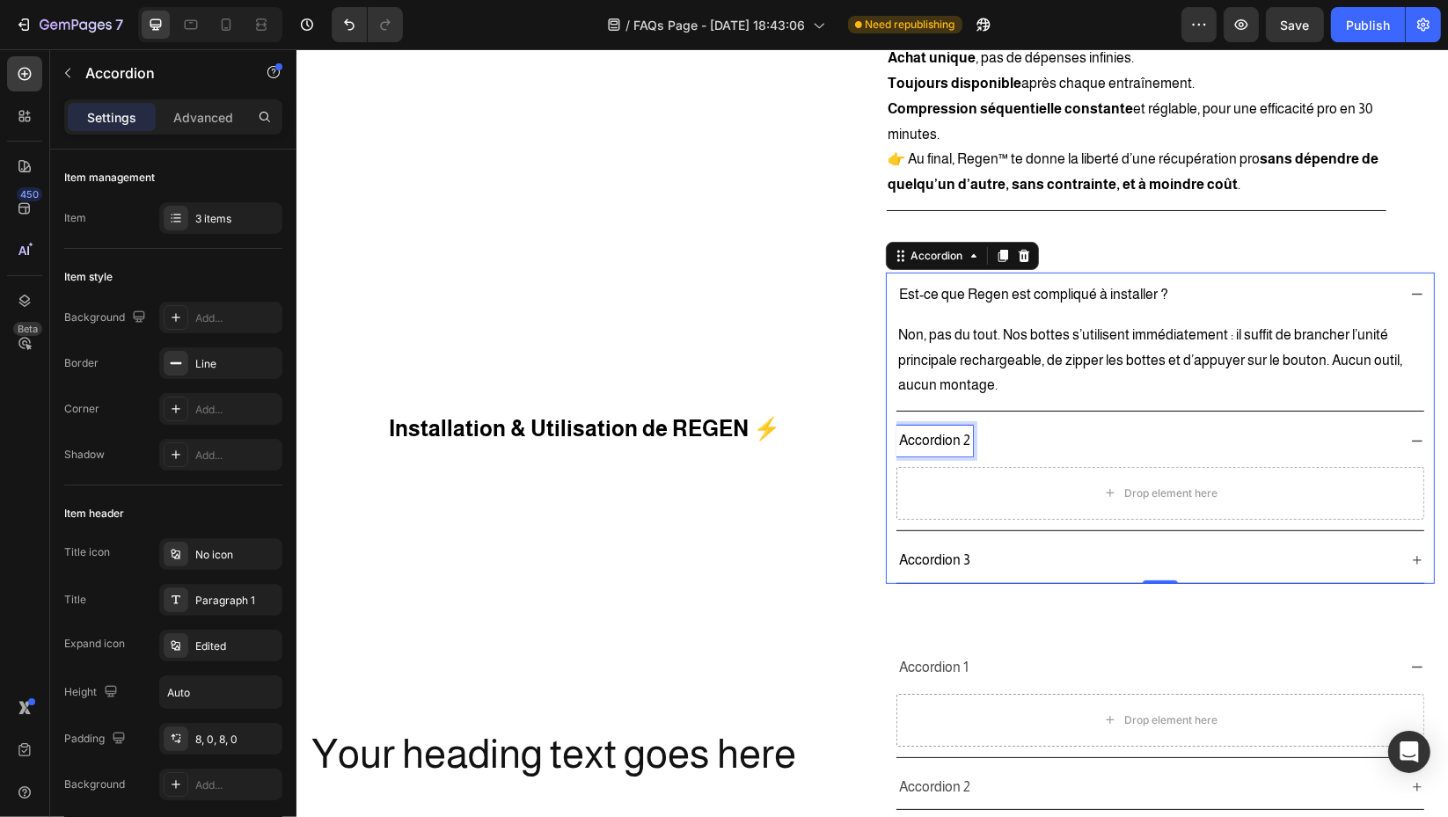
click at [922, 436] on p "Accordion 2" at bounding box center [933, 441] width 71 height 26
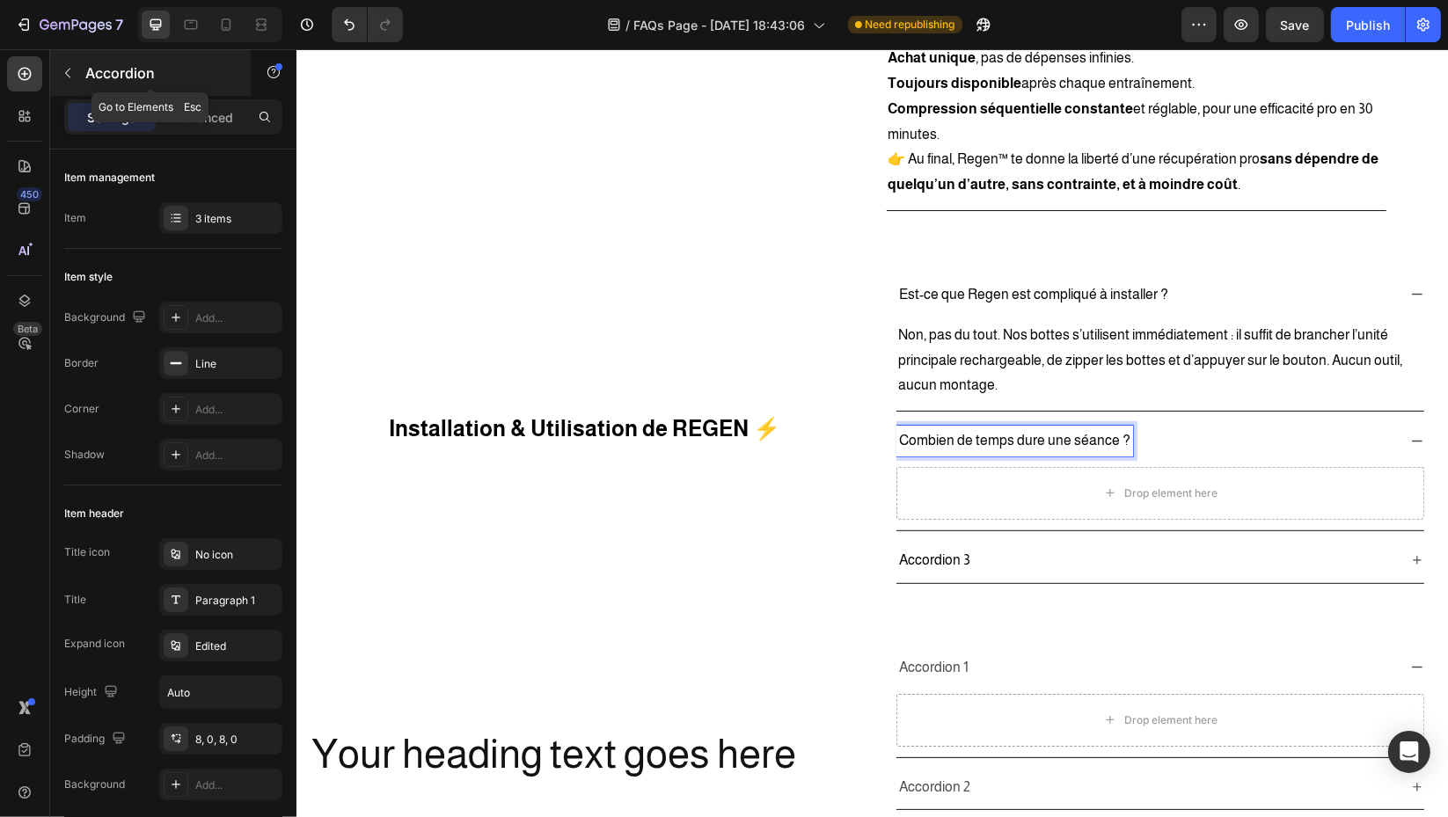
click at [69, 70] on icon "button" at bounding box center [68, 73] width 14 height 14
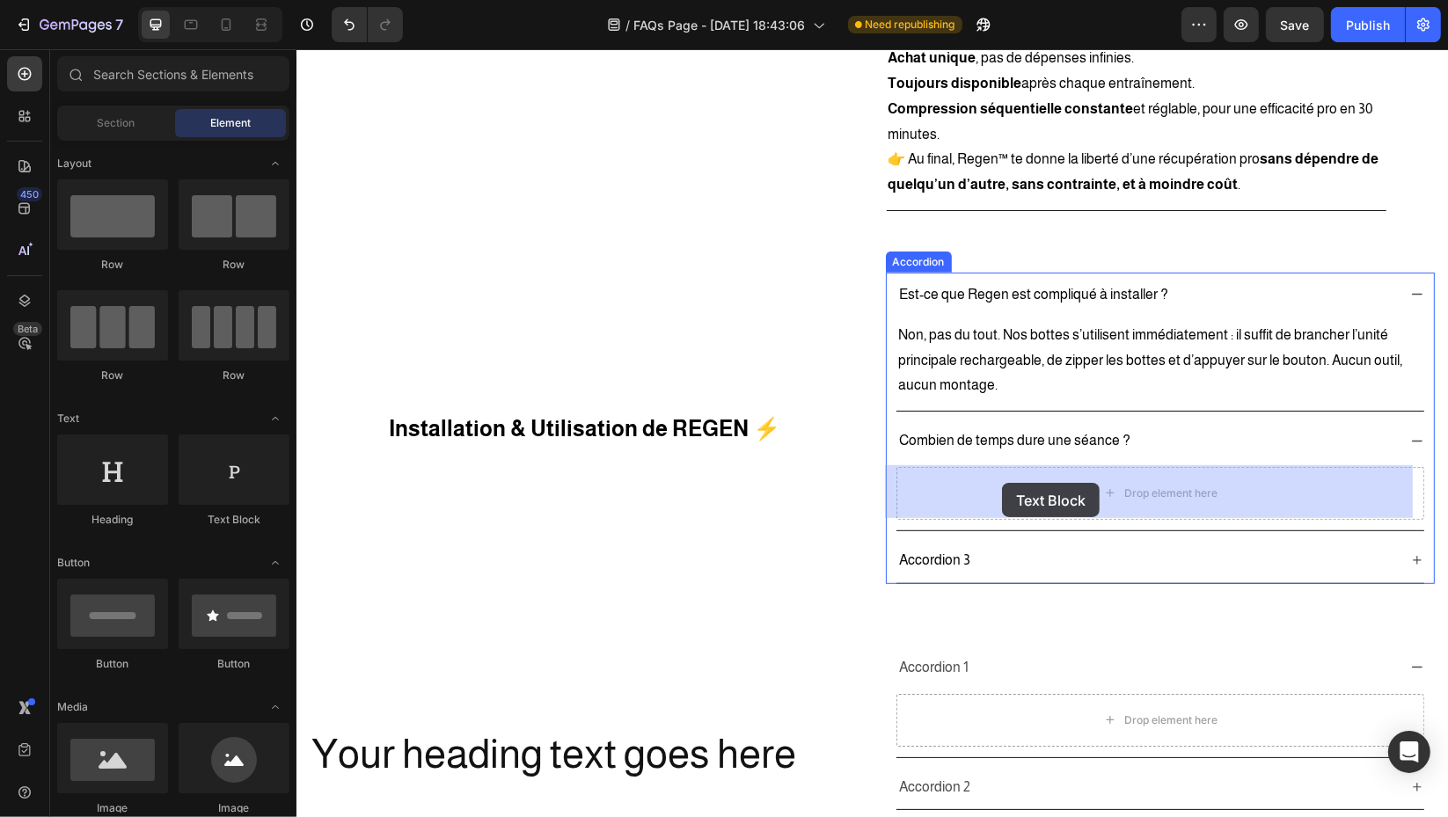
drag, startPoint x: 508, startPoint y: 517, endPoint x: 1001, endPoint y: 483, distance: 493.7
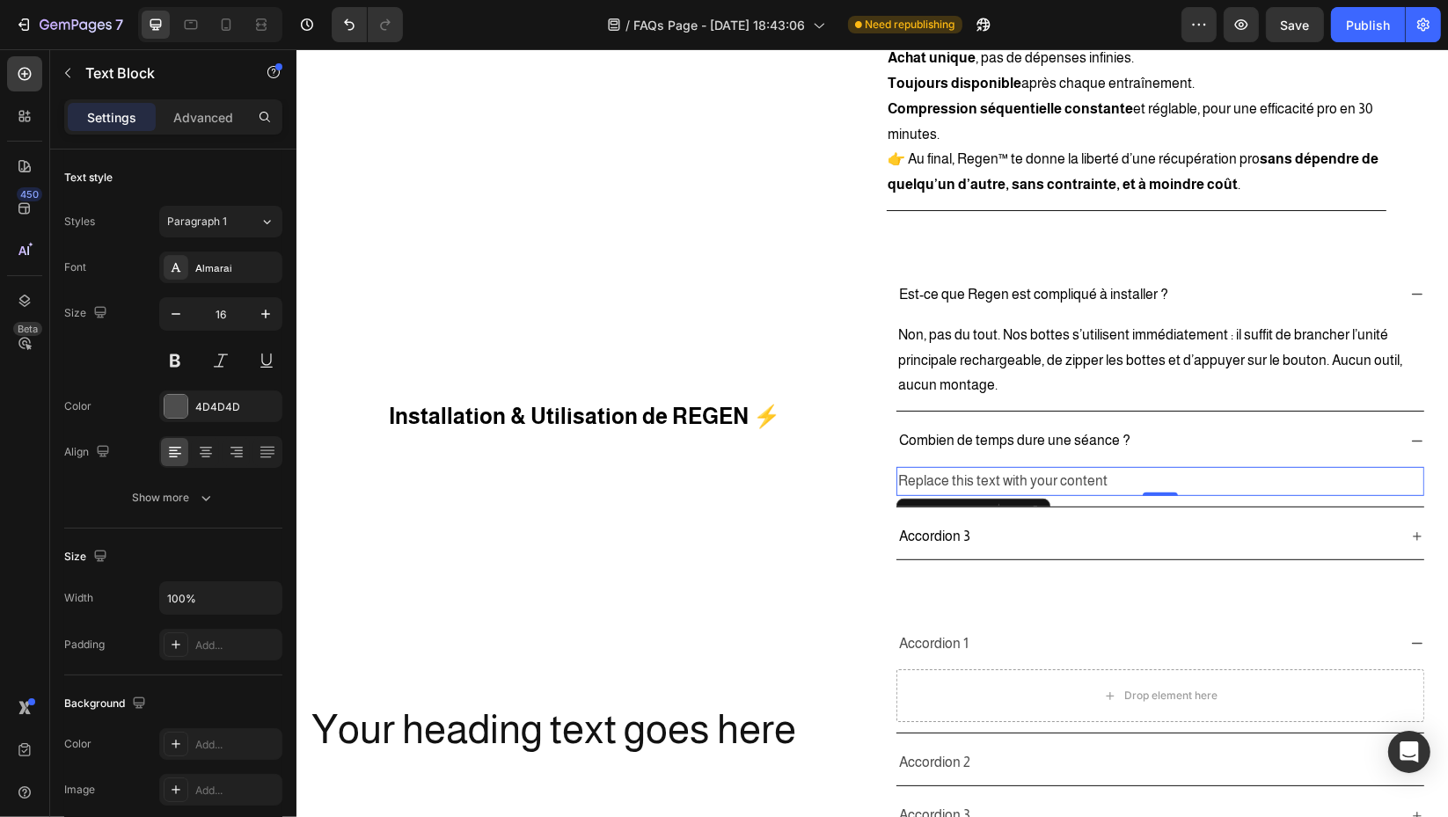
click at [1068, 471] on div "Replace this text with your content" at bounding box center [1159, 481] width 528 height 29
click at [1068, 471] on p "Replace this text with your content" at bounding box center [1159, 482] width 524 height 26
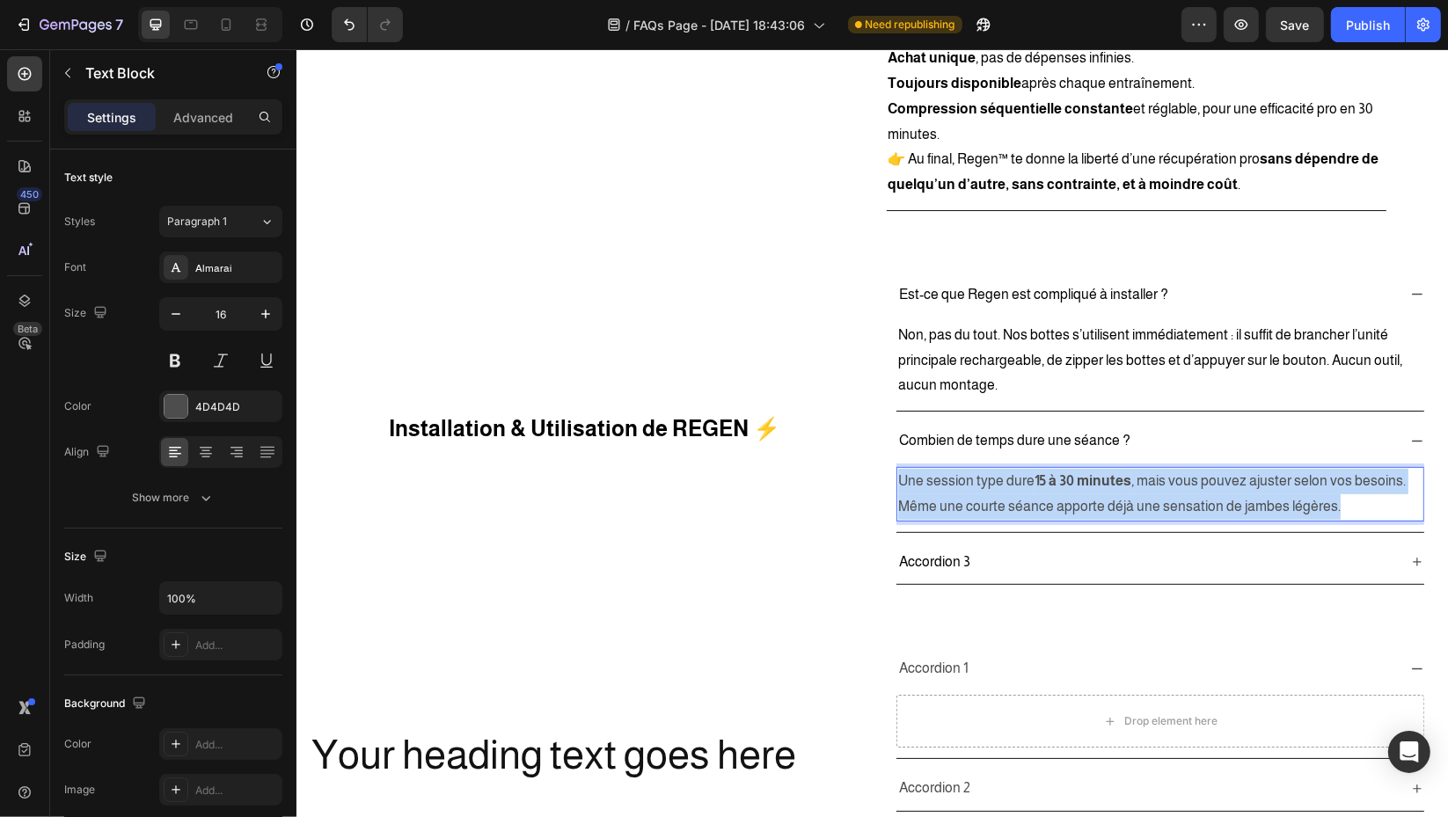
drag, startPoint x: 1308, startPoint y: 509, endPoint x: 888, endPoint y: 479, distance: 420.6
click at [897, 479] on p "Une session type dure 15 à 30 minutes , mais vous pouvez ajuster selon vos beso…" at bounding box center [1159, 494] width 524 height 51
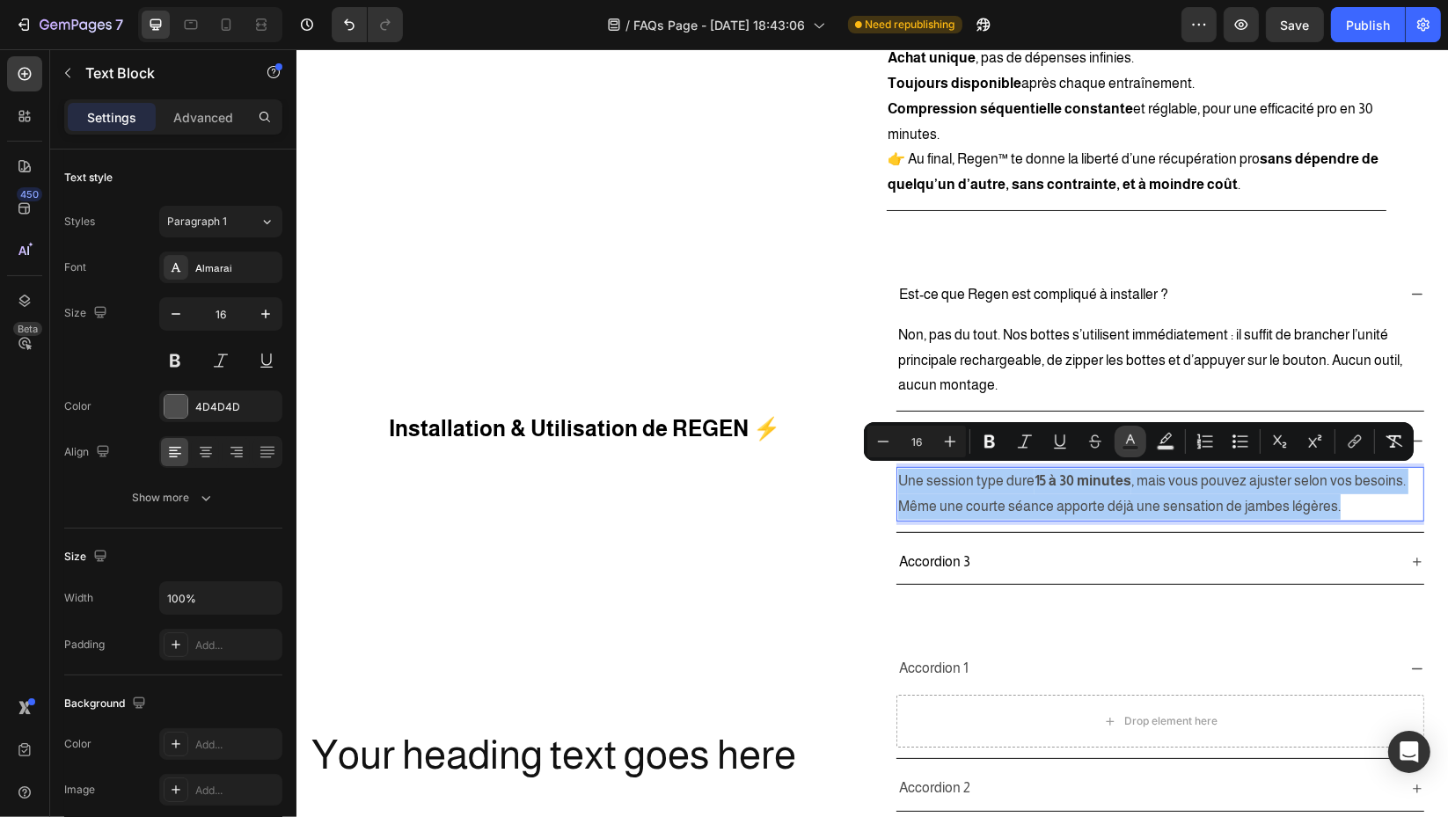
click at [1132, 447] on rect "Editor contextual toolbar" at bounding box center [1130, 448] width 17 height 4
type input "4D4D4D"
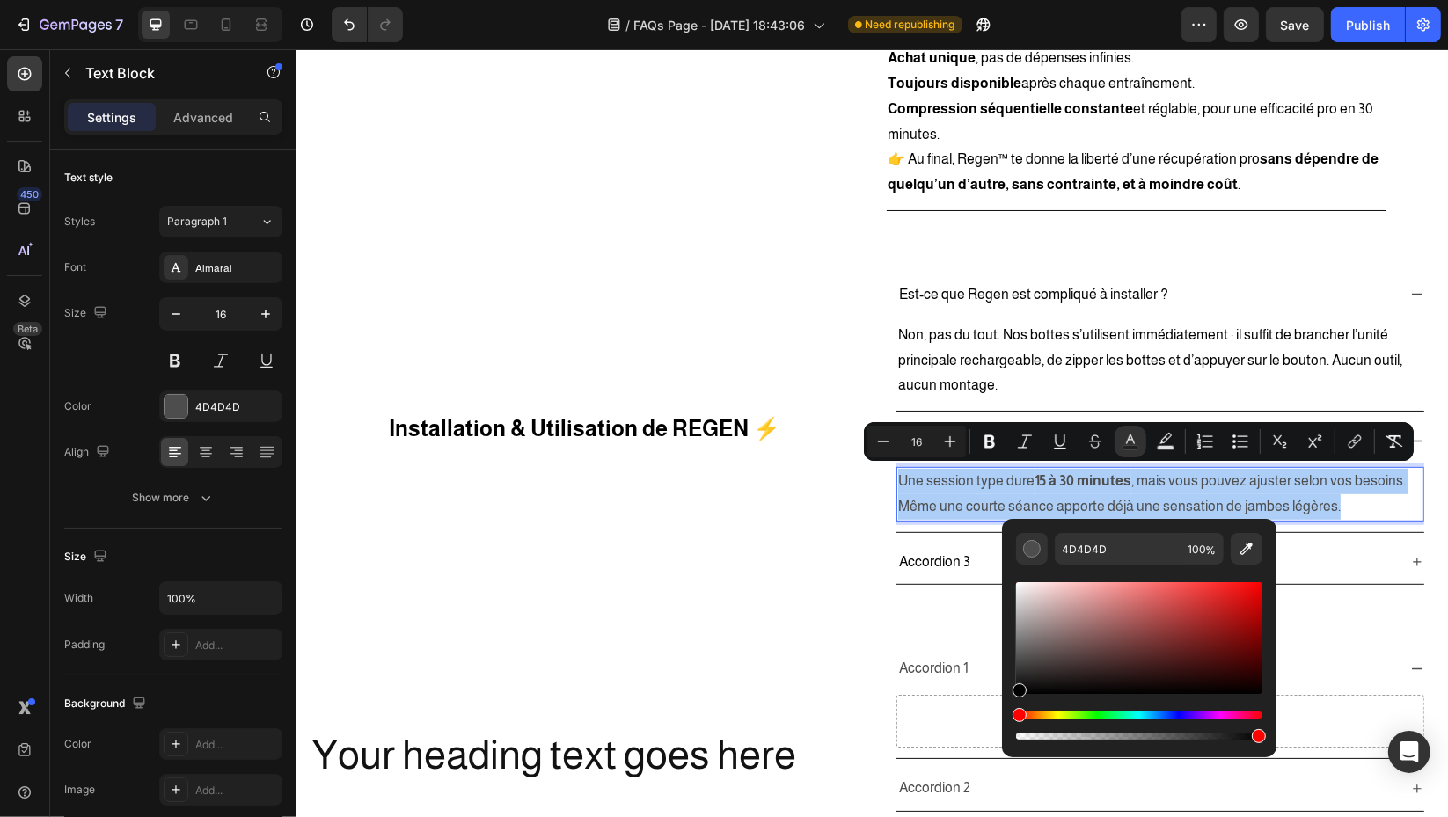
drag, startPoint x: 1021, startPoint y: 668, endPoint x: 1002, endPoint y: 732, distance: 66.2
click at [1002, 732] on div "4D4D4D 100 %" at bounding box center [1139, 631] width 274 height 224
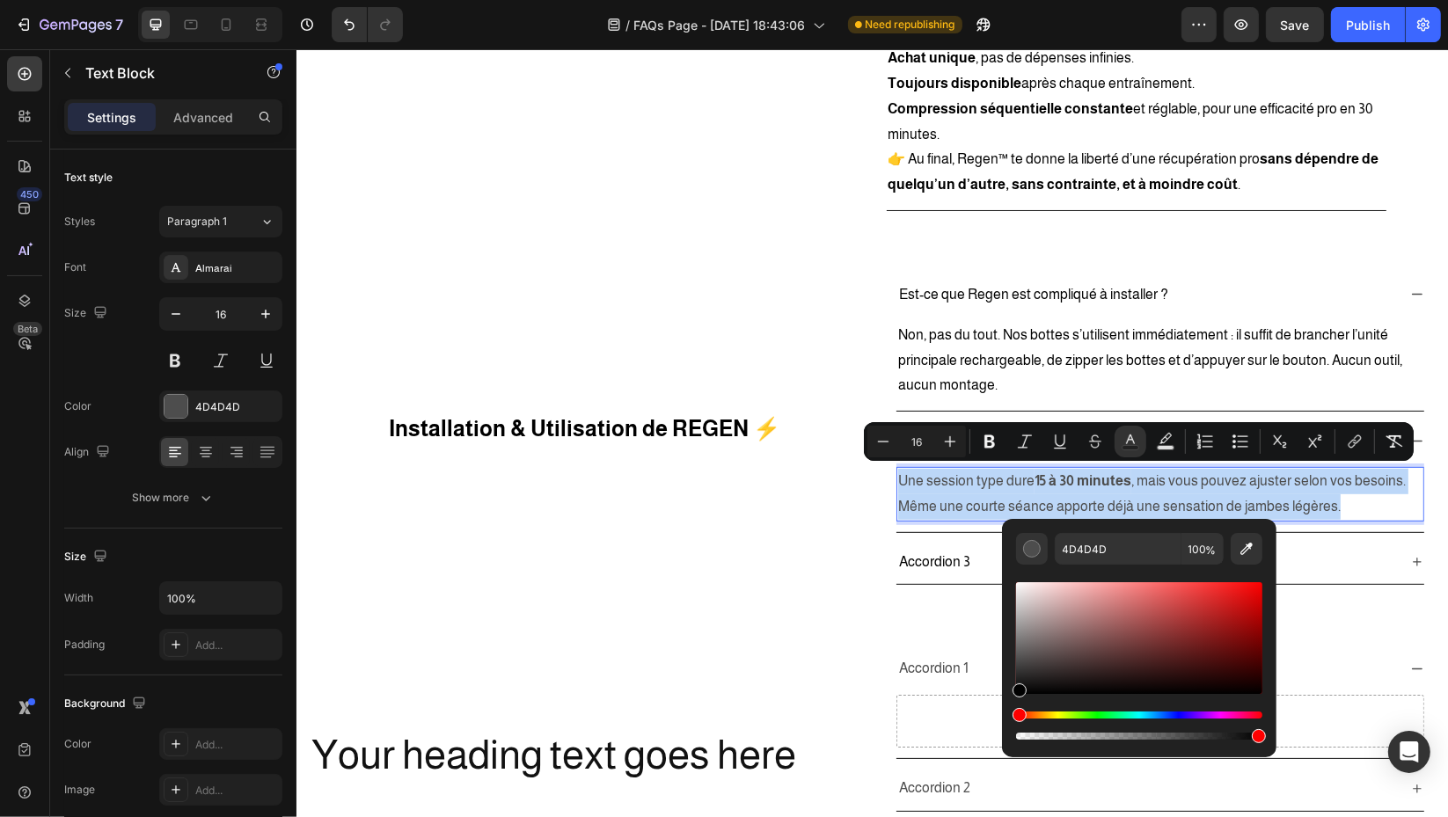
type input "000000"
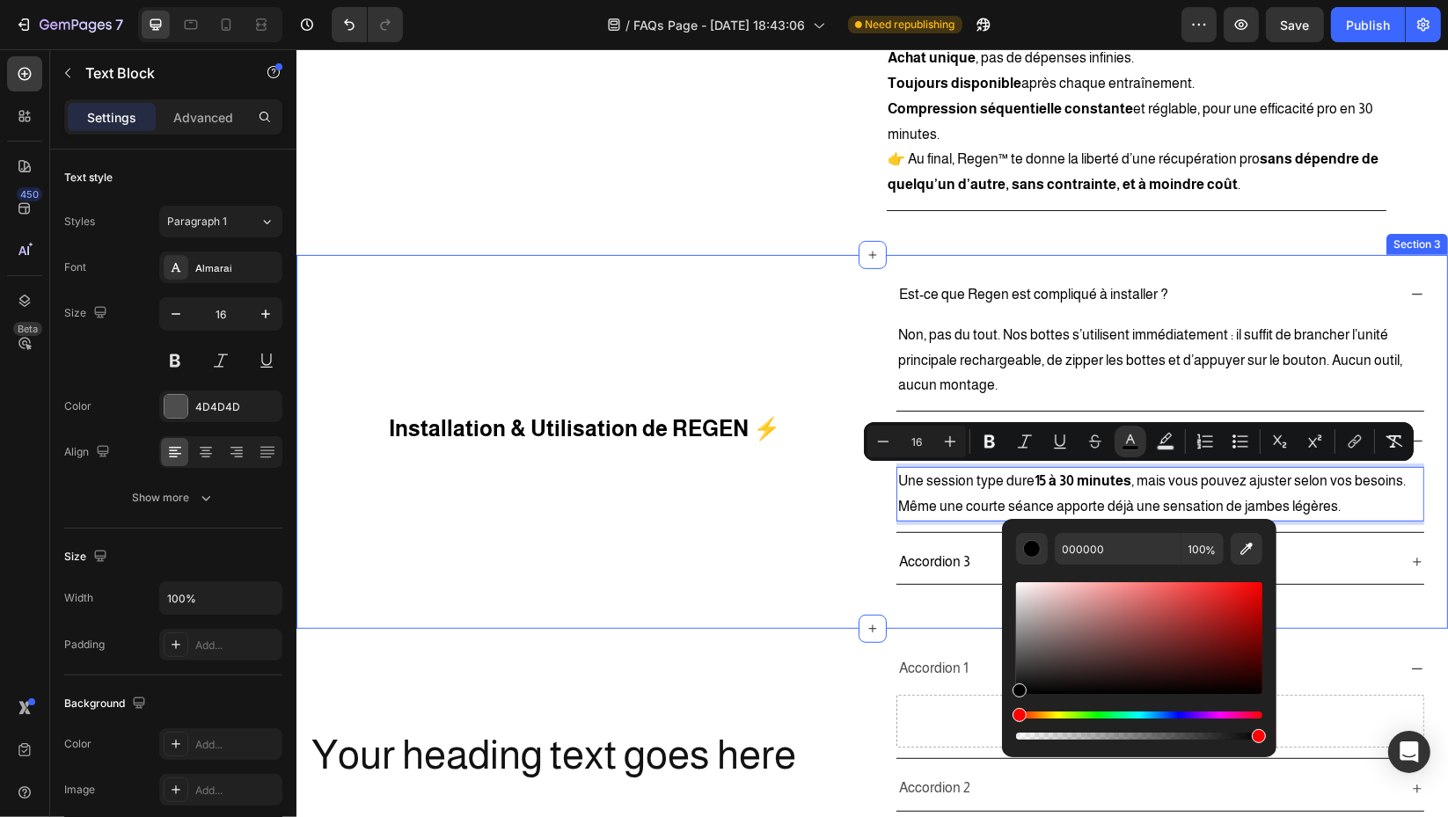
click at [660, 589] on div "Installation & Utilisation de REGEN ⚡ Heading Est-ce que Regen est compliqué à …" at bounding box center [870, 442] width 1151 height 374
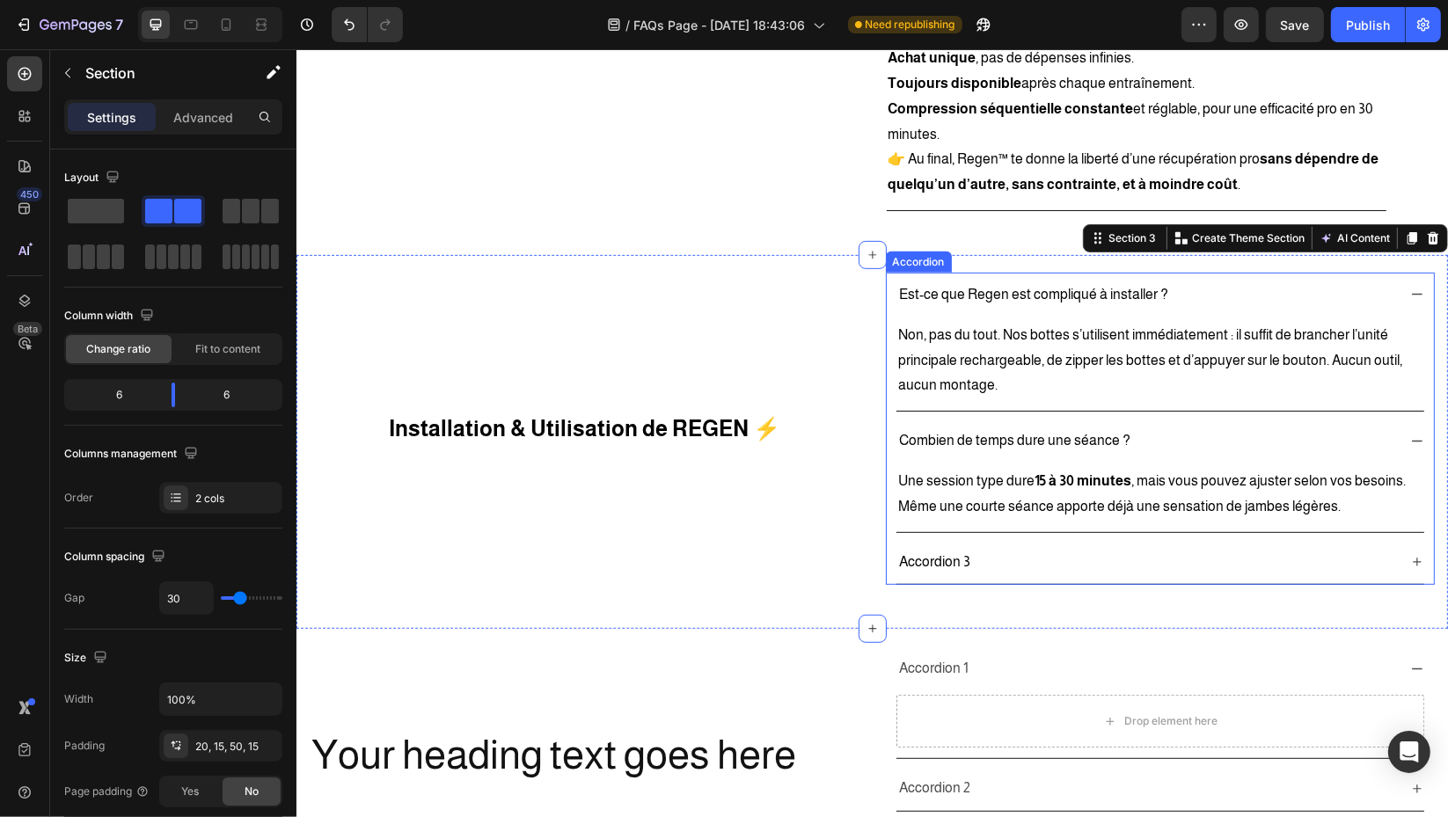
click at [1078, 554] on div "Accordion 3" at bounding box center [1145, 562] width 500 height 31
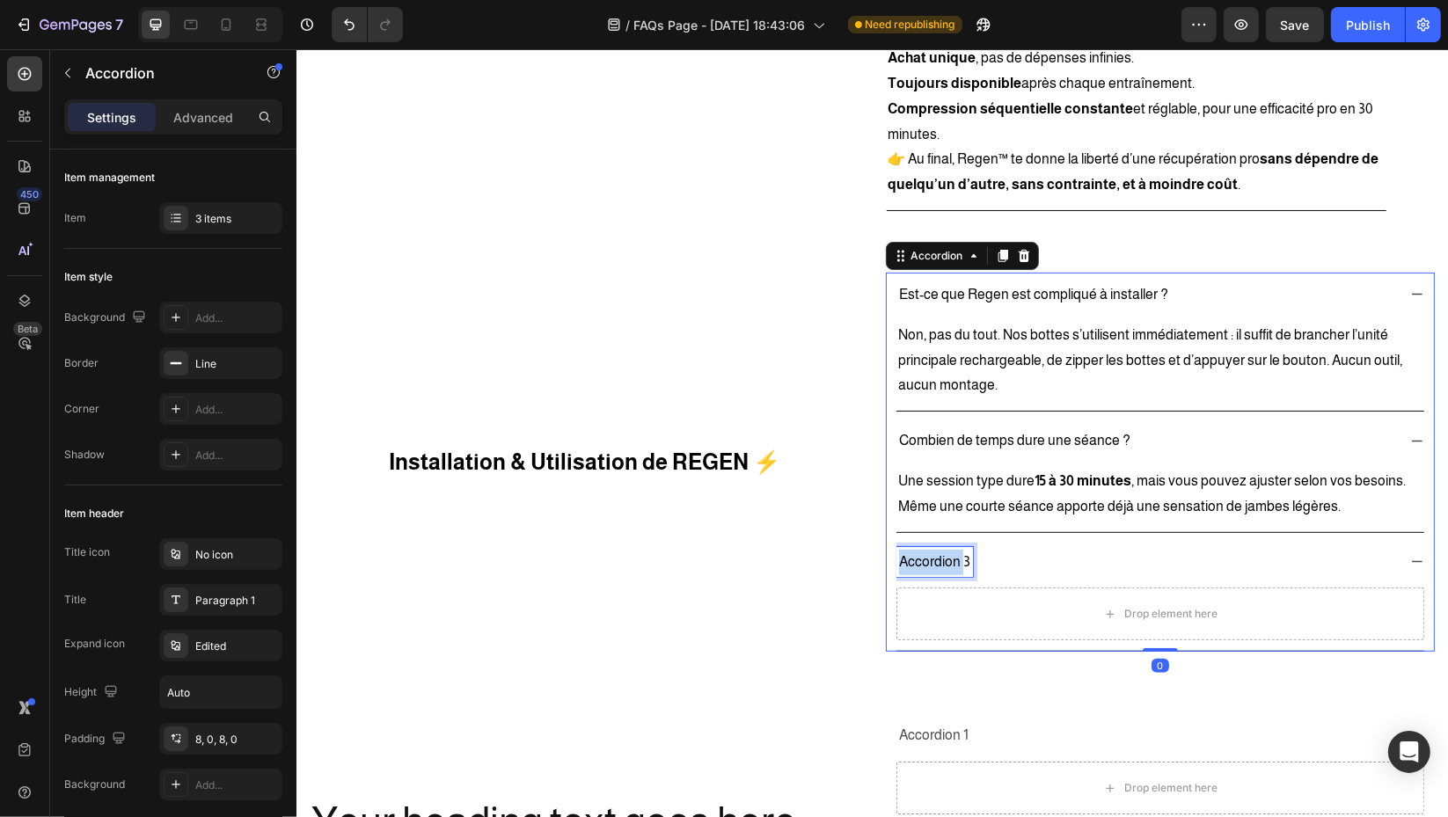
click at [938, 558] on p "Accordion 3" at bounding box center [933, 563] width 71 height 26
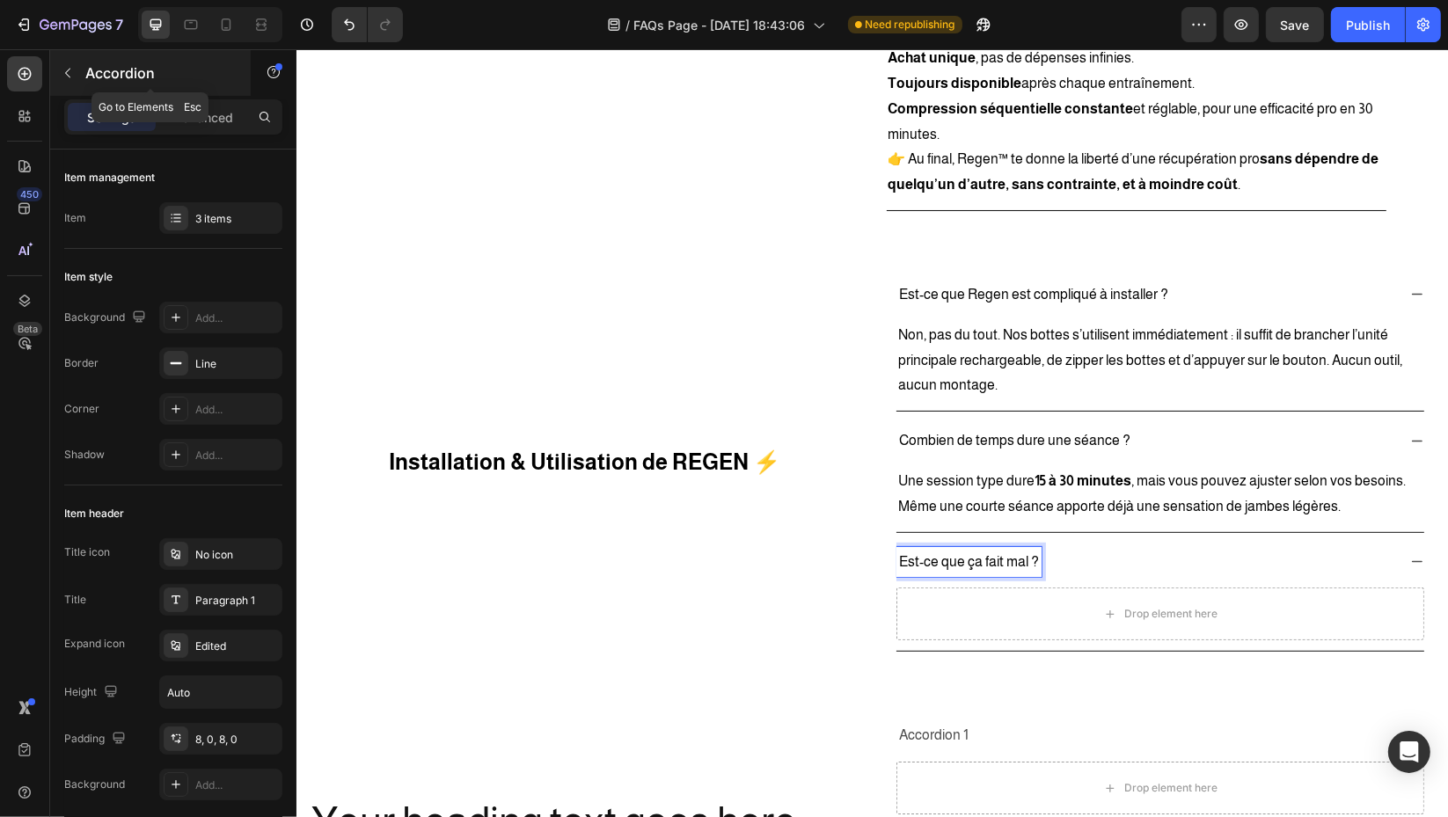
click at [68, 62] on button "button" at bounding box center [68, 73] width 28 height 28
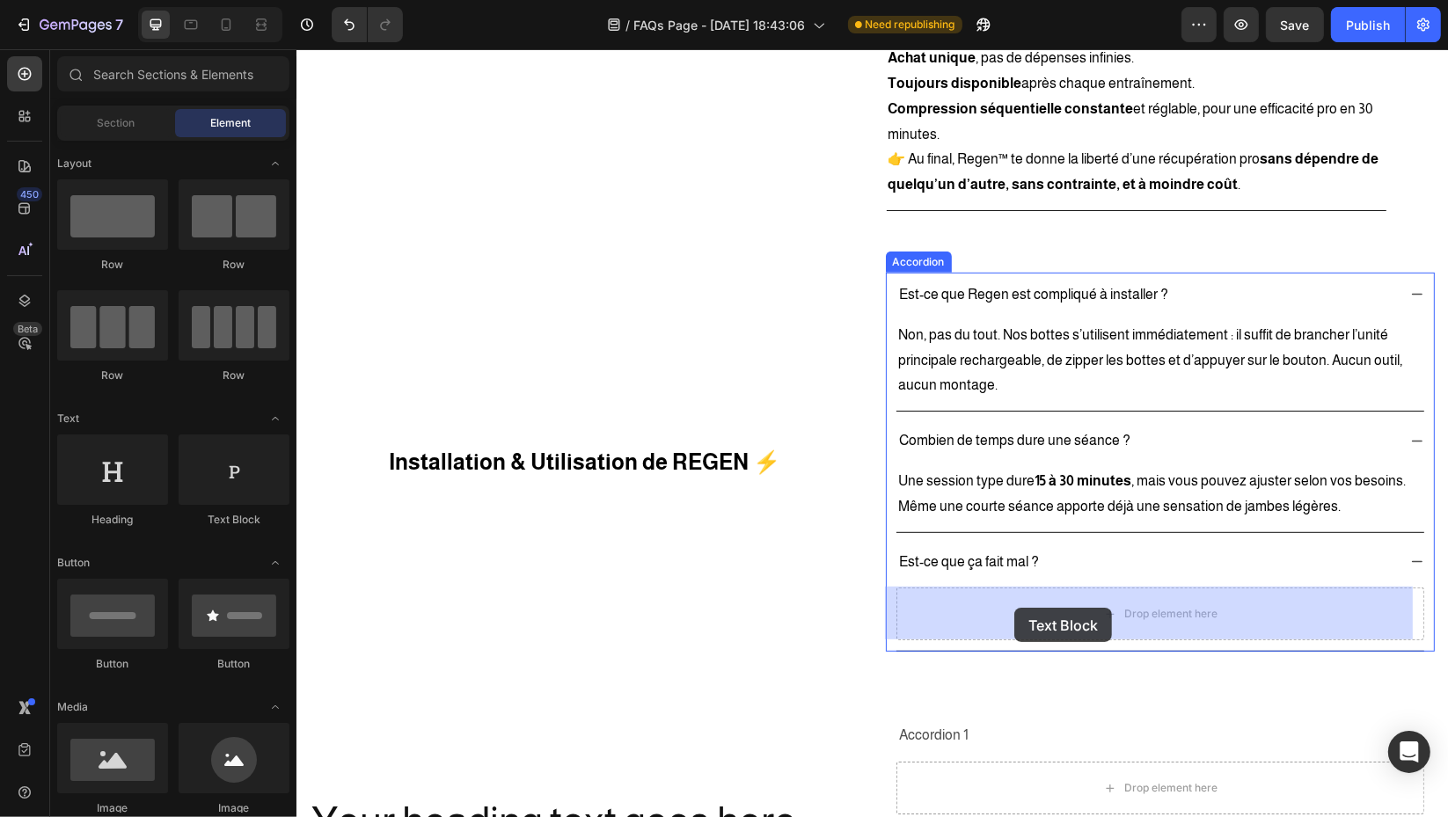
drag, startPoint x: 573, startPoint y: 539, endPoint x: 303, endPoint y: 232, distance: 408.8
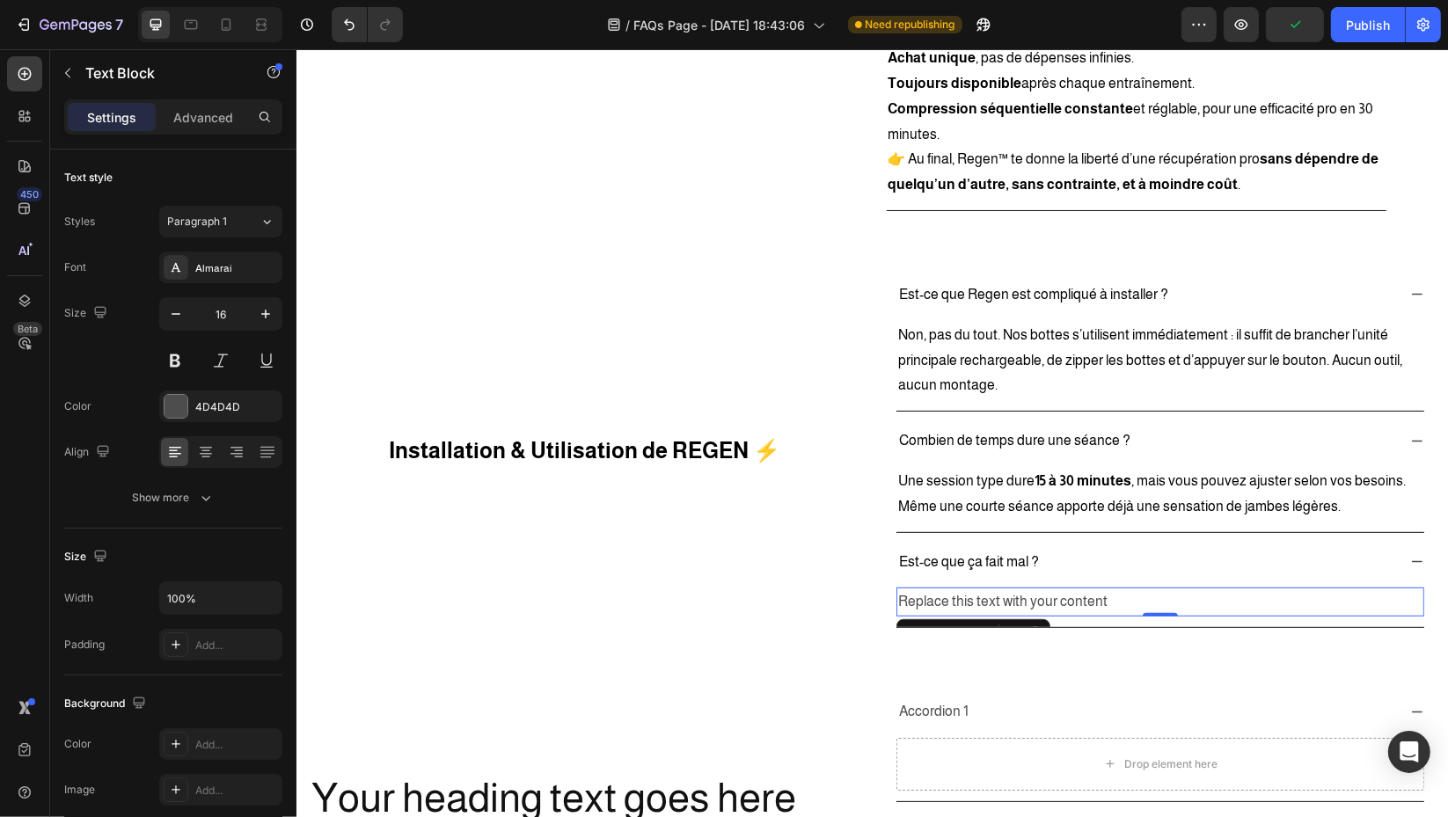
click at [1028, 595] on div "Replace this text with your content" at bounding box center [1159, 601] width 528 height 29
click at [1028, 595] on p "Replace this text with your content" at bounding box center [1159, 602] width 524 height 26
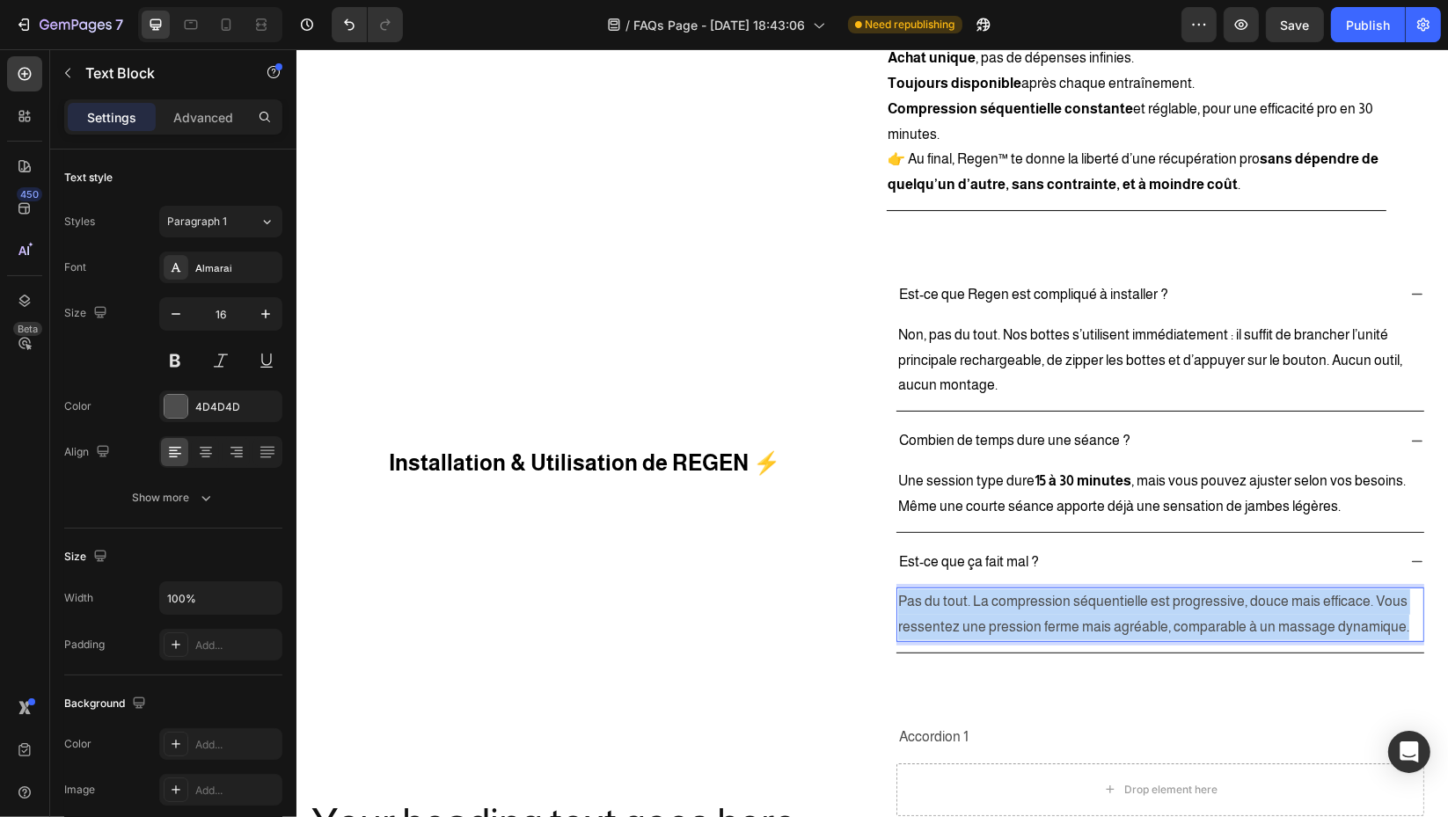
drag, startPoint x: 1394, startPoint y: 624, endPoint x: 885, endPoint y: 597, distance: 509.9
click at [895, 597] on div "Pas du tout. La compression séquentielle est progressive, douce mais efficace. …" at bounding box center [1159, 614] width 528 height 55
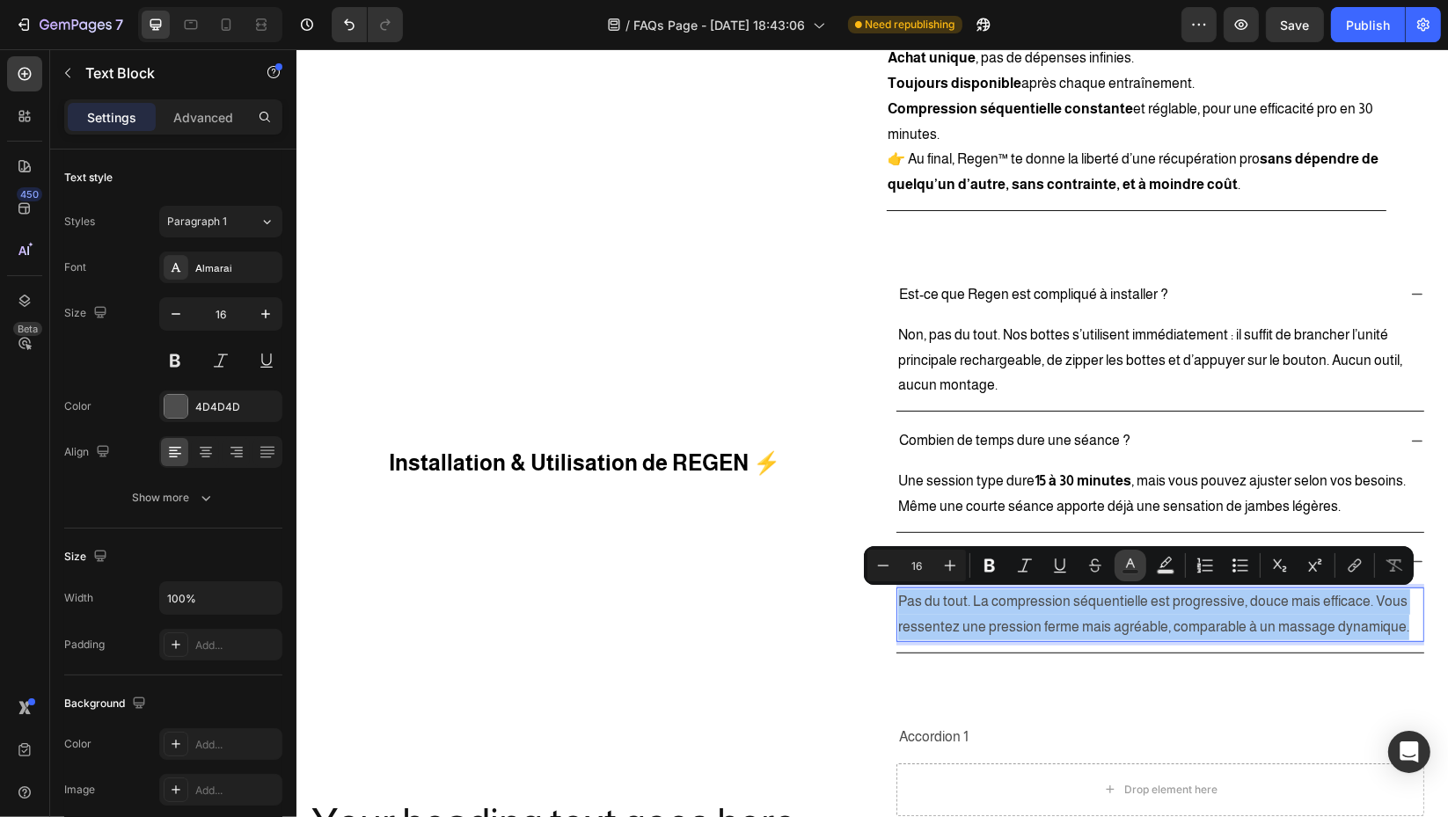
click at [1135, 570] on rect "Editor contextual toolbar" at bounding box center [1130, 572] width 17 height 4
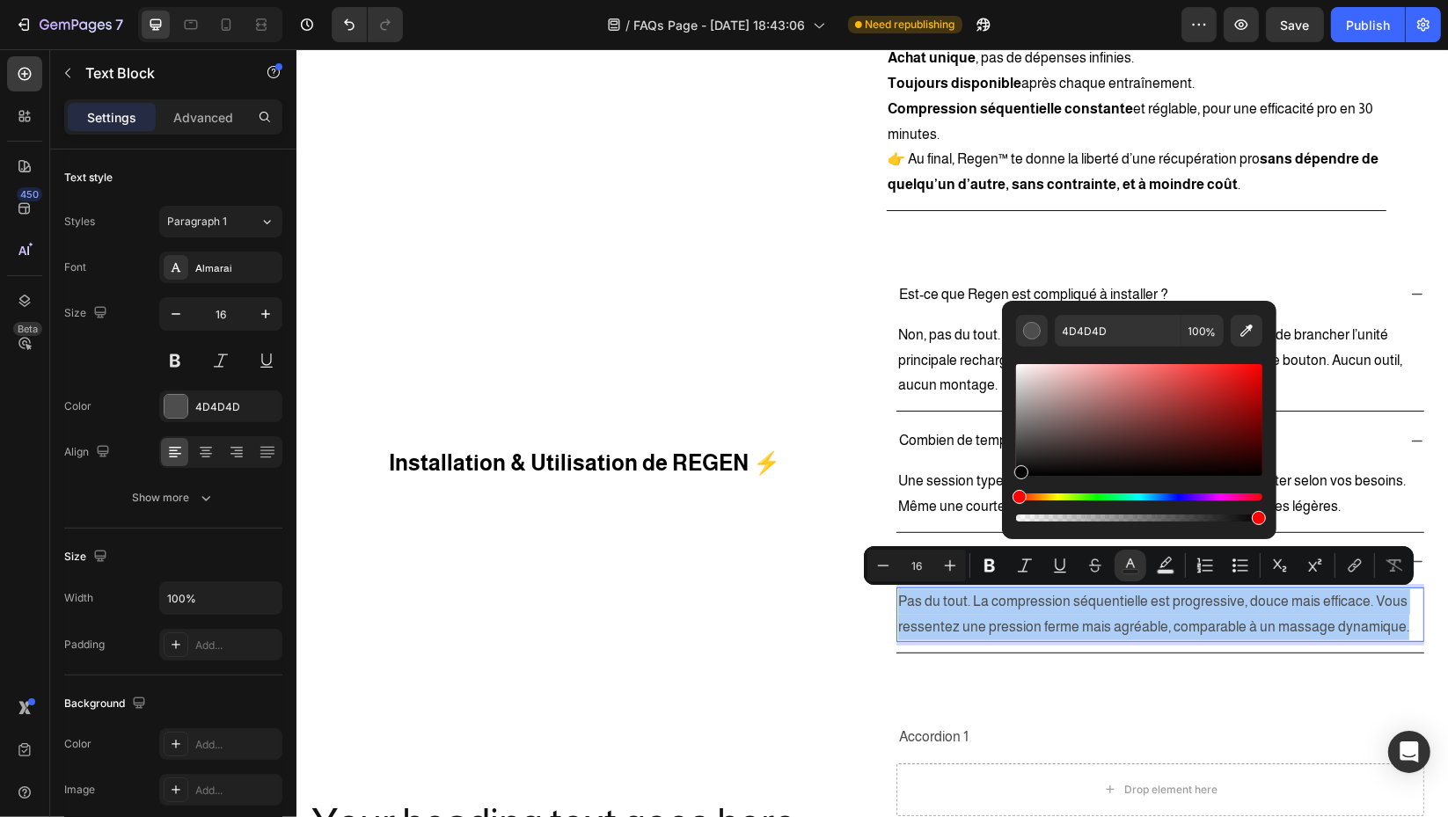
drag, startPoint x: 1018, startPoint y: 450, endPoint x: 1022, endPoint y: 500, distance: 49.4
click at [1018, 498] on div "Editor contextual toolbar" at bounding box center [1139, 443] width 246 height 164
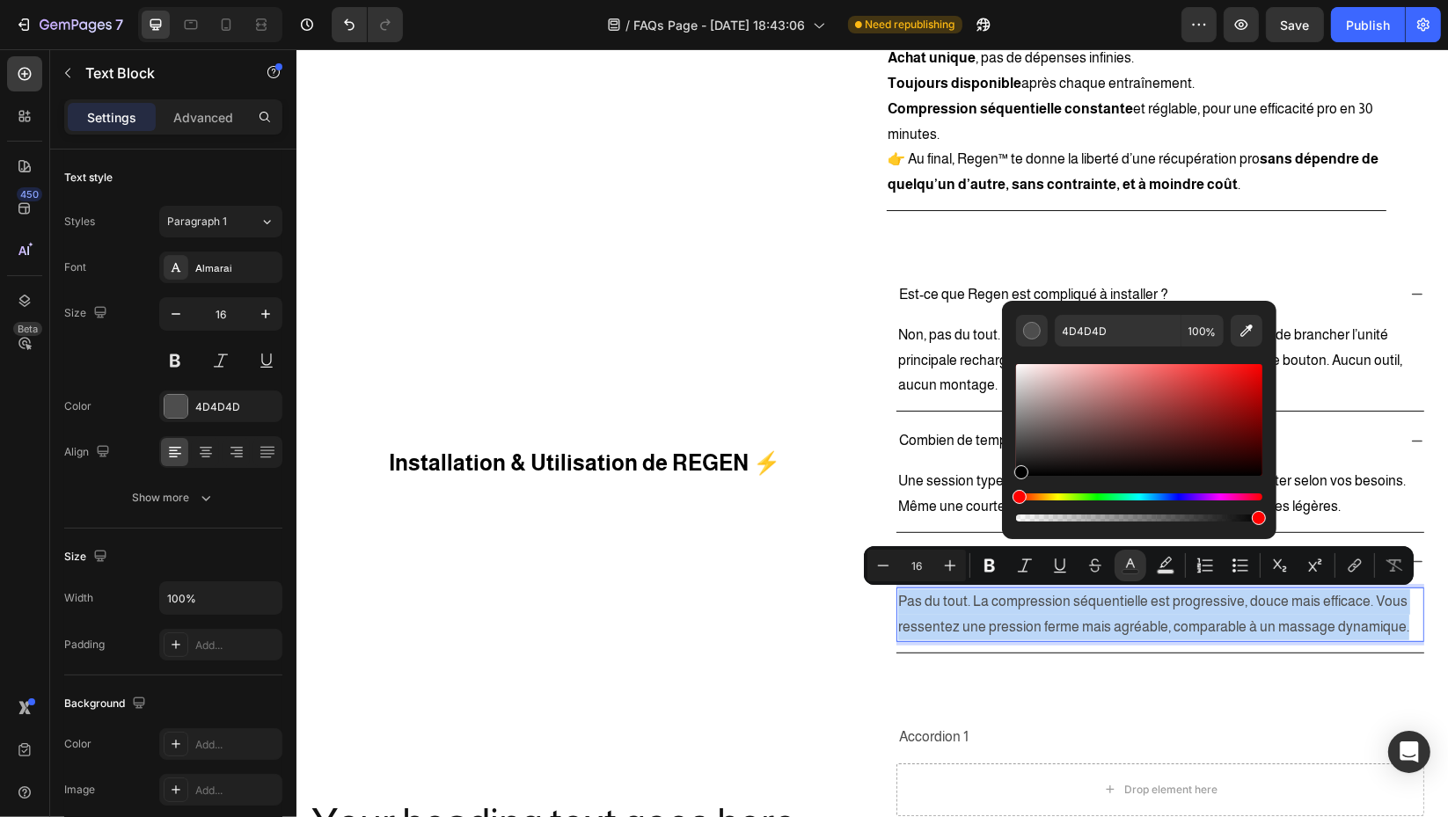
type input "000000"
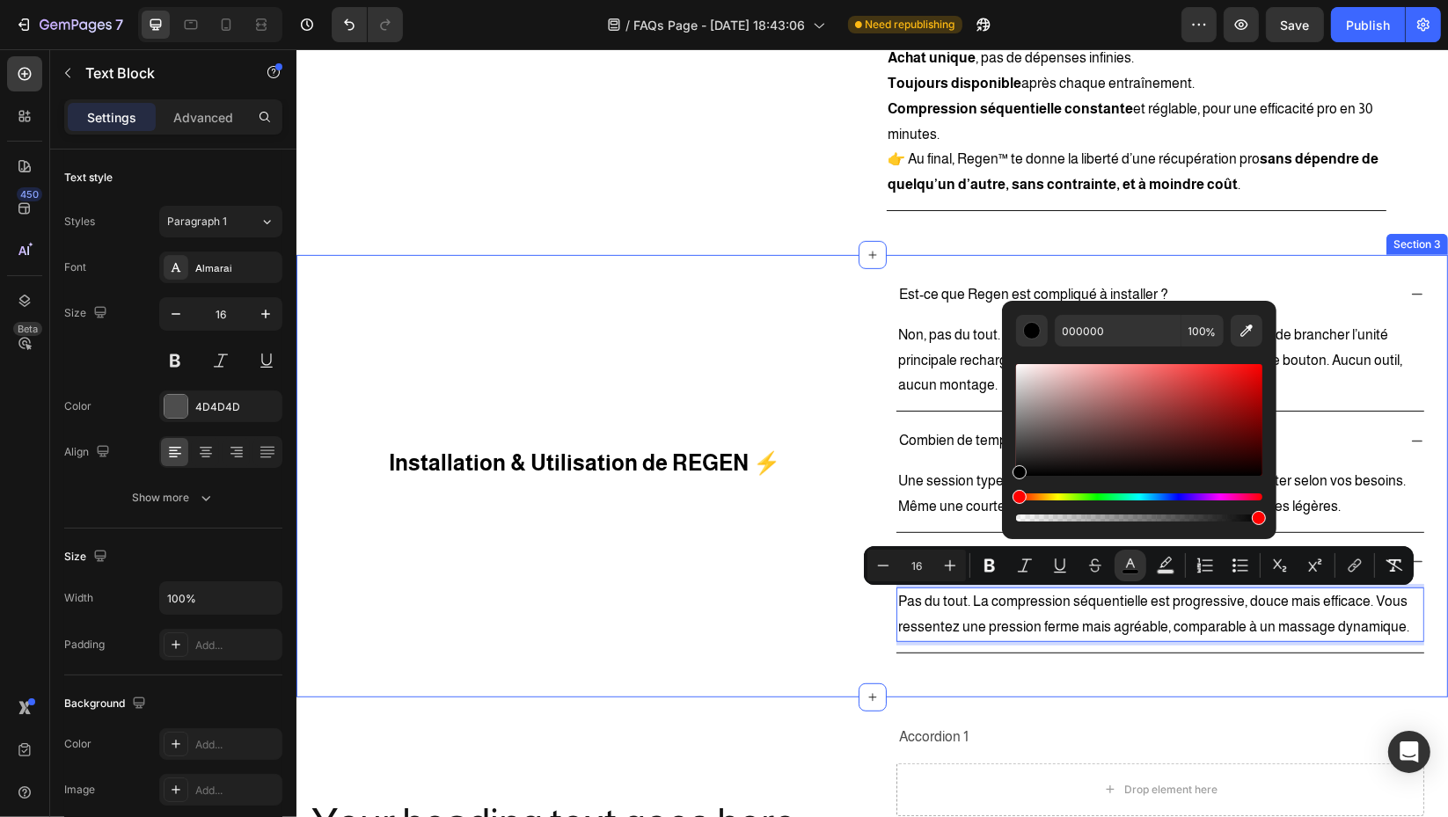
click at [768, 644] on div "Installation & Utilisation de REGEN ⚡ Heading" at bounding box center [584, 463] width 550 height 381
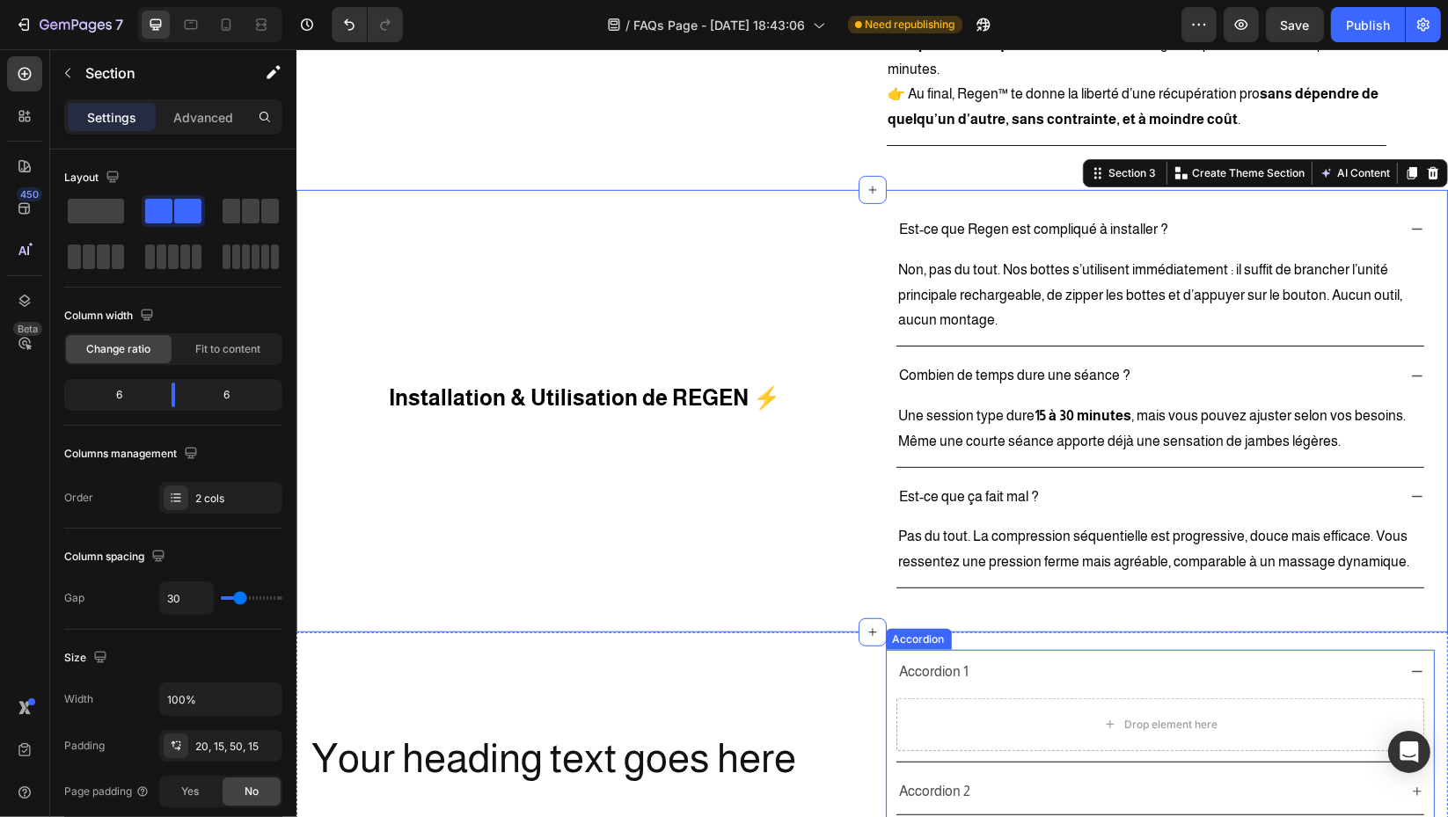
scroll to position [950, 0]
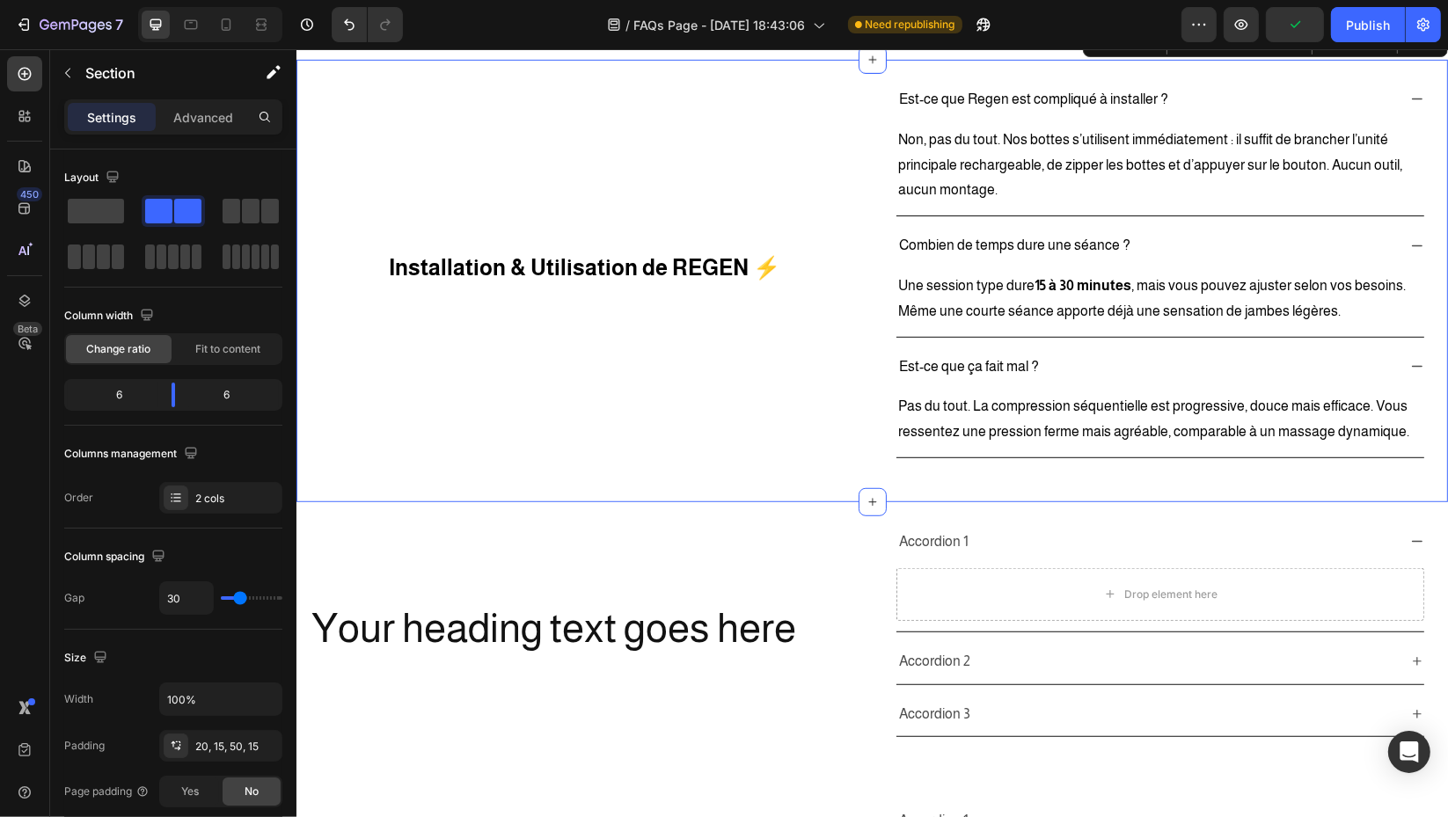
click at [812, 390] on div "Installation & Utilisation de REGEN ⚡ Heading" at bounding box center [584, 267] width 550 height 381
click at [195, 496] on div "2 cols" at bounding box center [236, 499] width 83 height 16
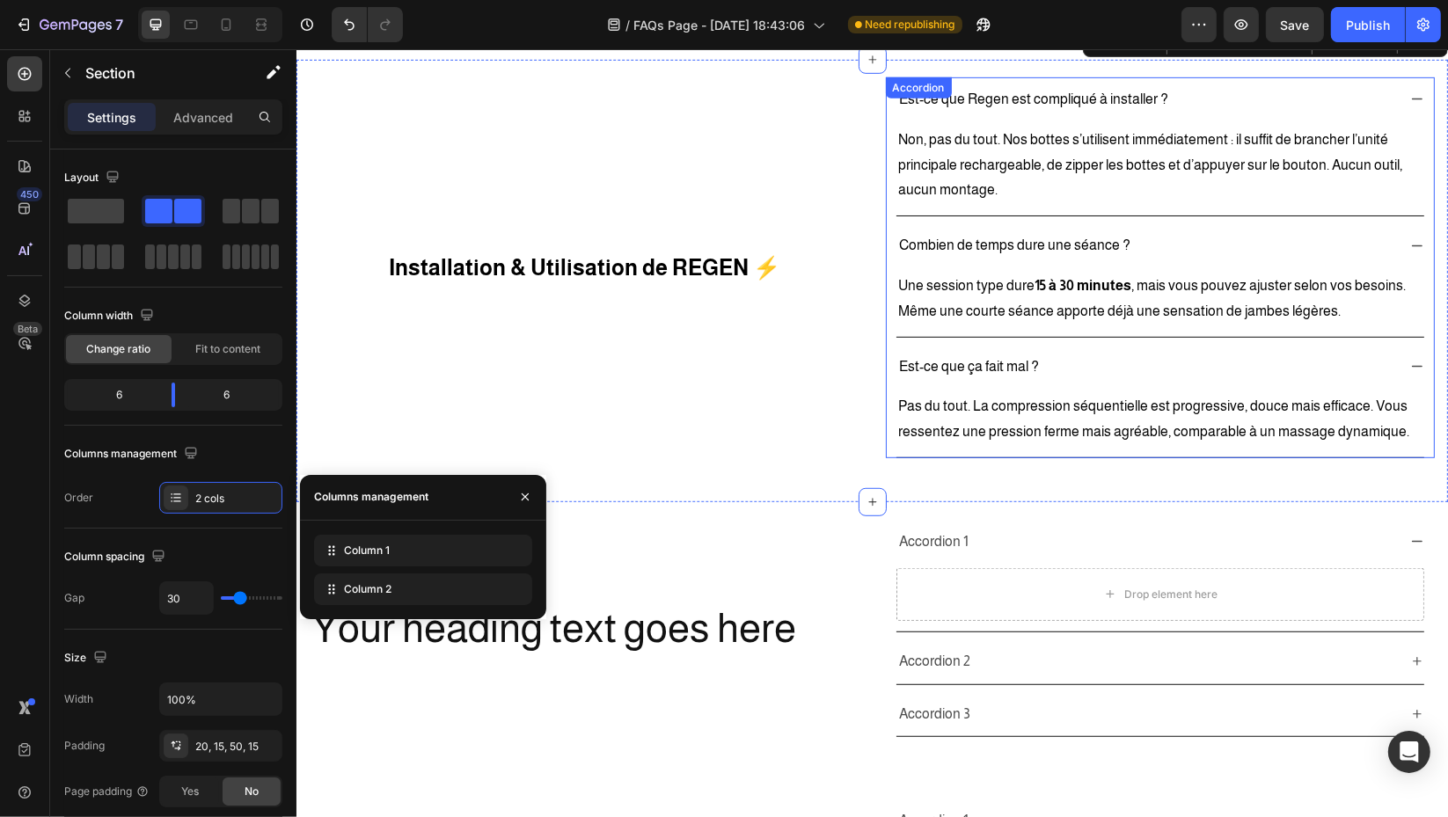
click at [886, 293] on div "Combien de temps dure une séance ? Une session type dure 15 à 30 minutes , mais…" at bounding box center [1160, 279] width 548 height 113
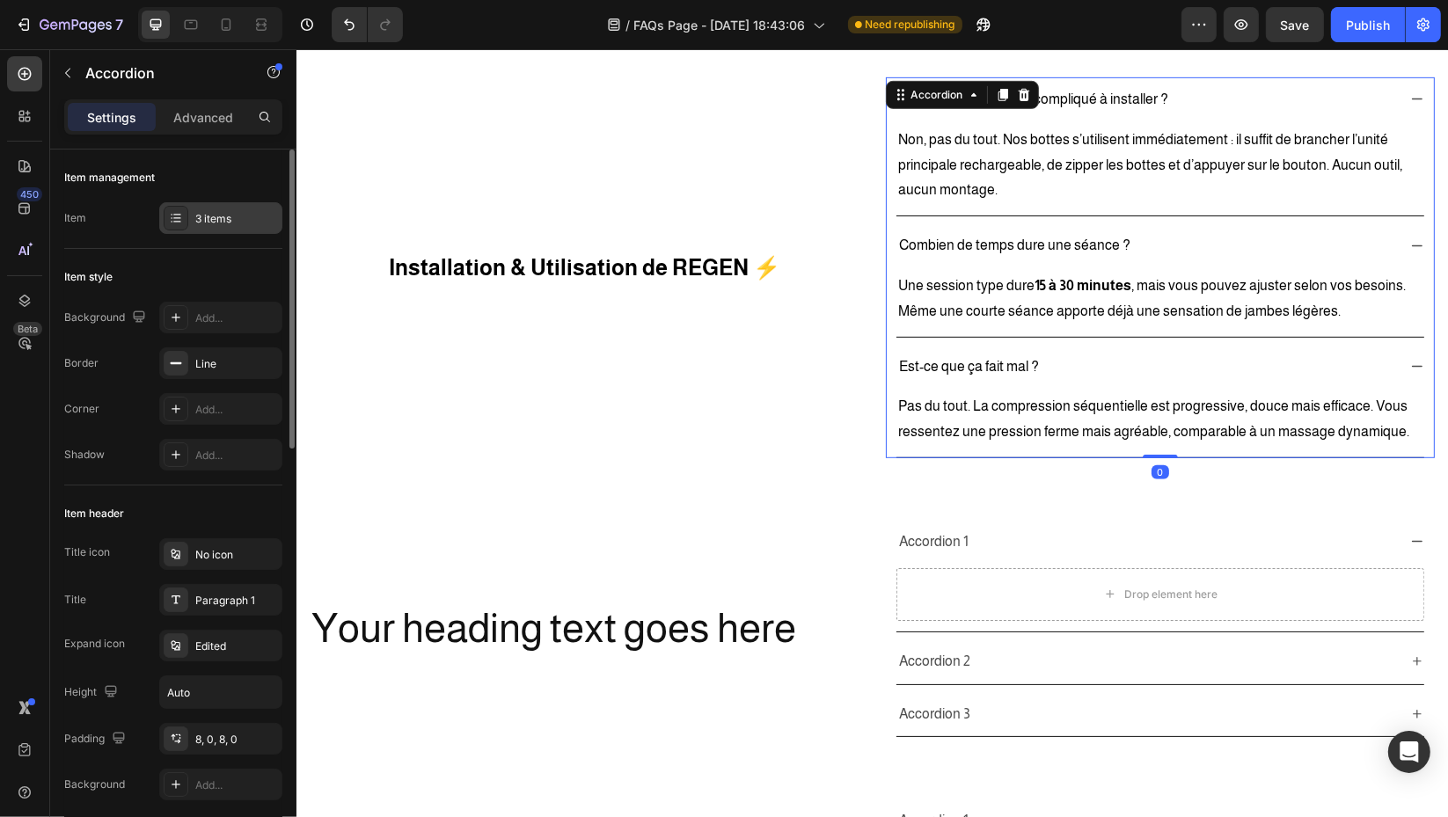
click at [220, 218] on div "3 items" at bounding box center [236, 219] width 83 height 16
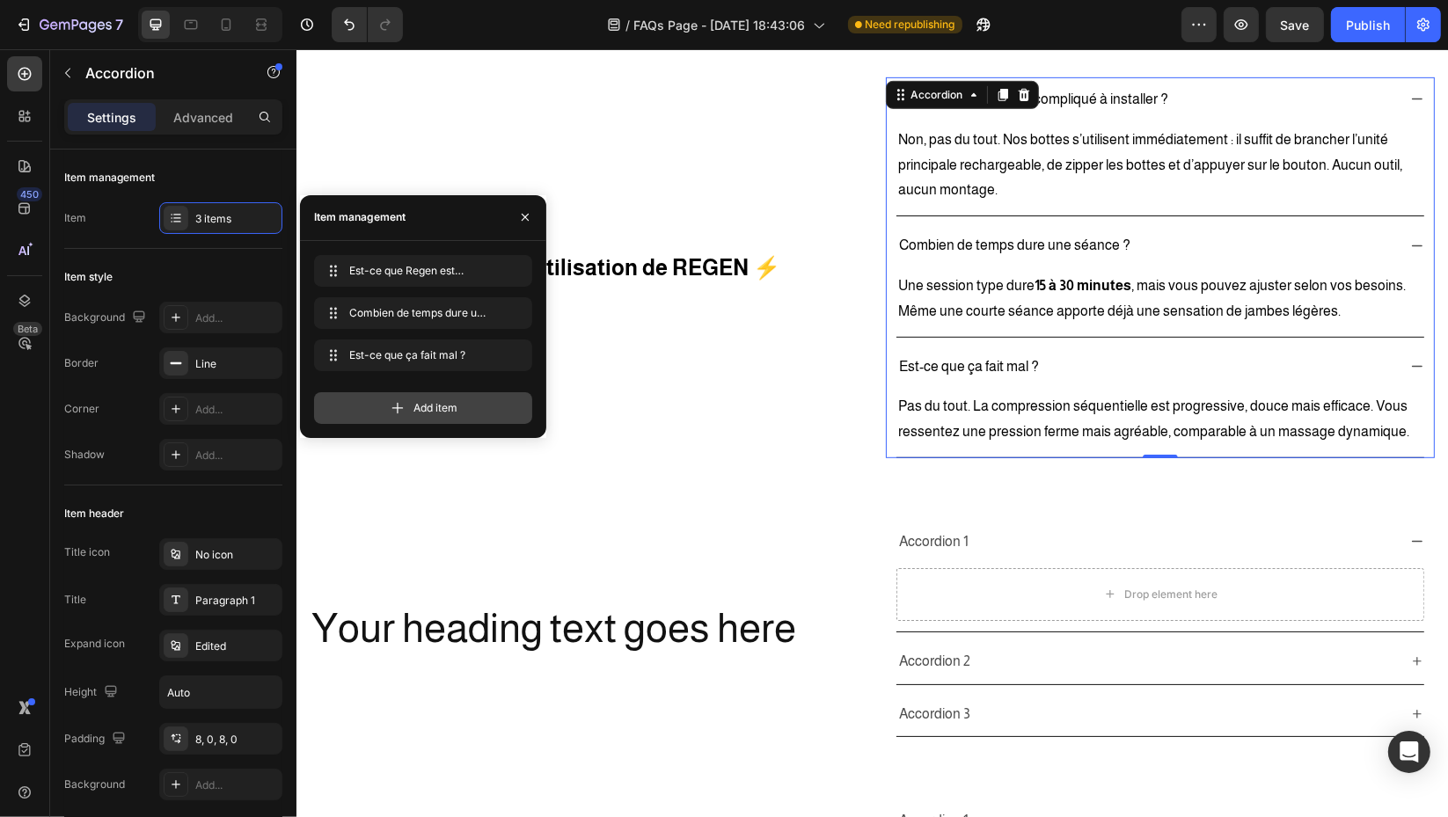
click at [404, 409] on icon at bounding box center [398, 408] width 18 height 18
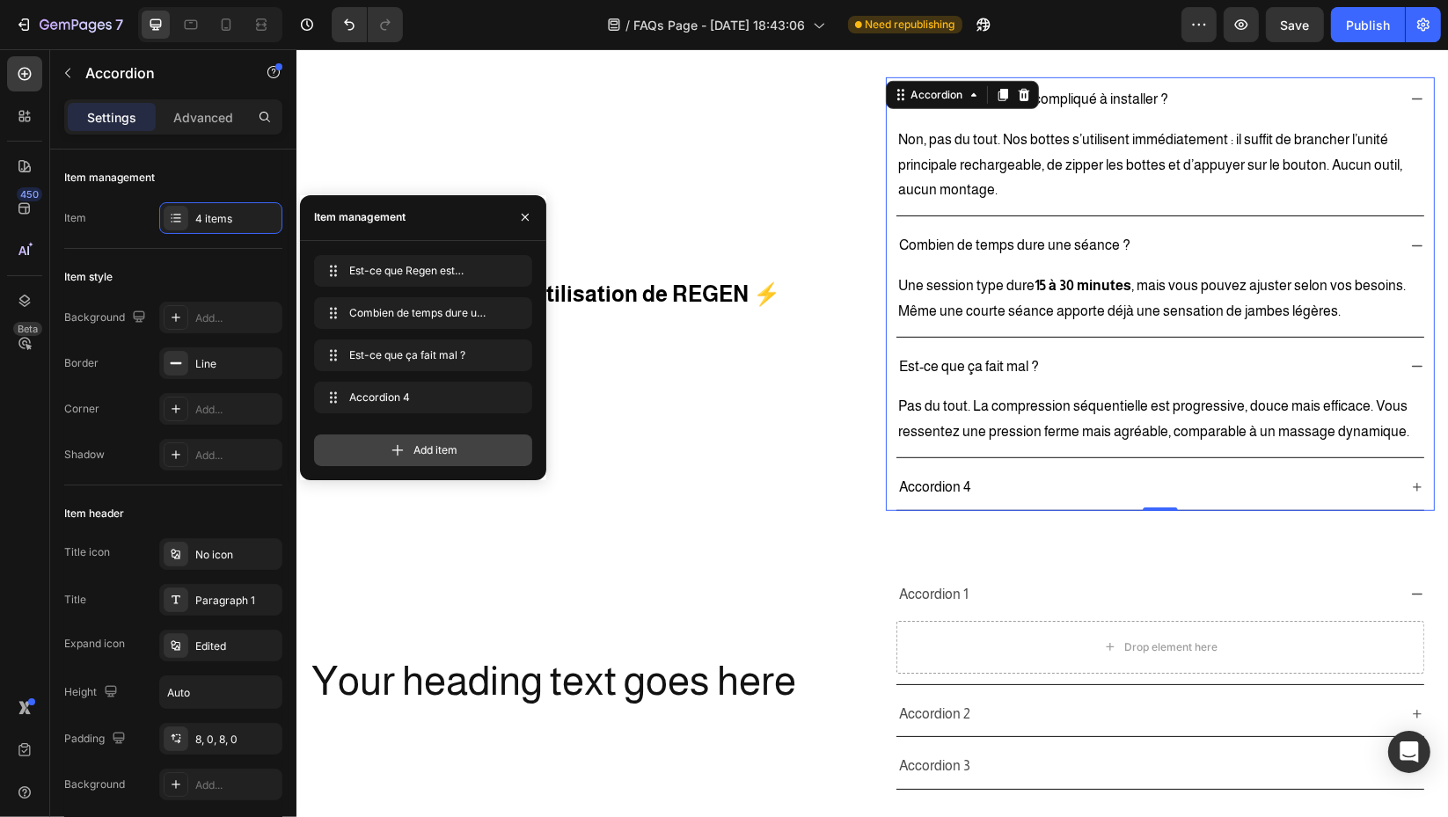
click at [426, 456] on span "Add item" at bounding box center [435, 450] width 44 height 16
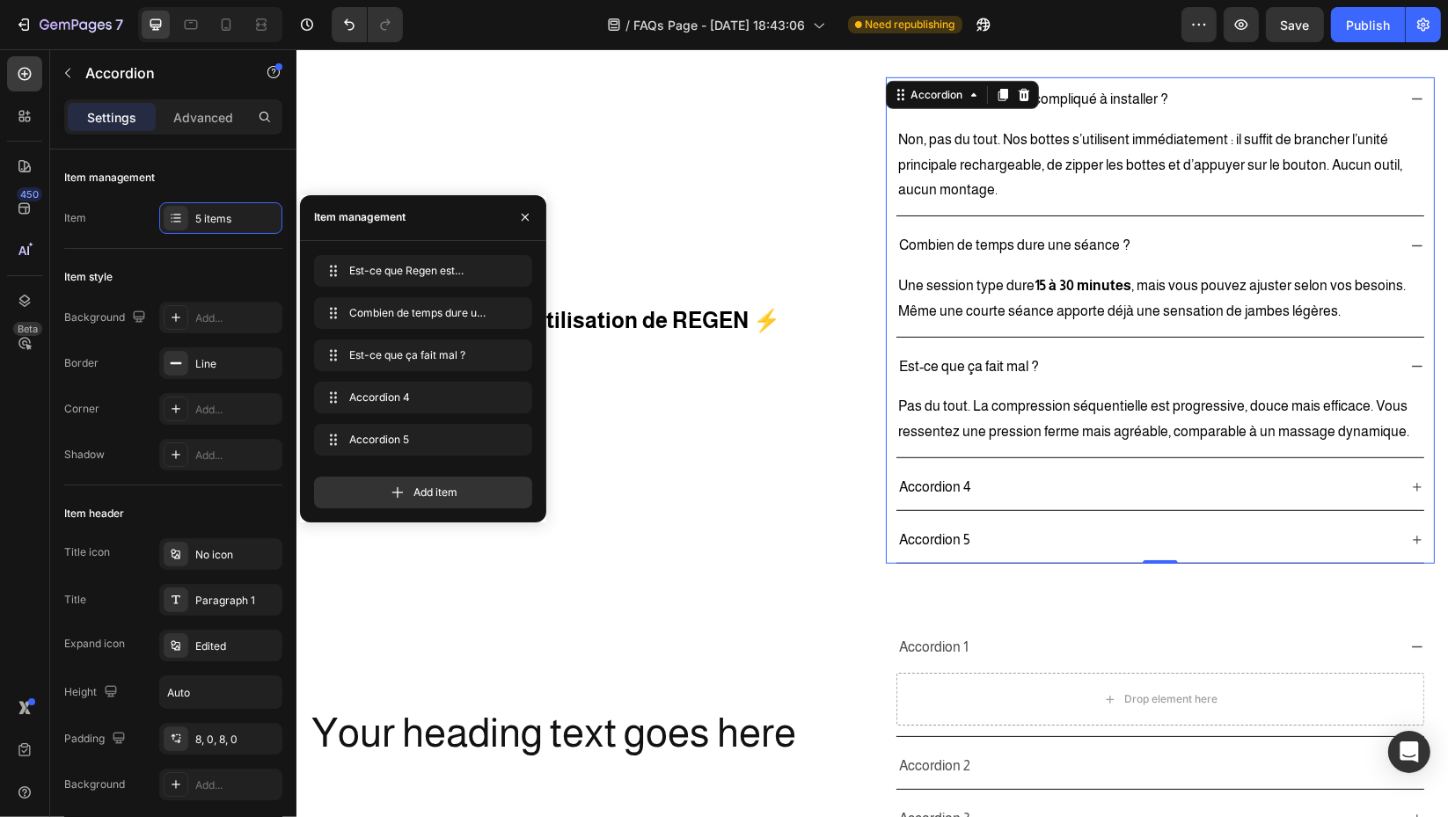
click at [951, 485] on div "Accordion 4" at bounding box center [933, 487] width 77 height 31
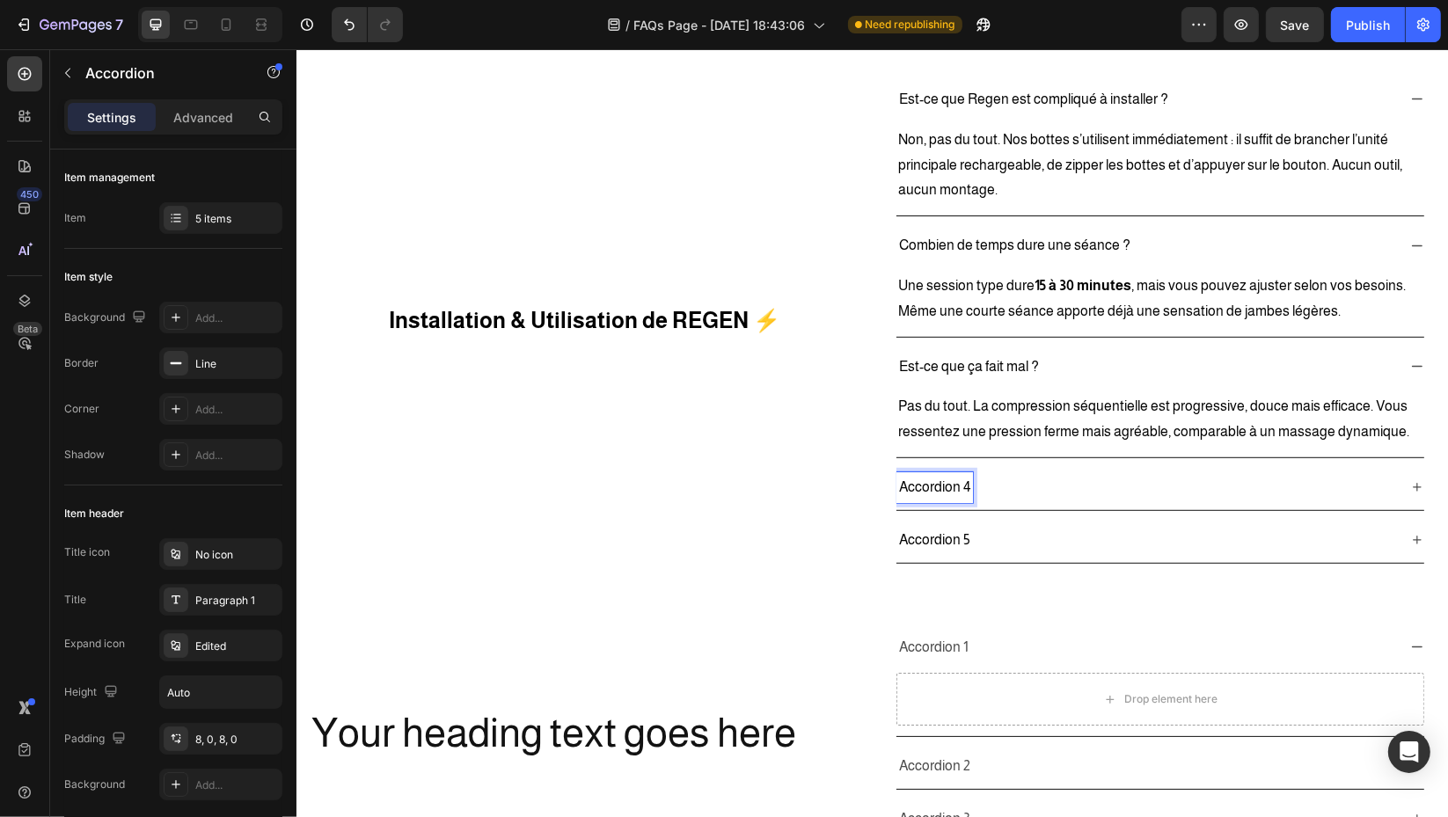
click at [955, 485] on p "Accordion 4" at bounding box center [933, 488] width 71 height 26
click at [1360, 486] on div "Puis-je l’utiliser après chaque entraînement ?" at bounding box center [1145, 487] width 500 height 31
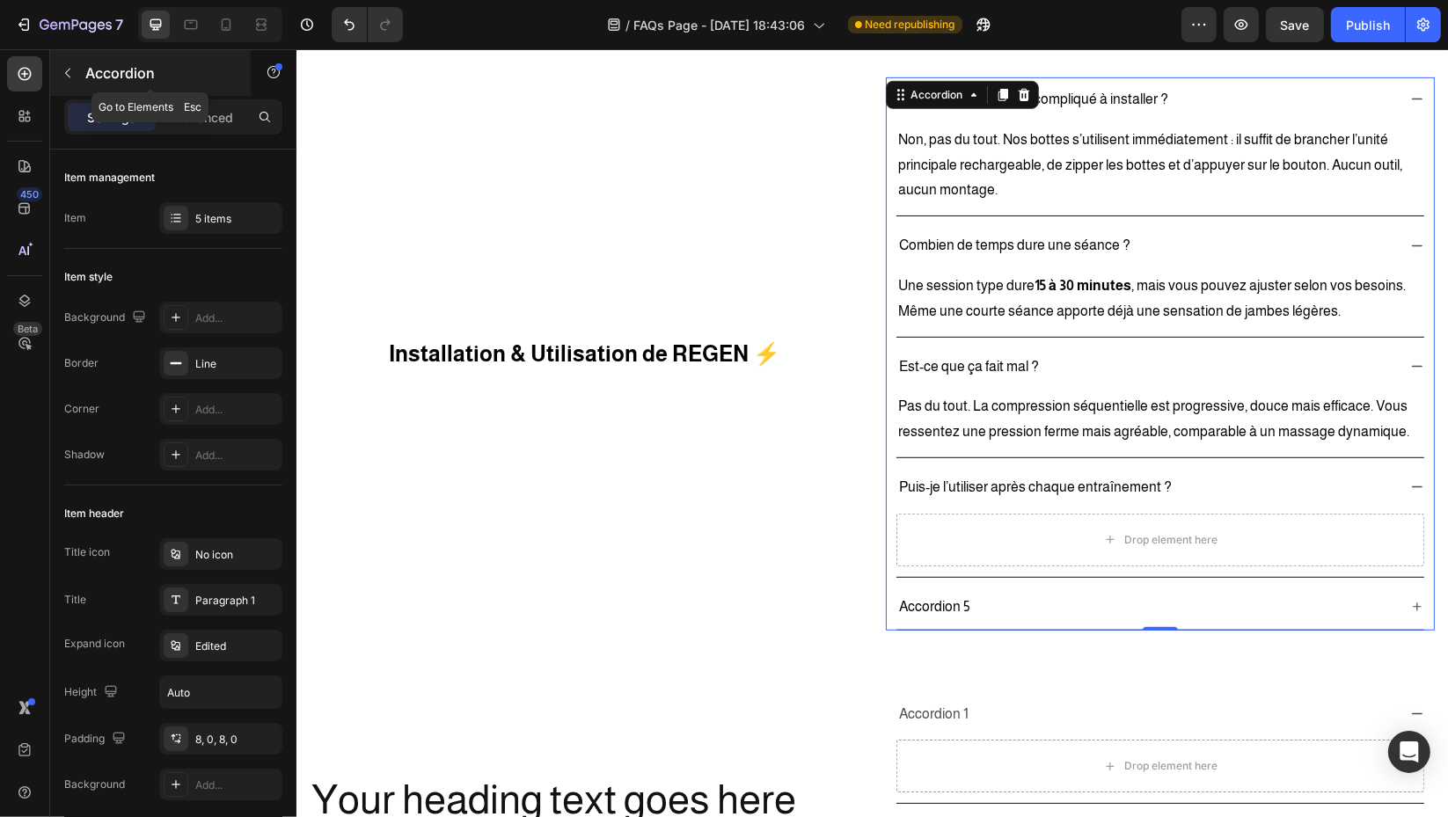
click at [66, 59] on button "button" at bounding box center [68, 73] width 28 height 28
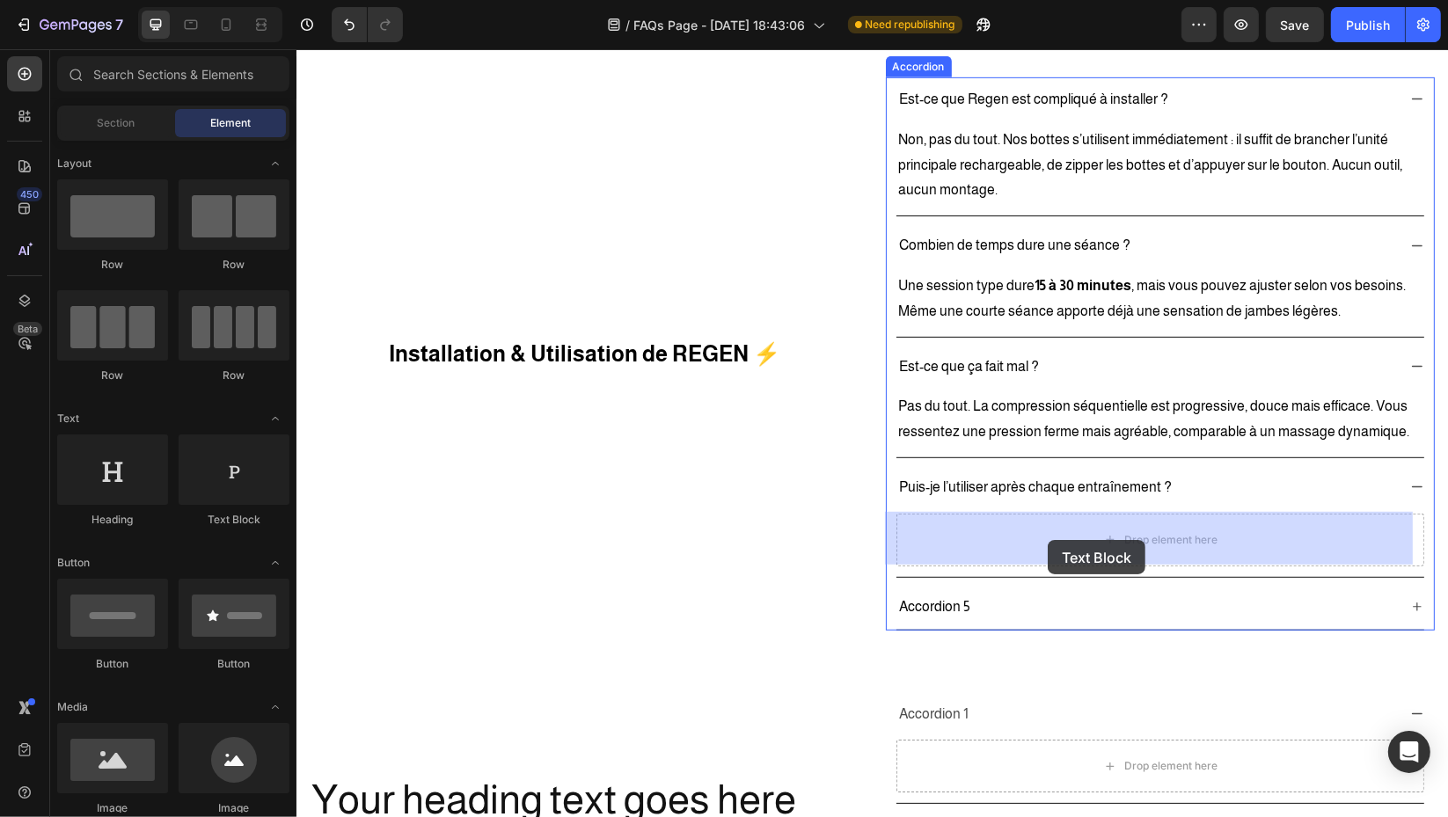
drag, startPoint x: 539, startPoint y: 522, endPoint x: 1047, endPoint y: 540, distance: 507.7
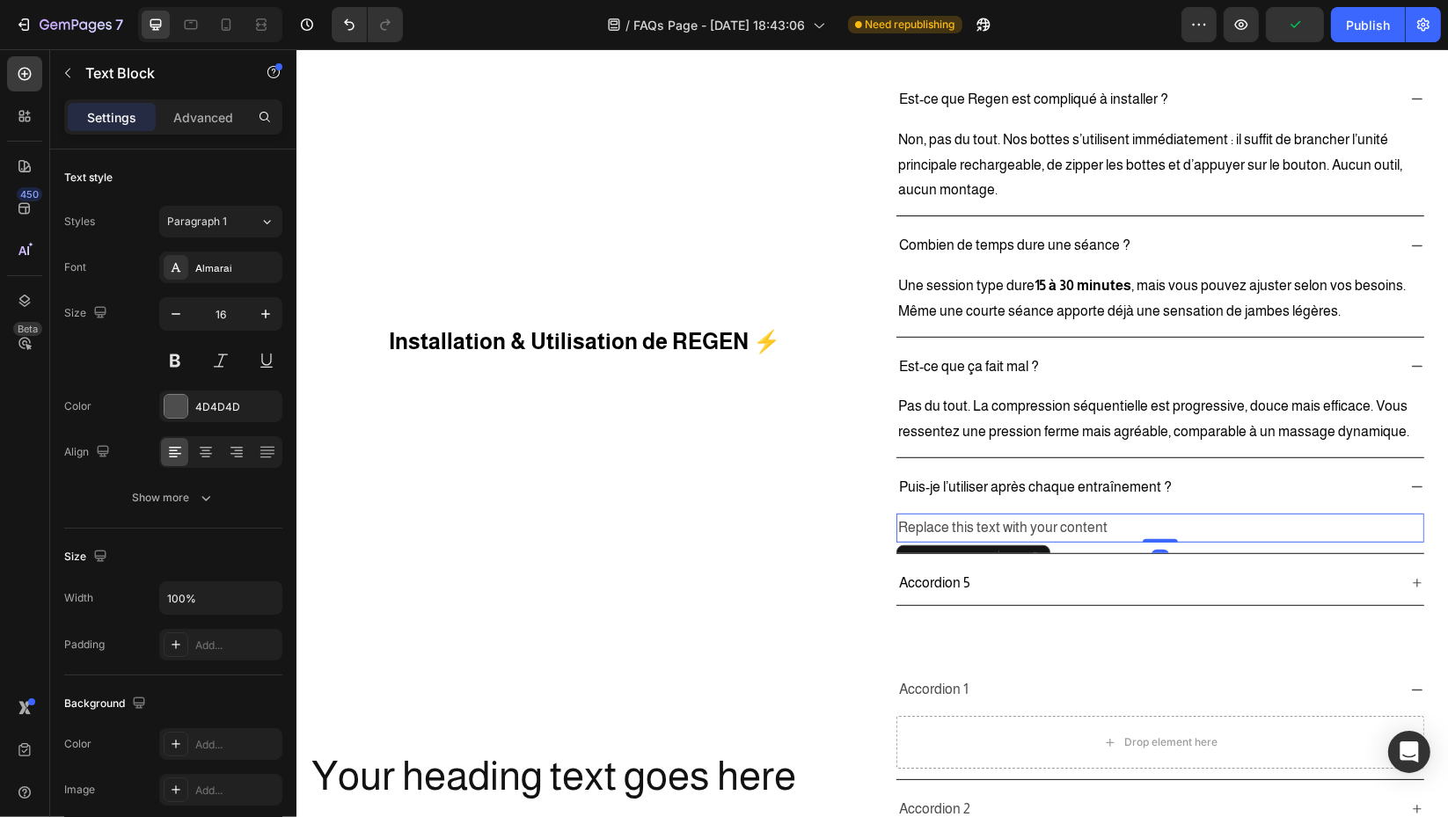
click at [1047, 521] on div "Replace this text with your content" at bounding box center [1159, 528] width 528 height 29
click at [1047, 521] on p "Replace this text with your content" at bounding box center [1159, 528] width 524 height 26
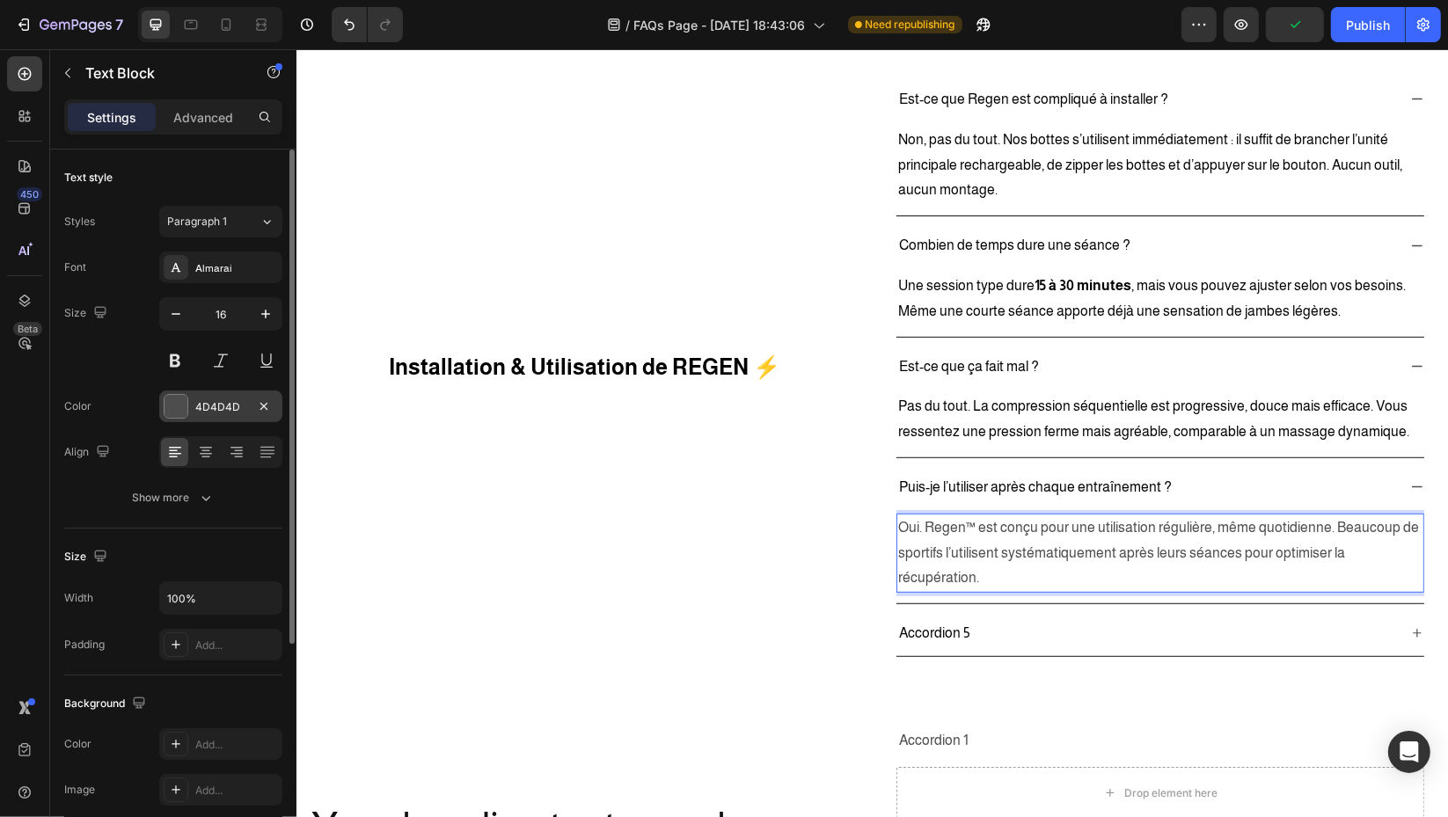
click at [206, 401] on div "4D4D4D" at bounding box center [220, 407] width 51 height 16
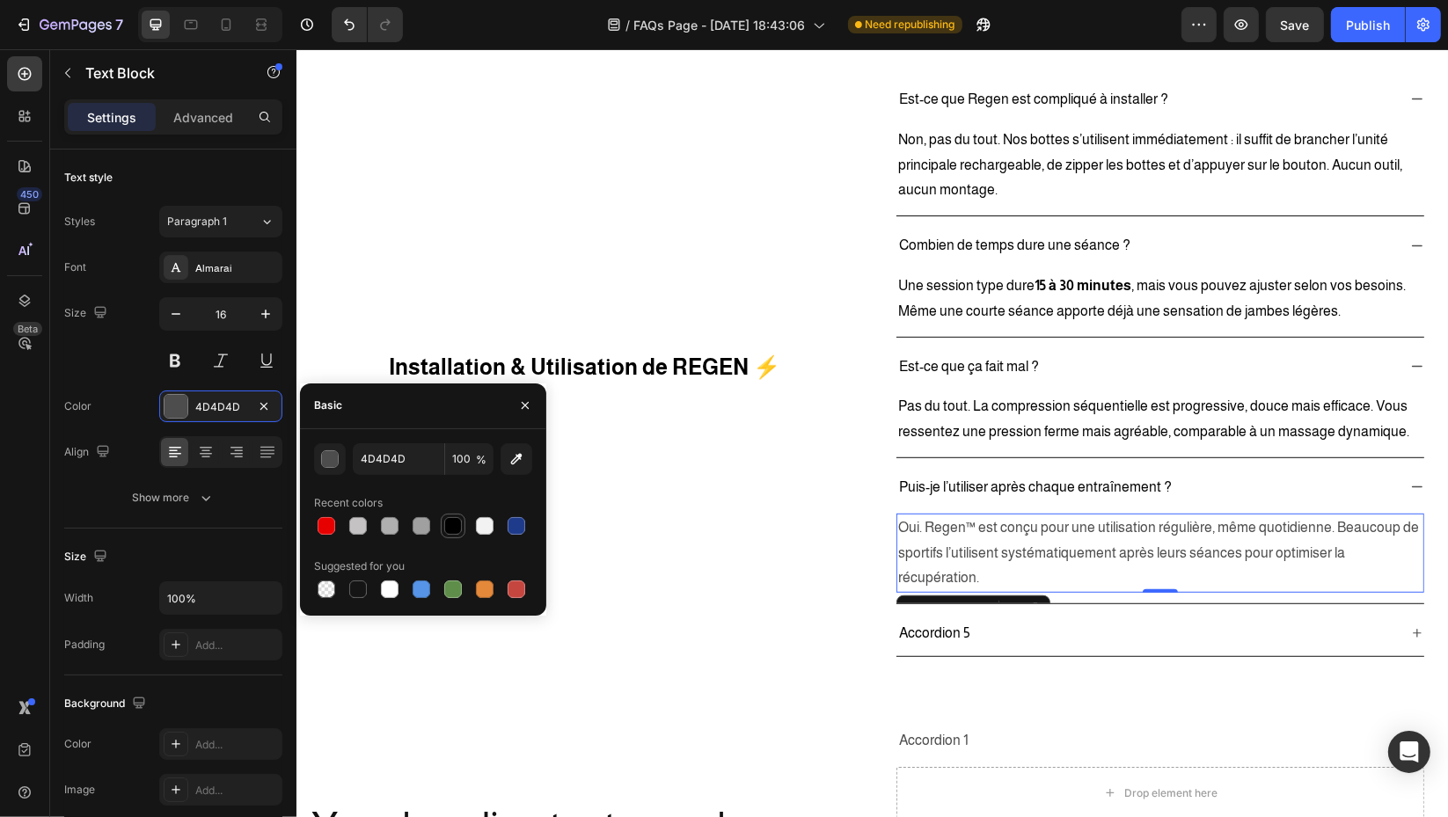
click at [458, 528] on div at bounding box center [453, 526] width 18 height 18
type input "000000"
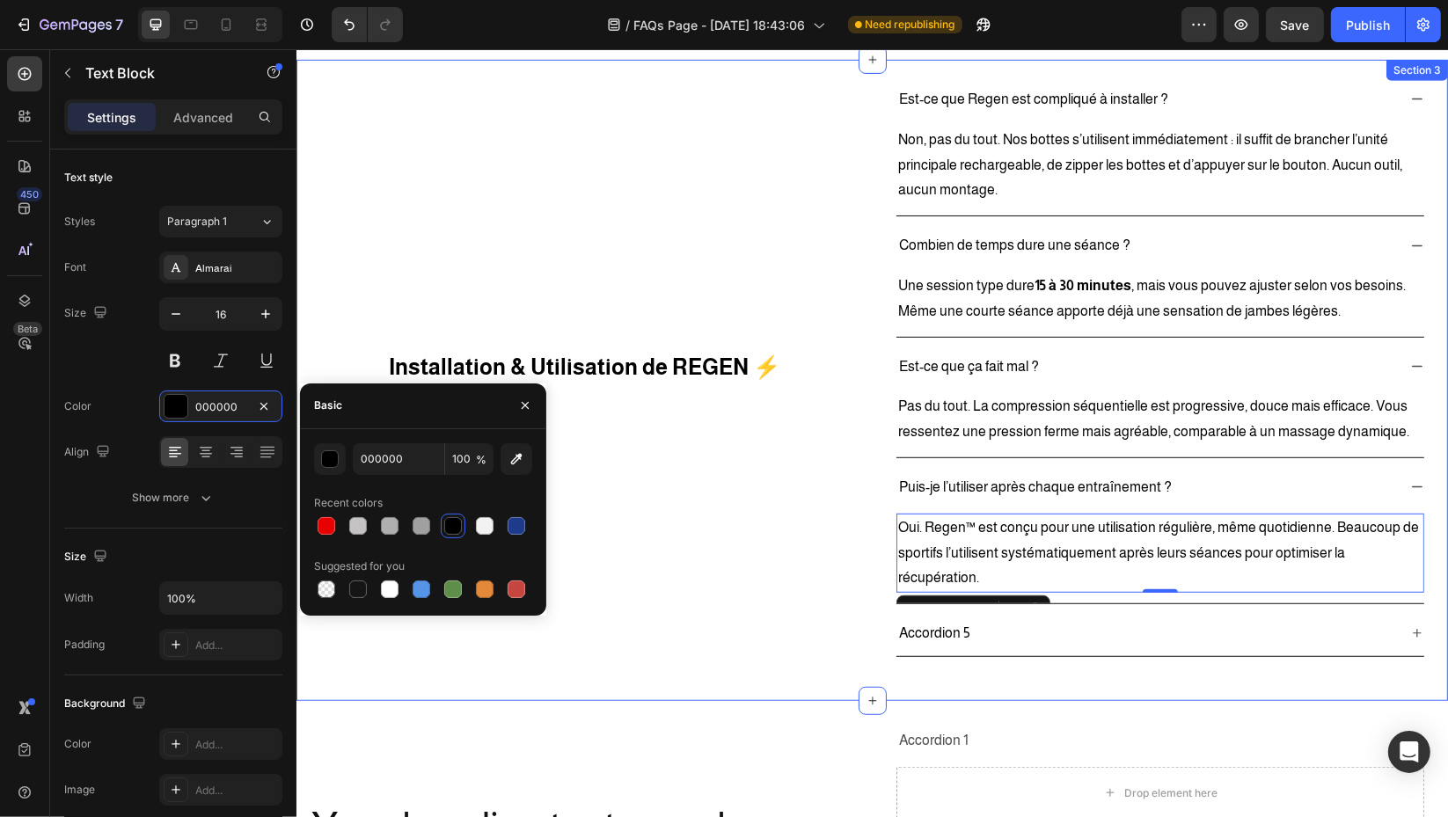
click at [726, 562] on div "Installation & Utilisation de REGEN ⚡ Heading" at bounding box center [584, 367] width 550 height 580
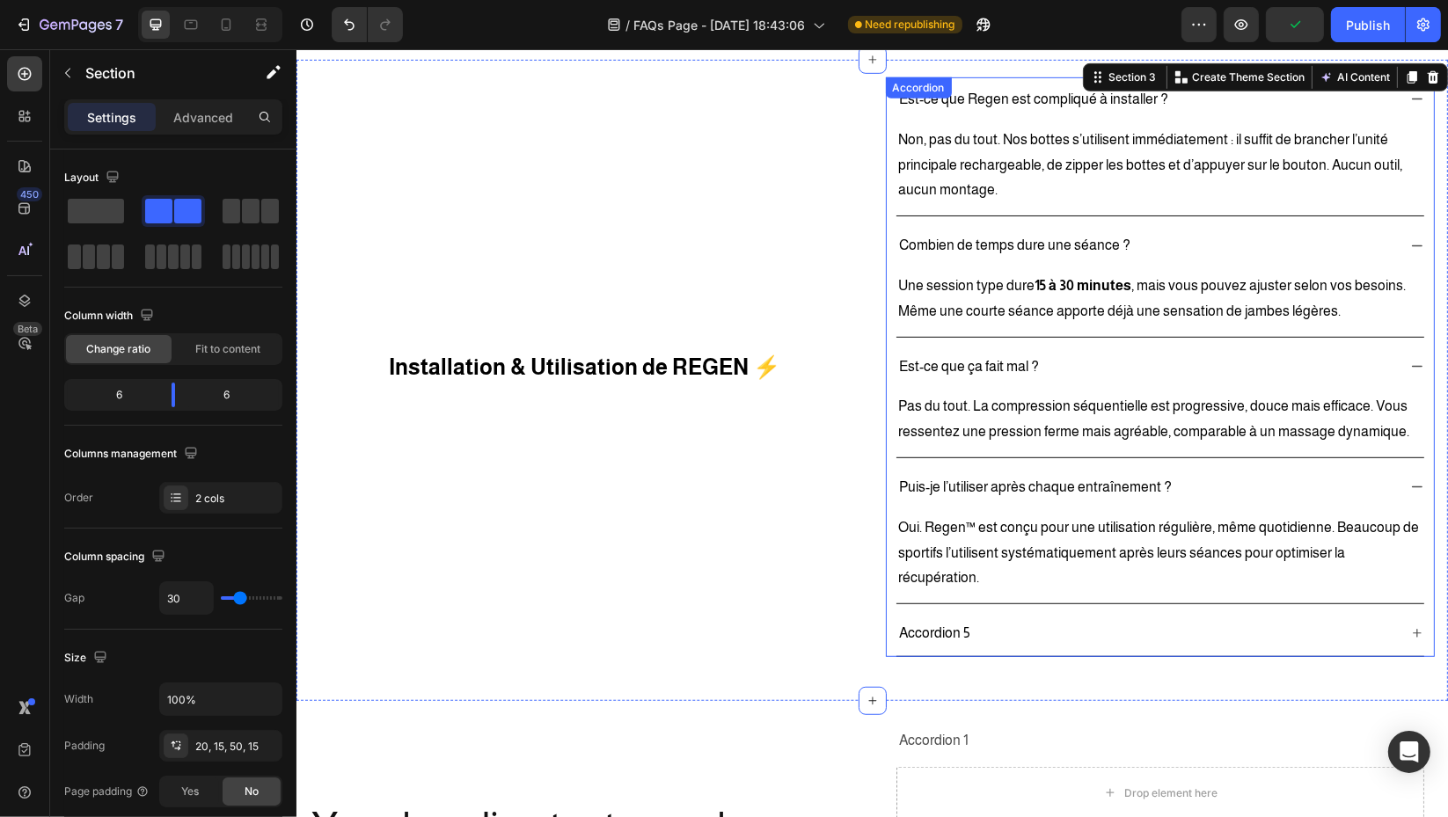
click at [944, 627] on p "Accordion 5" at bounding box center [933, 634] width 71 height 26
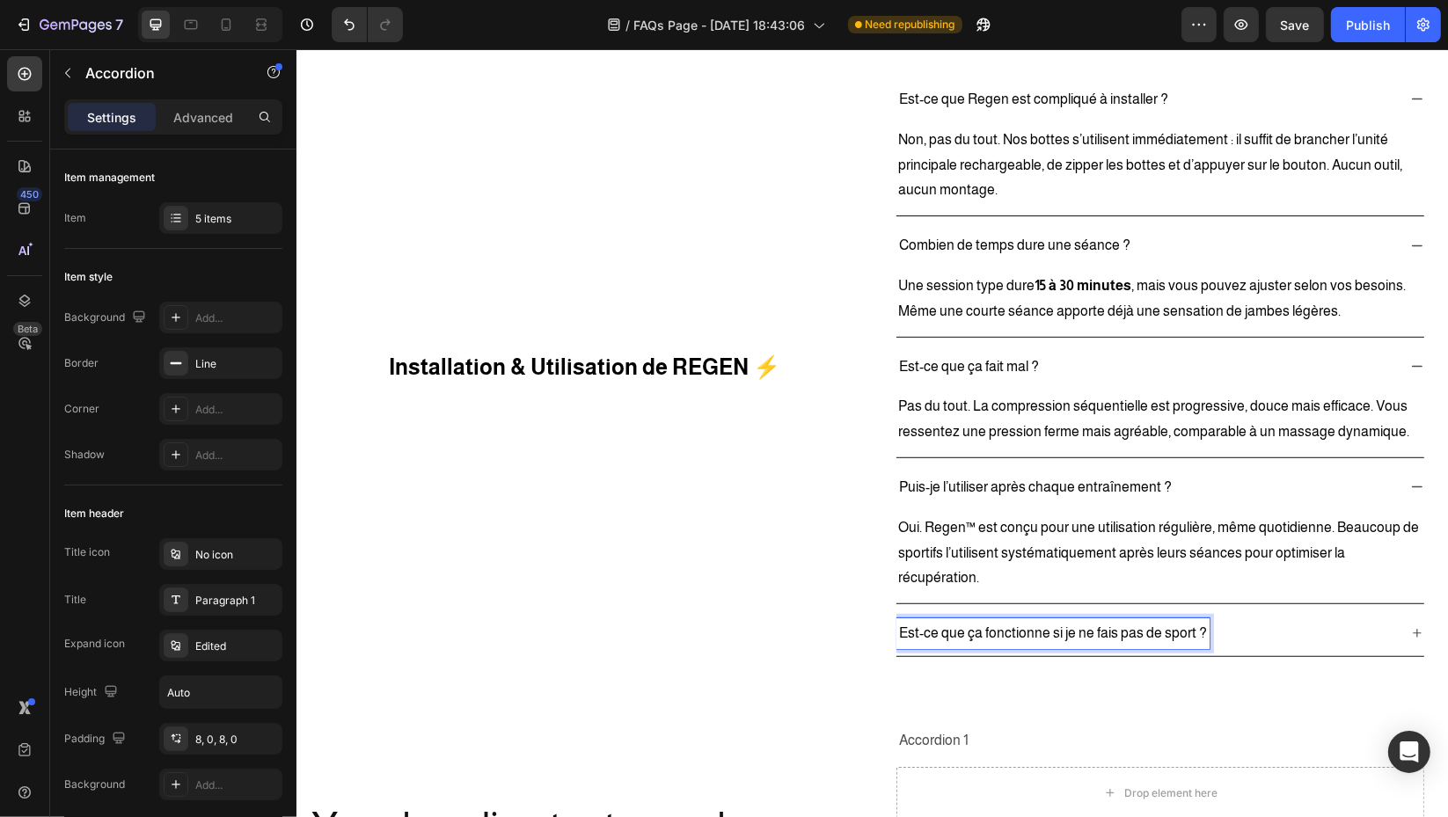
click at [1375, 635] on div "Est-ce que ça fonctionne si je ne fais pas de sport ?" at bounding box center [1145, 633] width 500 height 31
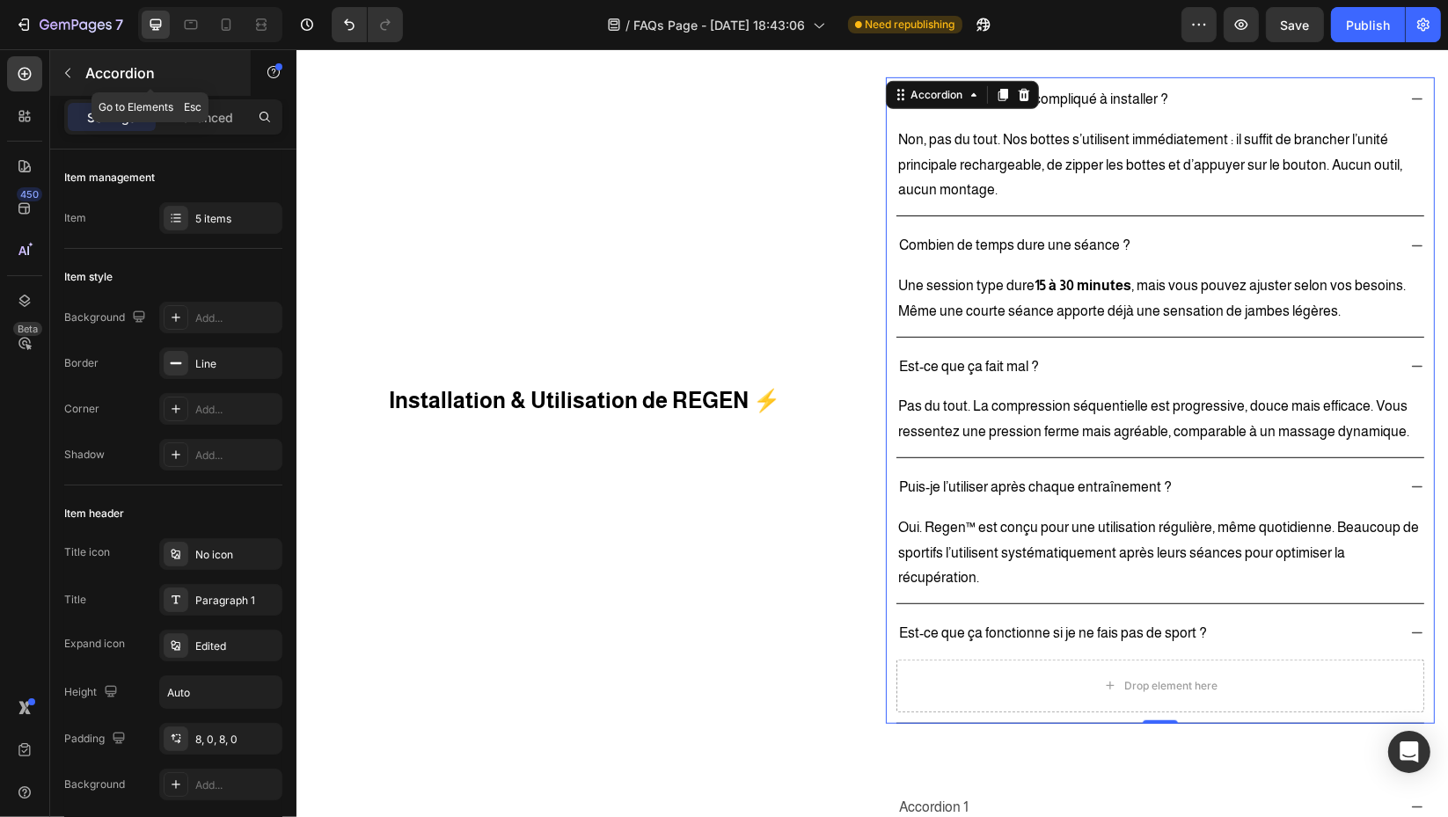
click at [61, 73] on icon "button" at bounding box center [68, 73] width 14 height 14
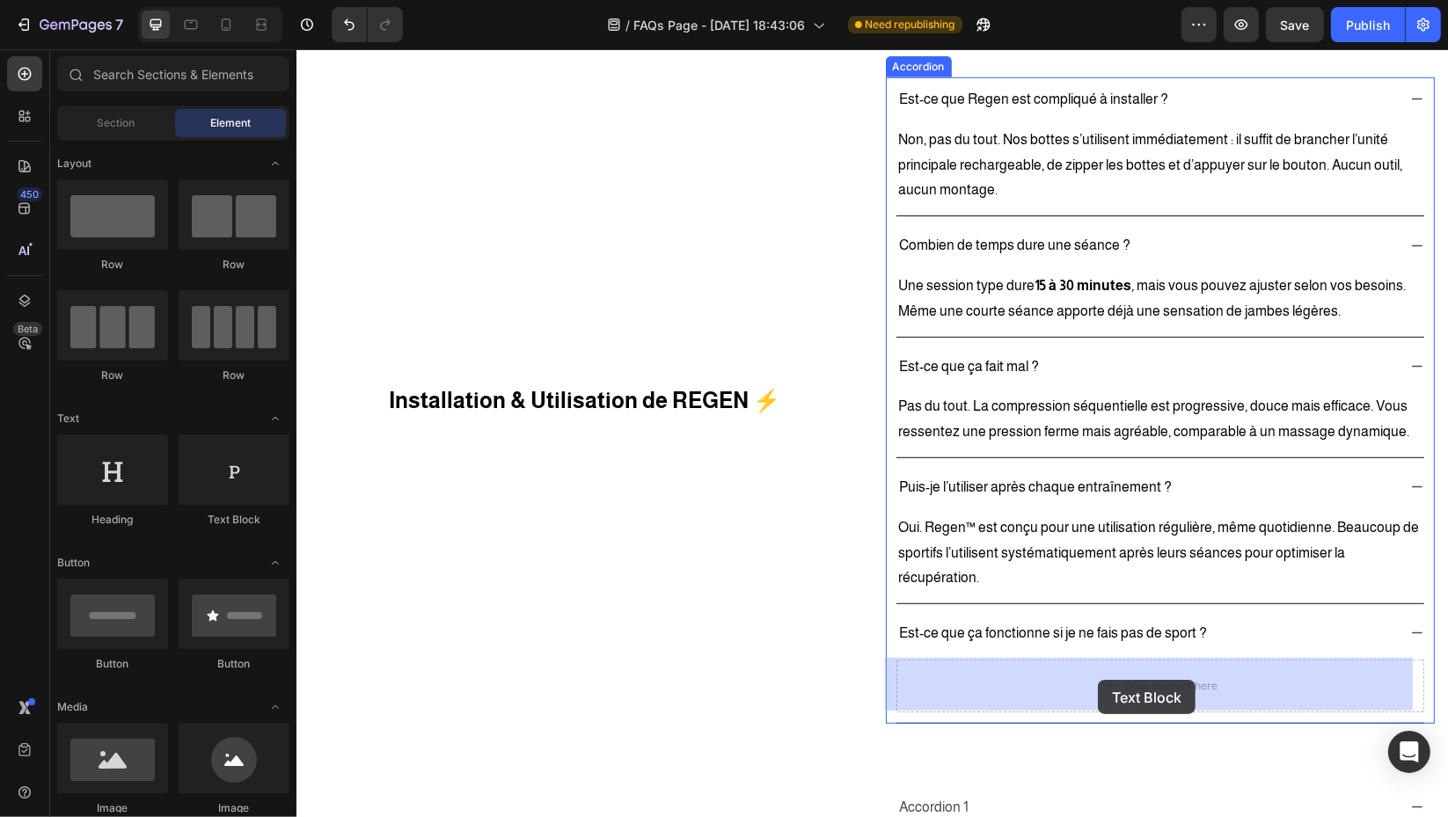
drag, startPoint x: 575, startPoint y: 542, endPoint x: 298, endPoint y: 332, distance: 347.2
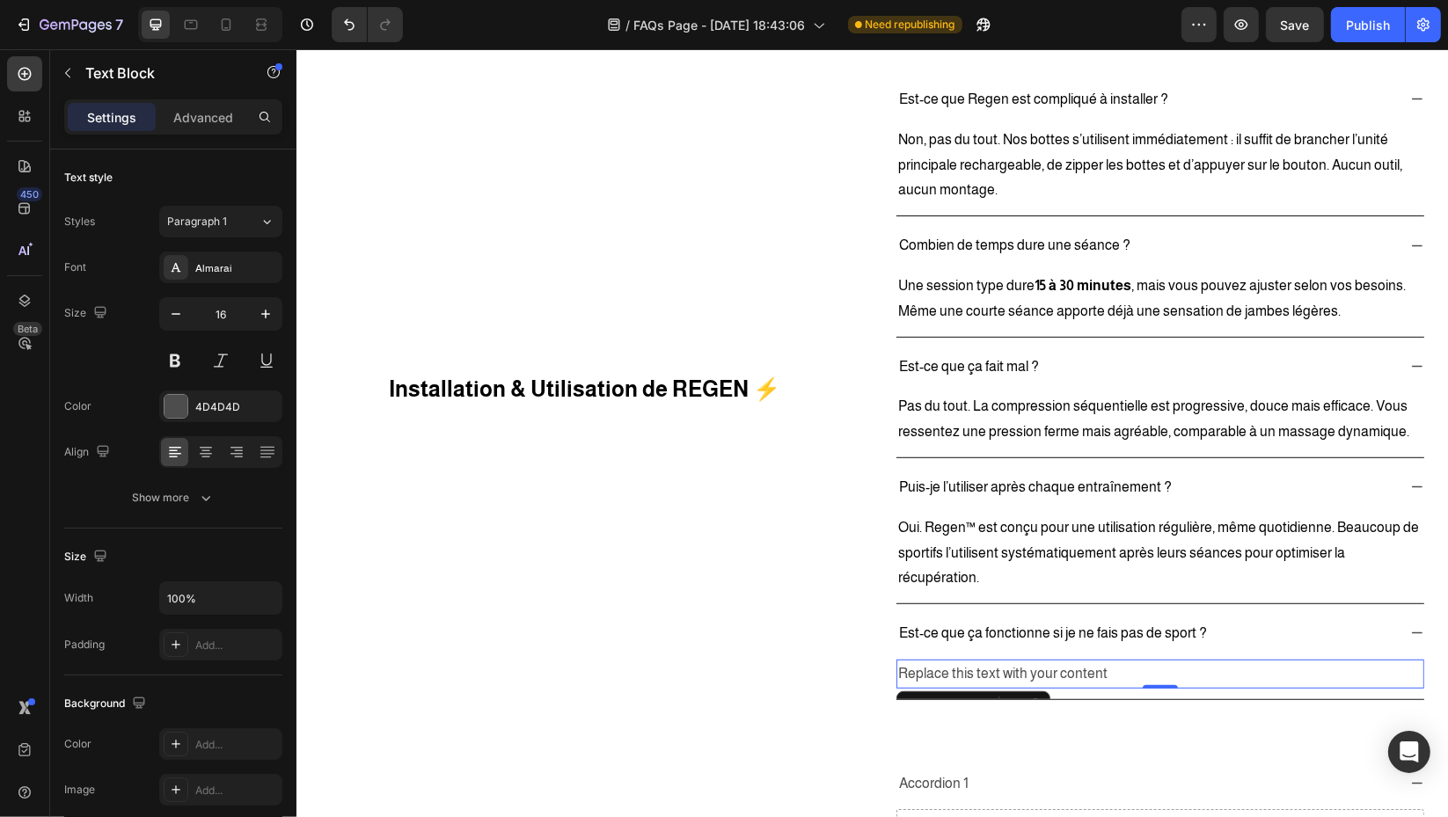
click at [1019, 682] on div "Replace this text with your content" at bounding box center [1159, 674] width 528 height 29
click at [1025, 671] on p "Replace this text with your content" at bounding box center [1159, 674] width 524 height 26
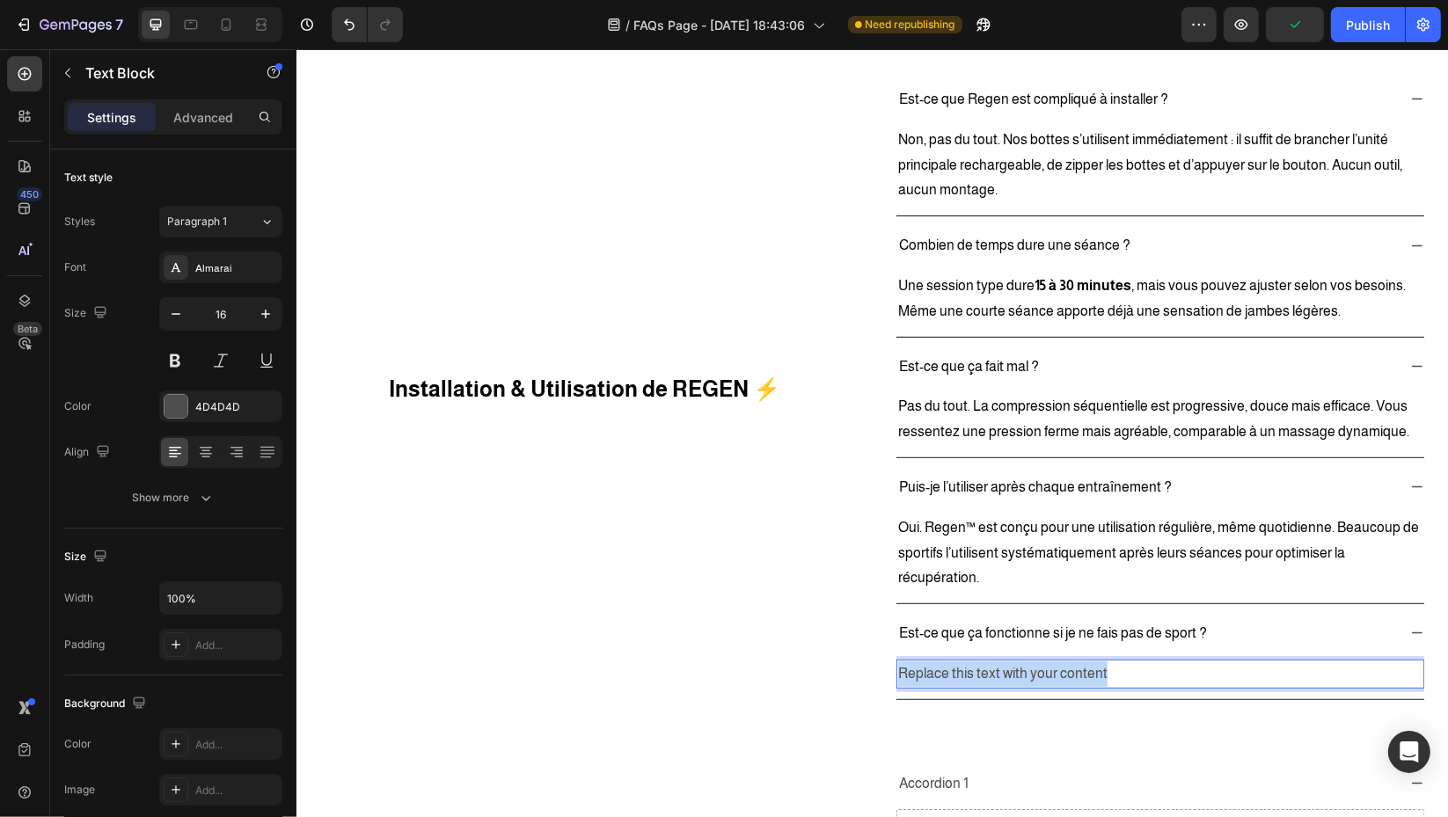
click at [1025, 671] on p "Replace this text with your content" at bounding box center [1159, 674] width 524 height 26
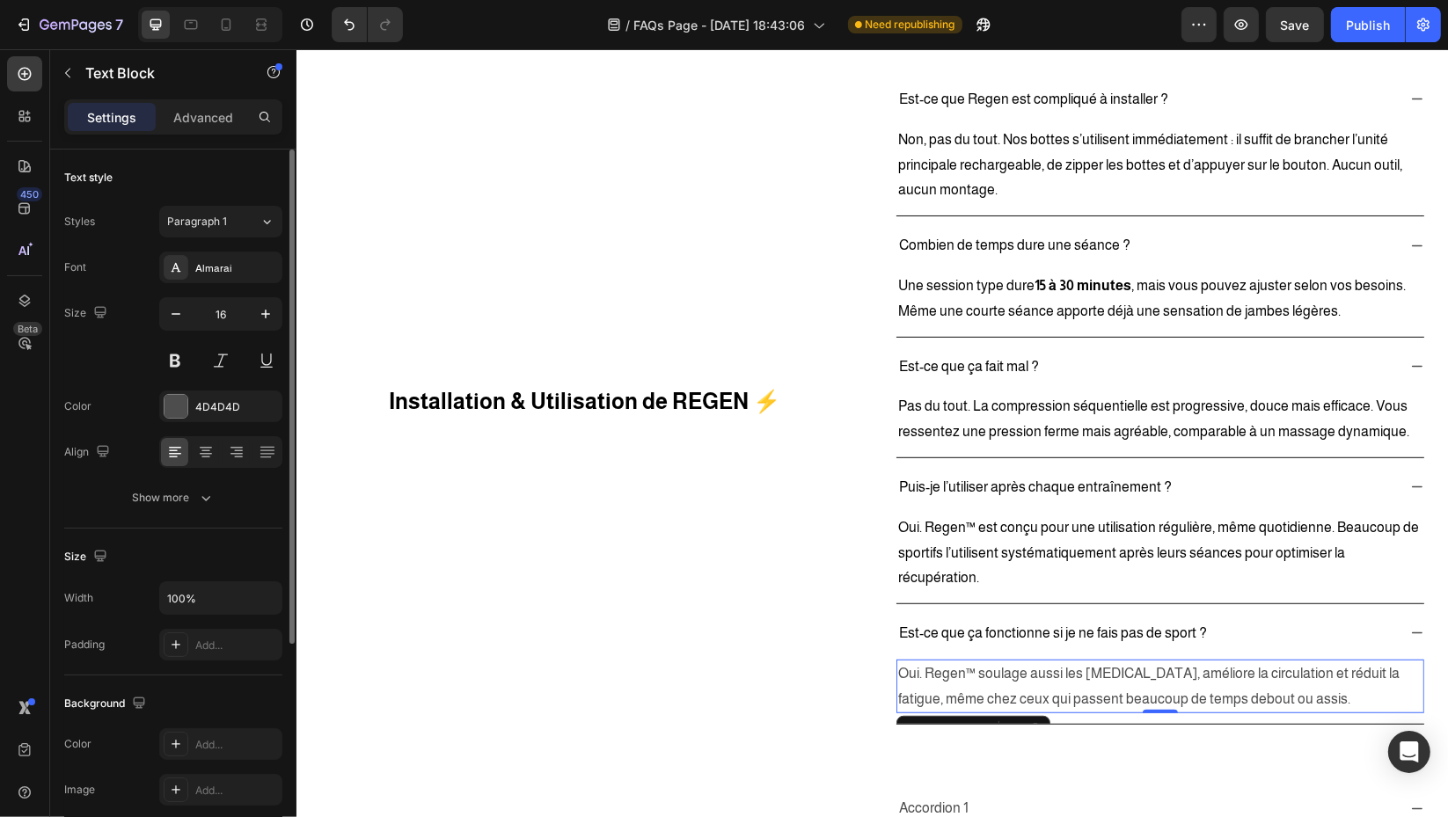
click at [212, 406] on div "4D4D4D" at bounding box center [236, 407] width 83 height 16
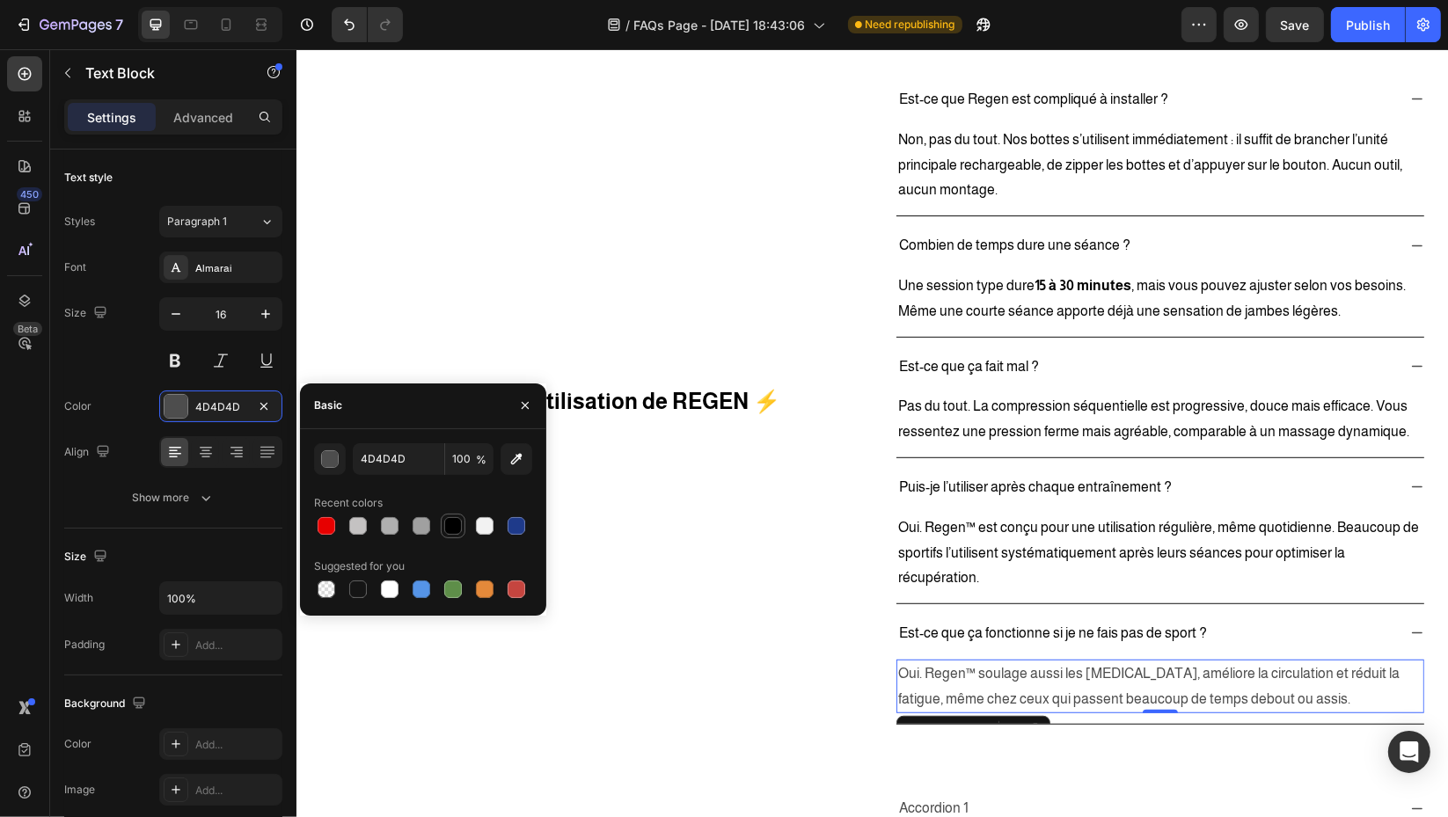
click at [461, 521] on div at bounding box center [453, 526] width 18 height 18
type input "000000"
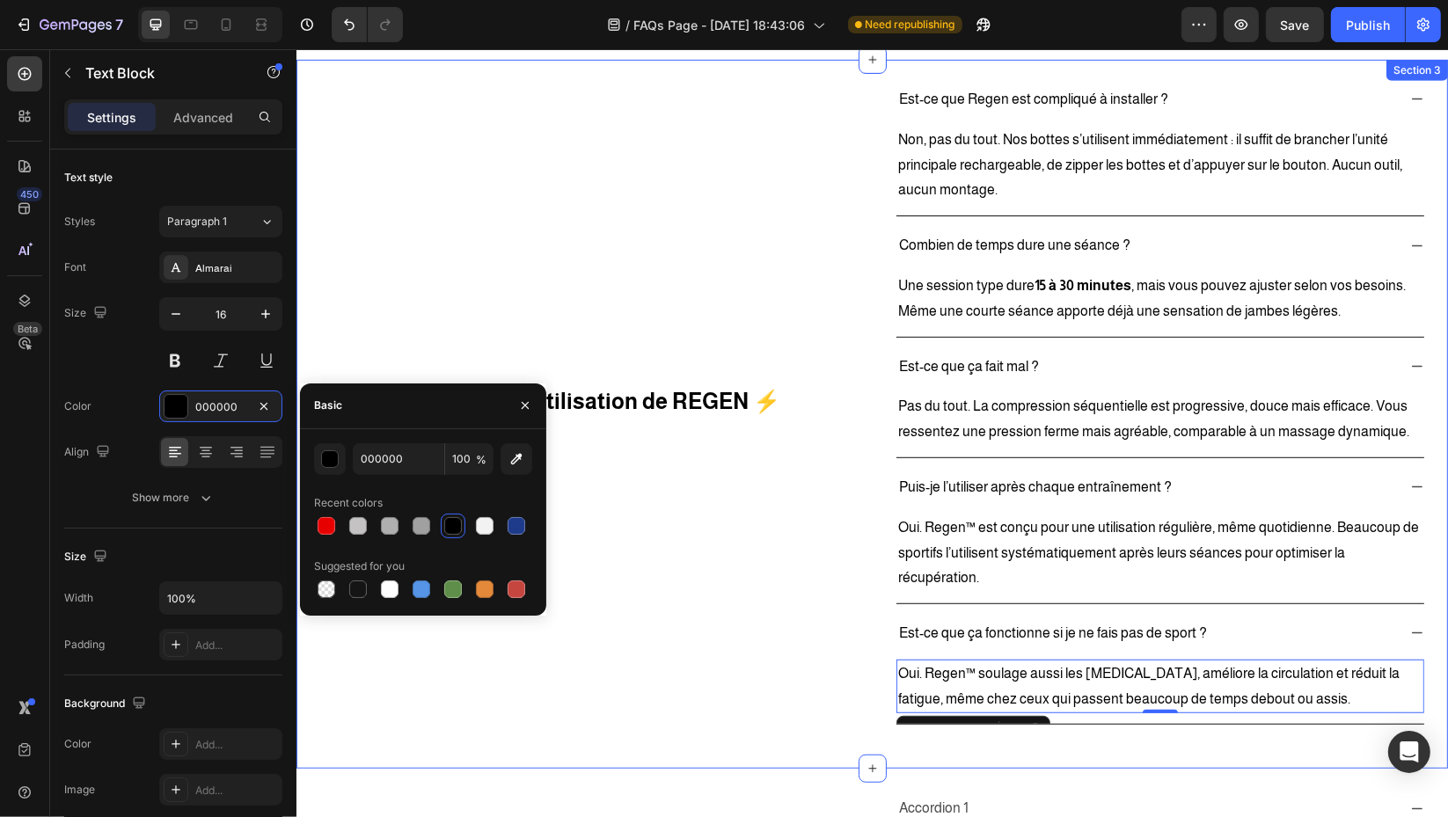
click at [684, 484] on div "Installation & Utilisation de REGEN ⚡ Heading" at bounding box center [584, 401] width 550 height 648
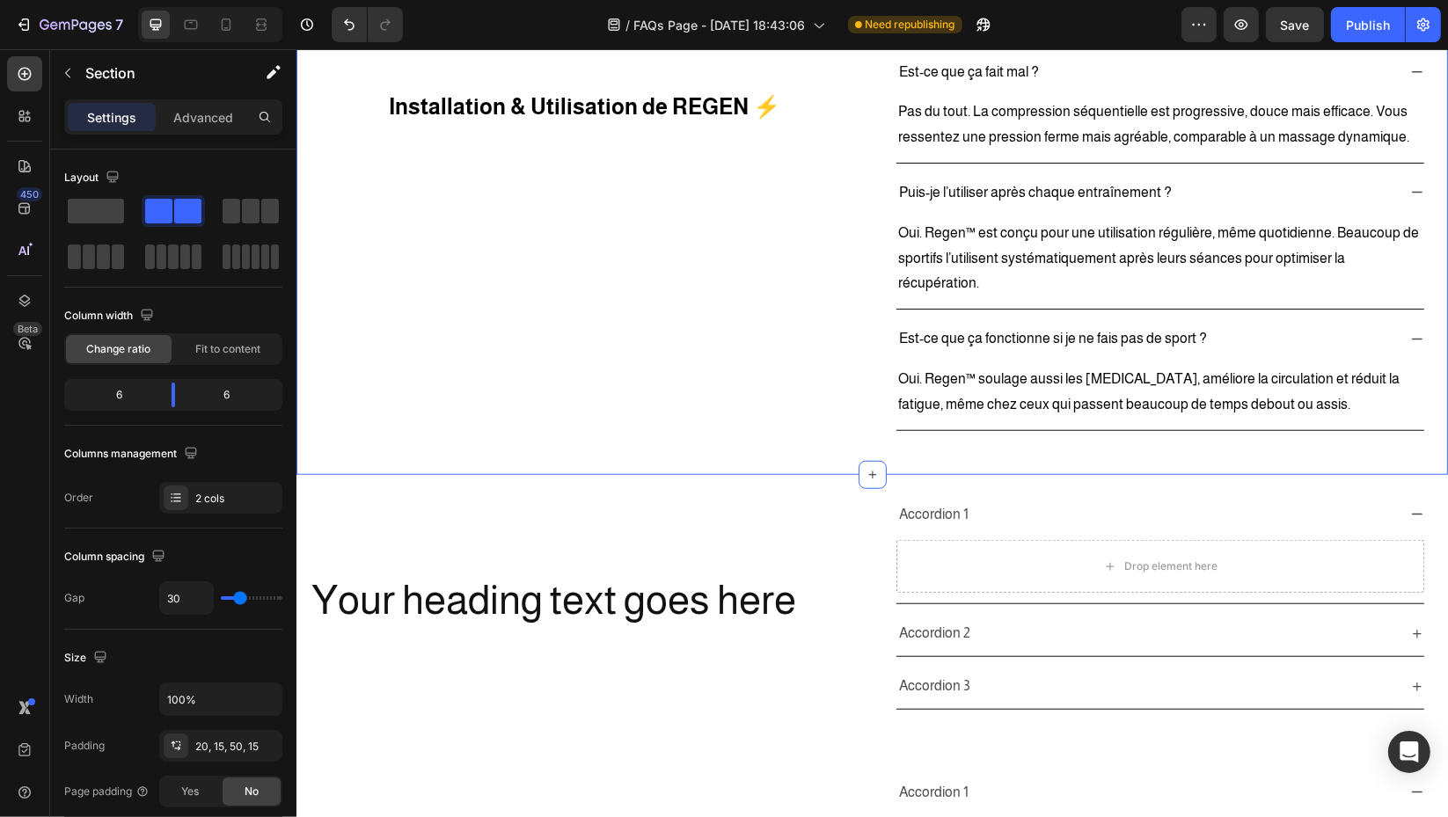
scroll to position [1536, 0]
